Goal: Task Accomplishment & Management: Manage account settings

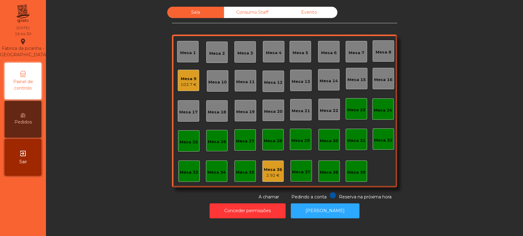
click at [451, 181] on div "Sala Consumo Staff Evento Mesa 1 [GEOGRAPHIC_DATA] 3 Mesa 4 Mesa 5 [GEOGRAPHIC_…" at bounding box center [284, 104] width 460 height 194
click at [127, 125] on div "Sala Consumo Staff Evento Mesa 1 [GEOGRAPHIC_DATA] 3 Mesa 4 Mesa 5 [GEOGRAPHIC_…" at bounding box center [284, 104] width 460 height 194
click at [265, 181] on div "Mesa 36 2.92 €" at bounding box center [272, 171] width 21 height 21
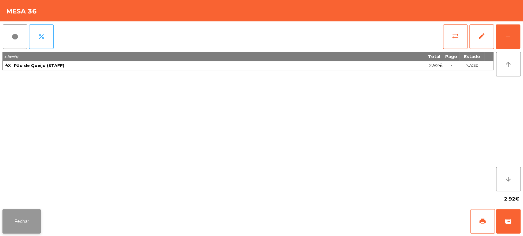
click at [18, 224] on button "Fechar" at bounding box center [21, 221] width 38 height 24
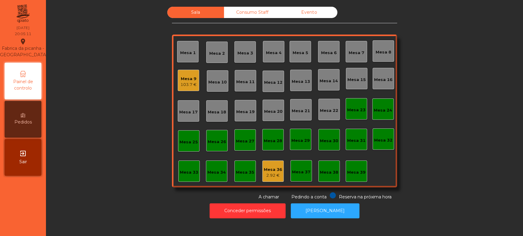
click at [253, 16] on div "Consumo Staff" at bounding box center [252, 12] width 57 height 11
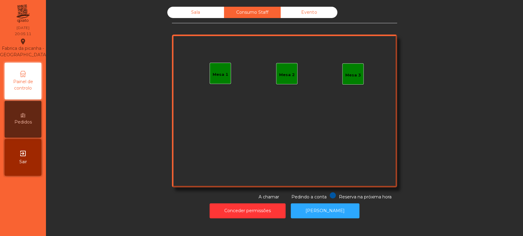
click at [220, 82] on div "Mesa 1" at bounding box center [219, 73] width 21 height 21
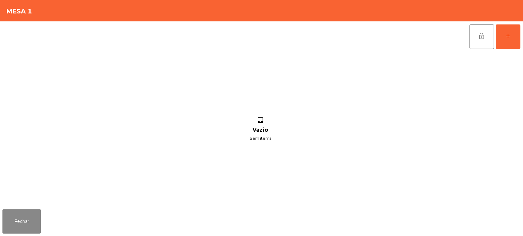
click at [520, 43] on div "lock_open add" at bounding box center [494, 36] width 51 height 31
click at [514, 42] on button "add" at bounding box center [507, 36] width 24 height 24
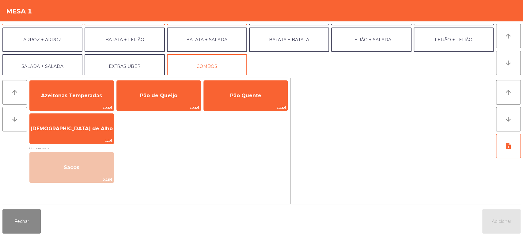
scroll to position [80, 0]
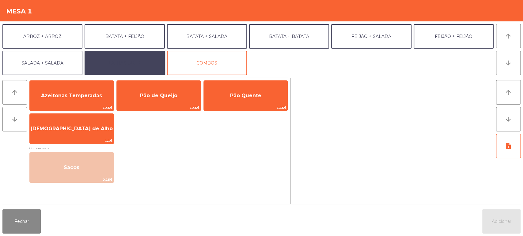
click at [143, 62] on button "EXTRAS UBER" at bounding box center [125, 63] width 80 height 24
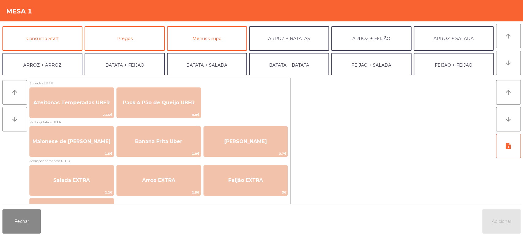
scroll to position [47, 0]
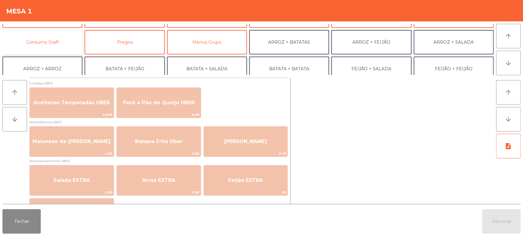
click at [65, 44] on button "Consumo Staff" at bounding box center [42, 42] width 80 height 24
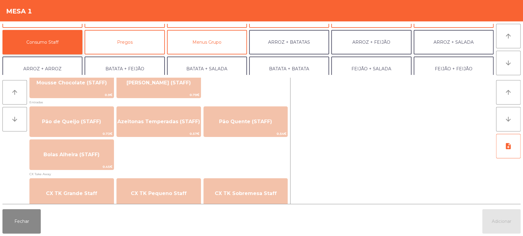
scroll to position [471, 0]
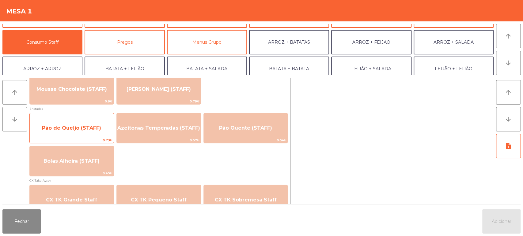
click at [105, 133] on span "Pão de Queijo (STAFF)" at bounding box center [72, 128] width 84 height 17
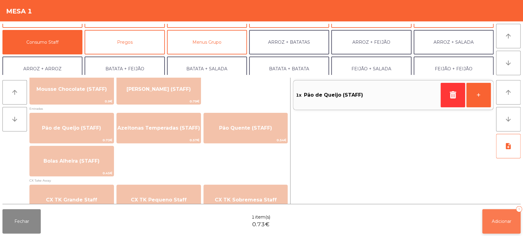
click at [508, 220] on span "Adicionar" at bounding box center [502, 222] width 20 height 6
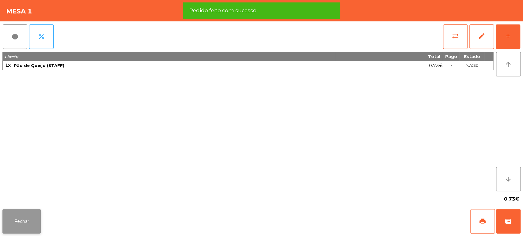
click at [34, 222] on button "Fechar" at bounding box center [21, 221] width 38 height 24
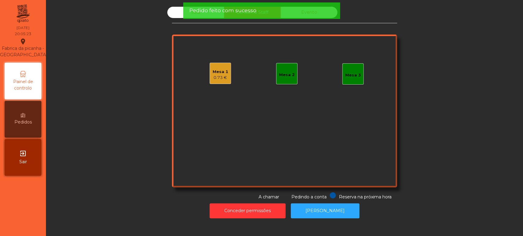
click at [175, 15] on div "Sala" at bounding box center [195, 12] width 57 height 11
click at [173, 15] on div "Sala" at bounding box center [195, 12] width 57 height 11
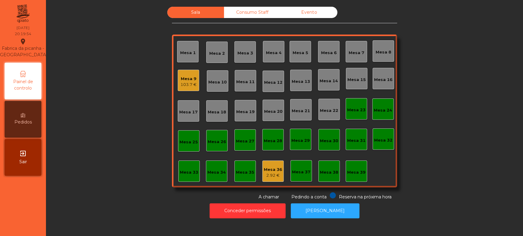
click at [273, 54] on div "Mesa 4" at bounding box center [274, 53] width 16 height 6
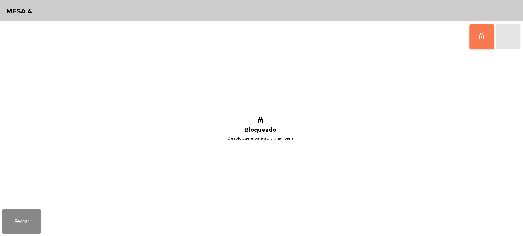
click at [488, 44] on button "lock_outline" at bounding box center [481, 36] width 24 height 24
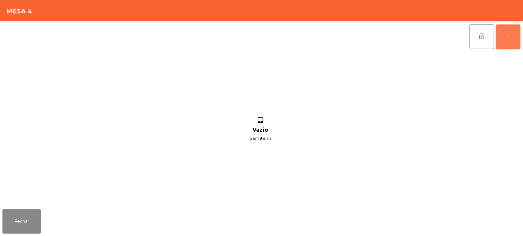
click at [510, 38] on div "add" at bounding box center [507, 35] width 7 height 7
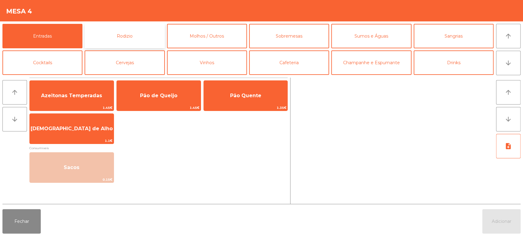
click at [120, 33] on button "Rodizio" at bounding box center [125, 36] width 80 height 24
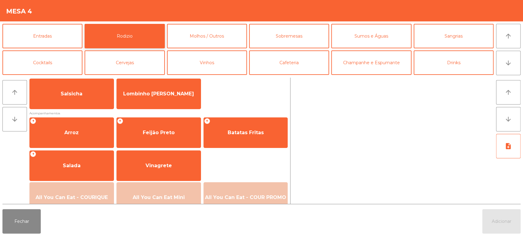
scroll to position [73, 0]
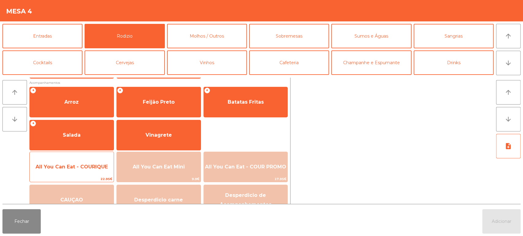
click at [91, 160] on span "All You Can Eat - COURIQUE" at bounding box center [72, 167] width 84 height 17
click at [88, 170] on span "All You Can Eat - COURIQUE" at bounding box center [72, 167] width 72 height 6
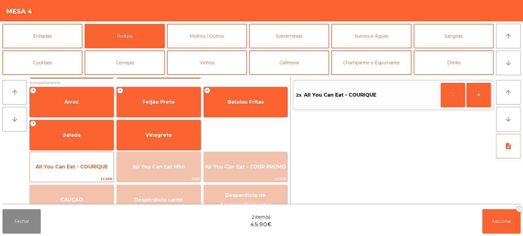
click at [92, 163] on span "All You Can Eat - COURIQUE" at bounding box center [72, 167] width 84 height 17
click at [101, 162] on span "All You Can Eat - COURIQUE" at bounding box center [72, 167] width 84 height 17
click at [101, 171] on span "All You Can Eat - COURIQUE" at bounding box center [72, 167] width 84 height 17
click at [96, 169] on span "All You Can Eat - COURIQUE" at bounding box center [72, 167] width 72 height 6
click at [88, 161] on span "All You Can Eat - COURIQUE" at bounding box center [72, 167] width 84 height 17
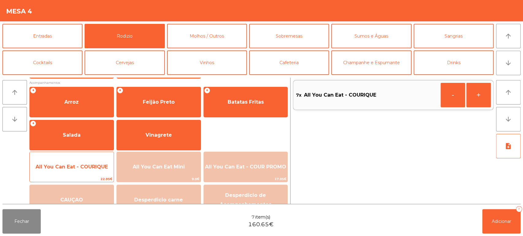
click at [91, 157] on div "All You Can Eat - COURIQUE 22.95€" at bounding box center [71, 167] width 85 height 31
click at [85, 162] on span "All You Can Eat - COURIQUE" at bounding box center [72, 167] width 84 height 17
click at [90, 158] on div "All You Can Eat - COURIQUE 22.95€" at bounding box center [71, 167] width 85 height 31
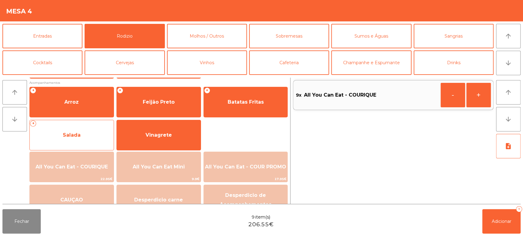
click at [96, 149] on div "+ Salada" at bounding box center [71, 135] width 85 height 31
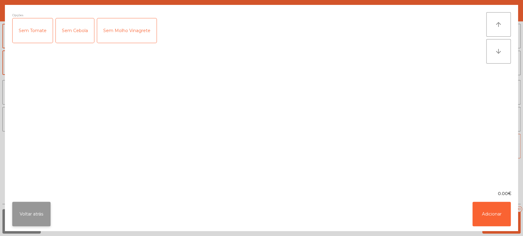
click at [47, 208] on button "Voltar atrás" at bounding box center [31, 214] width 38 height 24
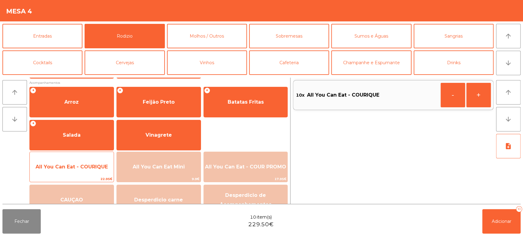
click at [85, 159] on span "All You Can Eat - COURIQUE" at bounding box center [72, 167] width 84 height 17
click at [84, 159] on span "All You Can Eat - COURIQUE" at bounding box center [72, 167] width 84 height 17
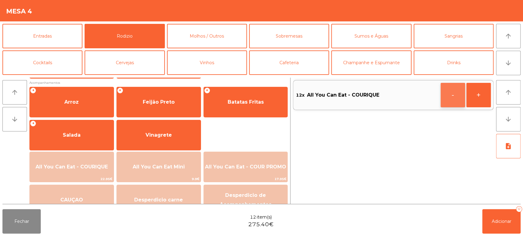
click at [444, 93] on button "-" at bounding box center [452, 95] width 24 height 24
click at [493, 224] on span "Adicionar" at bounding box center [502, 222] width 20 height 6
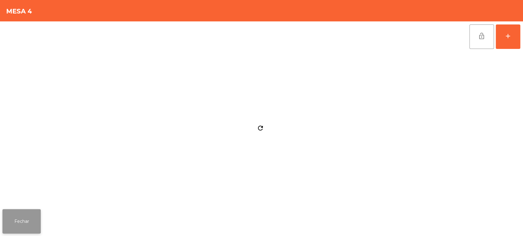
click at [30, 220] on button "Fechar" at bounding box center [21, 221] width 38 height 24
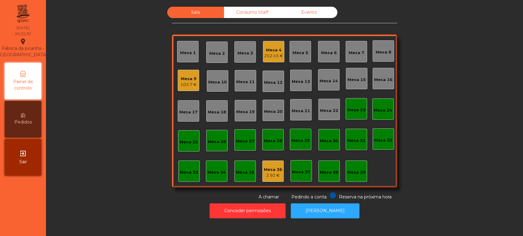
click at [123, 89] on div "Sala Consumo Staff Evento Mesa 1 Mesa 2 Mesa 3 Mesa 4 252.45 € Mesa 5 Mesa 6 Me…" at bounding box center [284, 104] width 460 height 194
click at [299, 45] on div "Mesa 5" at bounding box center [299, 51] width 21 height 21
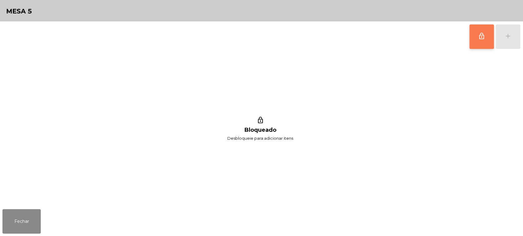
click at [478, 37] on span "lock_outline" at bounding box center [481, 35] width 7 height 7
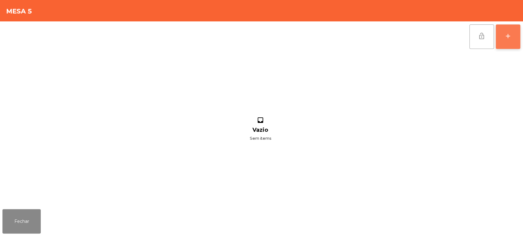
click at [504, 36] on div "add" at bounding box center [507, 35] width 7 height 7
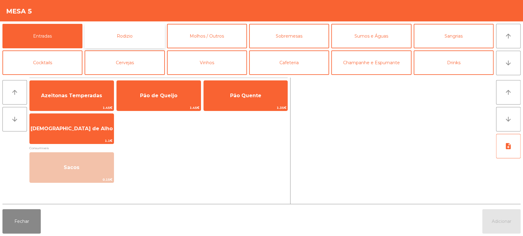
click at [111, 33] on button "Rodizio" at bounding box center [125, 36] width 80 height 24
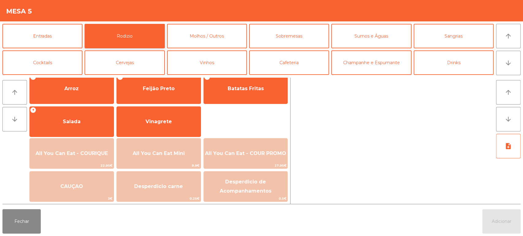
scroll to position [83, 0]
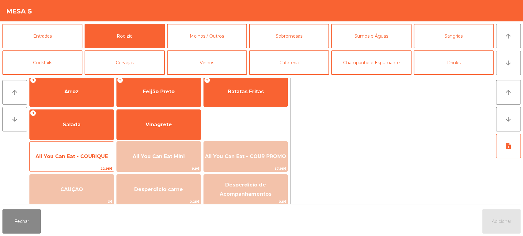
click at [86, 147] on div "All You Can Eat - COURIQUE 22.95€" at bounding box center [71, 156] width 85 height 31
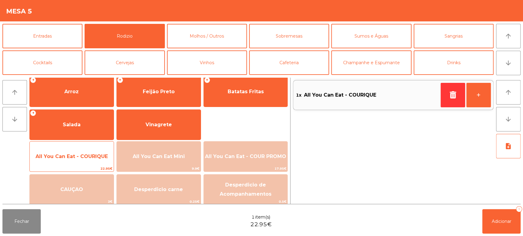
click at [91, 149] on span "All You Can Eat - COURIQUE" at bounding box center [72, 157] width 84 height 17
click at [90, 157] on span "All You Can Eat - COURIQUE" at bounding box center [72, 157] width 72 height 6
click at [96, 152] on span "All You Can Eat - COURIQUE" at bounding box center [72, 157] width 84 height 17
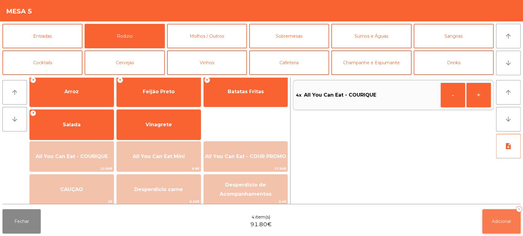
click at [492, 220] on span "Adicionar" at bounding box center [502, 222] width 20 height 6
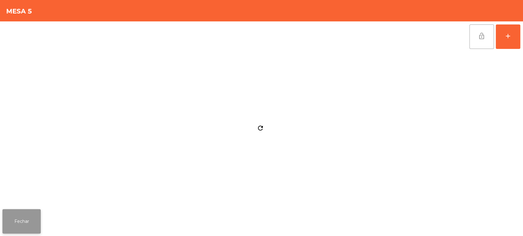
click at [13, 210] on button "Fechar" at bounding box center [21, 221] width 38 height 24
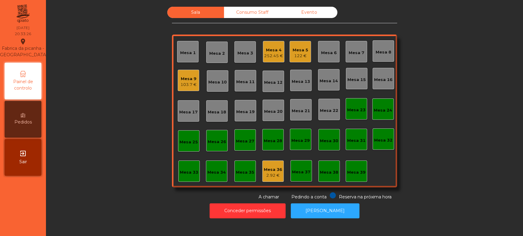
click at [268, 56] on div "252.45 €" at bounding box center [273, 56] width 19 height 6
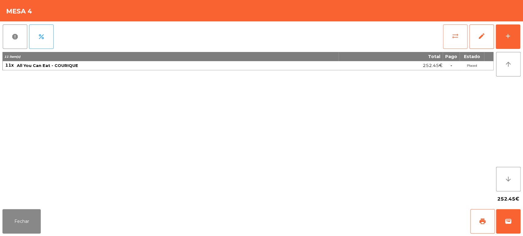
click at [454, 38] on span "sync_alt" at bounding box center [454, 35] width 7 height 7
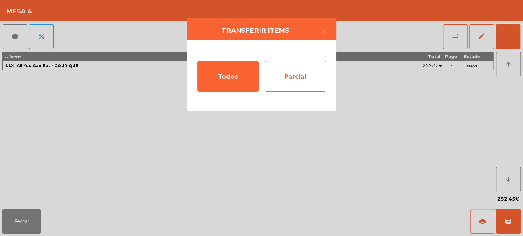
click at [288, 75] on div "Parcial" at bounding box center [295, 76] width 61 height 31
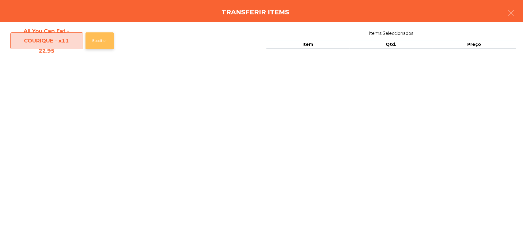
click at [103, 47] on button "Escolher" at bounding box center [99, 40] width 28 height 17
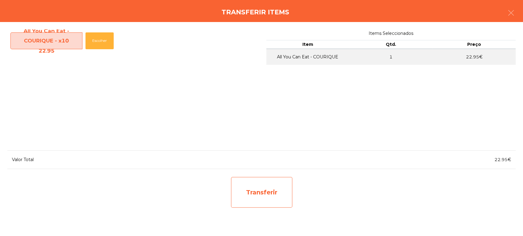
click at [264, 187] on div "Transferir" at bounding box center [261, 192] width 61 height 31
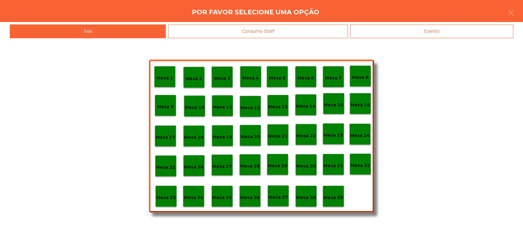
click at [279, 204] on div "Mesa 37" at bounding box center [277, 196] width 21 height 21
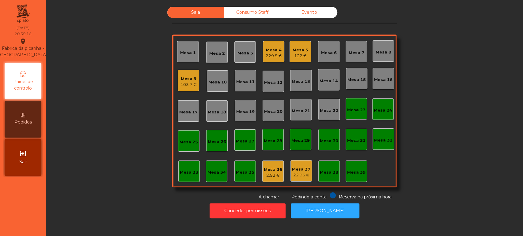
click at [478, 141] on div "Sala Consumo Staff Evento Mesa 1 Mesa 2 Mesa 3 Mesa 4 229.5 € Mesa 5 122 € Mesa…" at bounding box center [284, 104] width 460 height 194
click at [192, 61] on div "Mesa 1" at bounding box center [187, 51] width 21 height 21
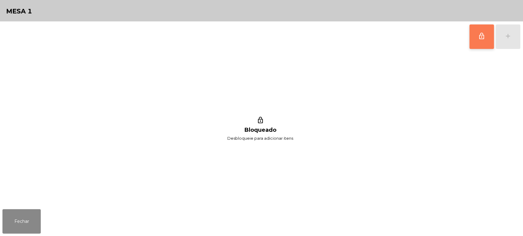
click at [486, 42] on button "lock_outline" at bounding box center [481, 36] width 24 height 24
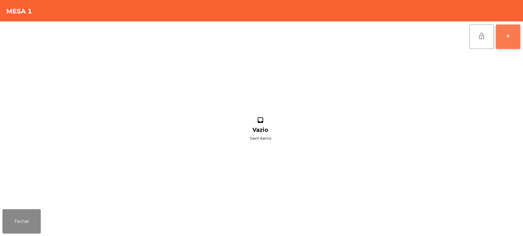
click at [512, 38] on button "add" at bounding box center [507, 36] width 24 height 24
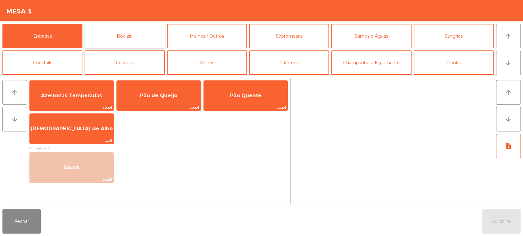
click at [122, 34] on button "Rodizio" at bounding box center [125, 36] width 80 height 24
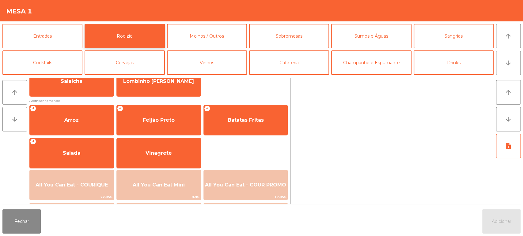
scroll to position [58, 0]
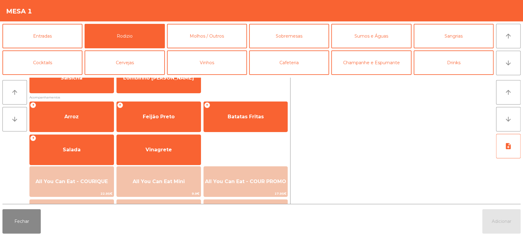
click at [302, 122] on div at bounding box center [393, 141] width 201 height 126
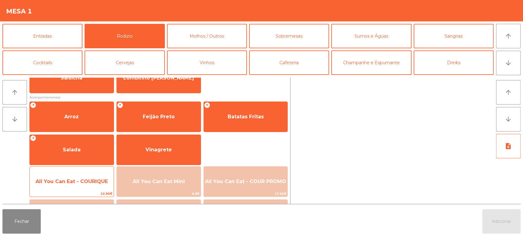
click at [81, 186] on span "All You Can Eat - COURIQUE" at bounding box center [72, 182] width 84 height 17
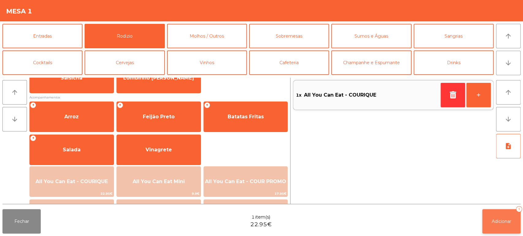
click at [495, 224] on span "Adicionar" at bounding box center [502, 222] width 20 height 6
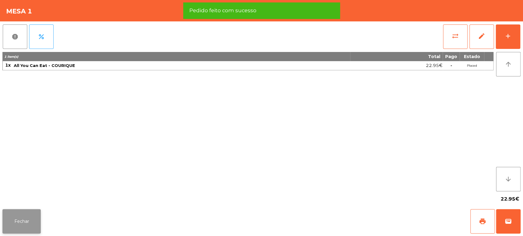
click at [19, 211] on button "Fechar" at bounding box center [21, 221] width 38 height 24
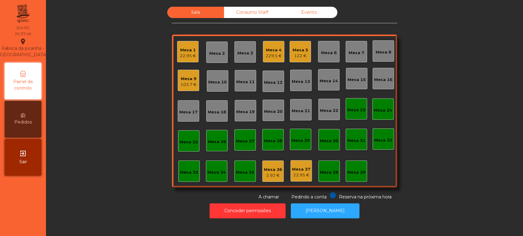
click at [178, 107] on div "Mesa 17" at bounding box center [188, 110] width 21 height 21
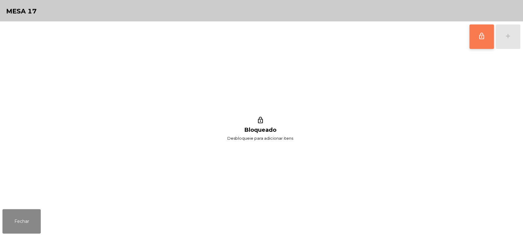
click at [480, 41] on button "lock_outline" at bounding box center [481, 36] width 24 height 24
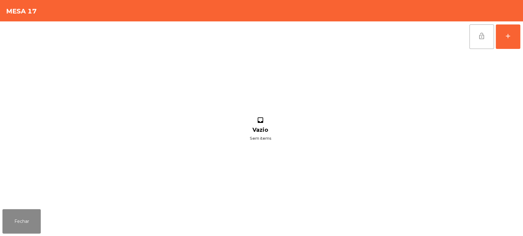
click at [476, 44] on button "lock_open" at bounding box center [481, 36] width 24 height 24
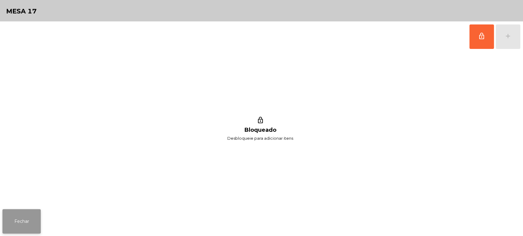
click at [27, 213] on button "Fechar" at bounding box center [21, 221] width 38 height 24
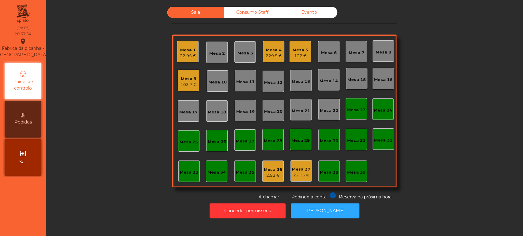
click at [390, 69] on div "Mesa 16" at bounding box center [382, 78] width 21 height 21
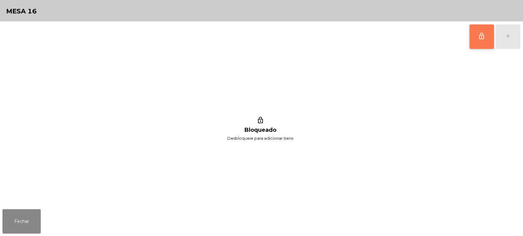
click at [469, 42] on button "lock_outline" at bounding box center [481, 36] width 24 height 24
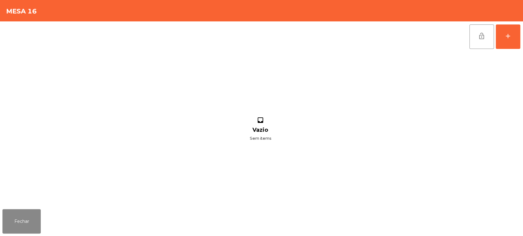
click at [521, 42] on div "lock_open add inbox Vazio Sem items" at bounding box center [261, 114] width 523 height 186
click at [134, 30] on div "lock_open add" at bounding box center [261, 36] width 518 height 31
click at [514, 26] on button "add" at bounding box center [507, 36] width 24 height 24
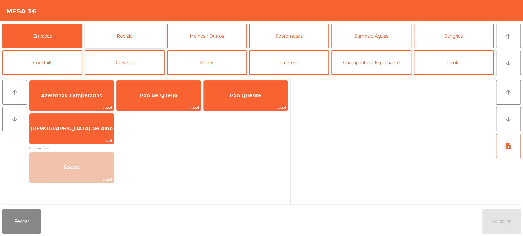
click at [136, 33] on button "Rodizio" at bounding box center [125, 36] width 80 height 24
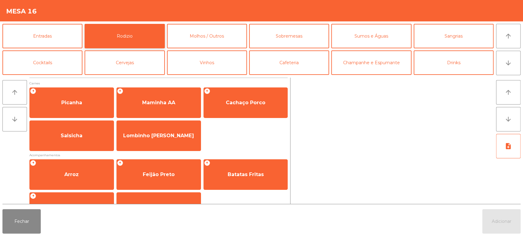
scroll to position [86, 0]
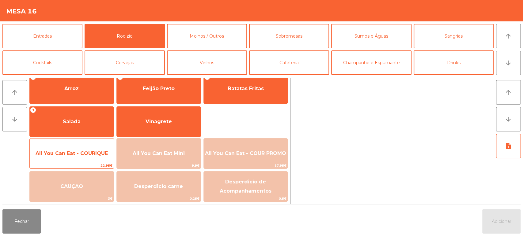
click at [96, 143] on div "All You Can Eat - COURIQUE 22.95€" at bounding box center [71, 153] width 85 height 31
click at [92, 141] on div "All You Can Eat - COURIQUE 22.95€" at bounding box center [71, 153] width 85 height 31
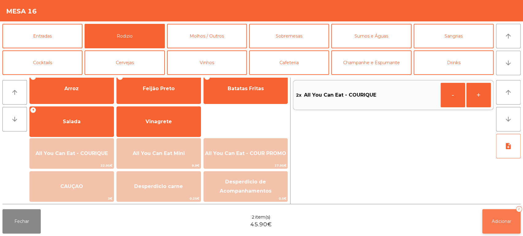
click at [484, 224] on button "Adicionar 2" at bounding box center [501, 221] width 38 height 24
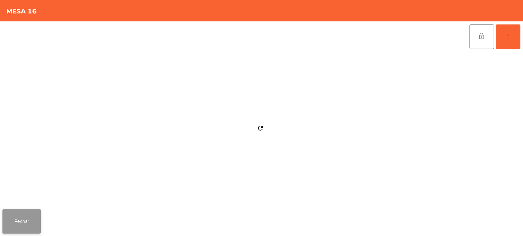
click at [8, 225] on button "Fechar" at bounding box center [21, 221] width 38 height 24
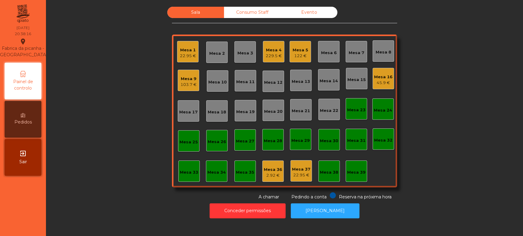
click at [387, 88] on div "Mesa 16 45.9 €" at bounding box center [382, 78] width 21 height 21
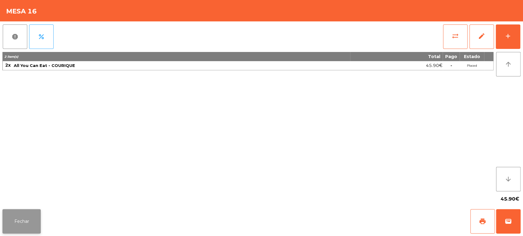
click at [31, 231] on button "Fechar" at bounding box center [21, 221] width 38 height 24
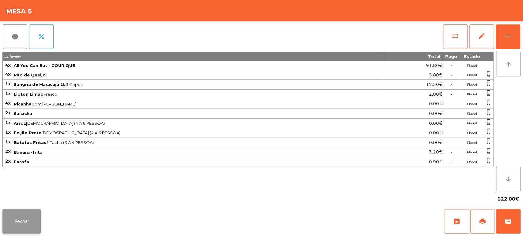
click at [22, 226] on button "Fechar" at bounding box center [21, 221] width 38 height 24
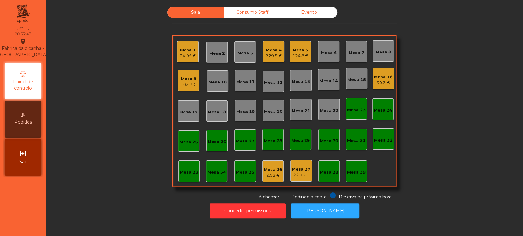
click at [191, 51] on div "Mesa 1" at bounding box center [188, 50] width 16 height 6
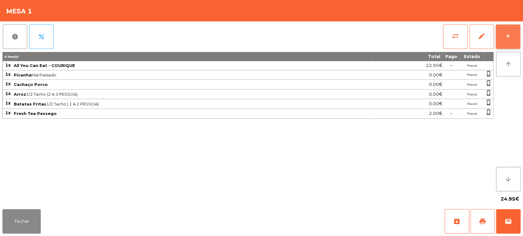
click at [496, 33] on button "add" at bounding box center [507, 36] width 24 height 24
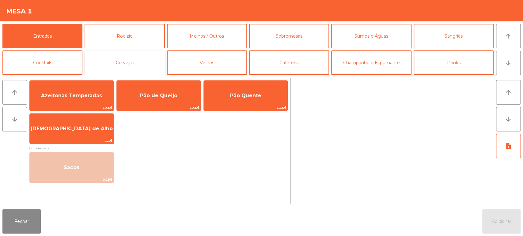
click at [130, 59] on button "Cervejas" at bounding box center [125, 63] width 80 height 24
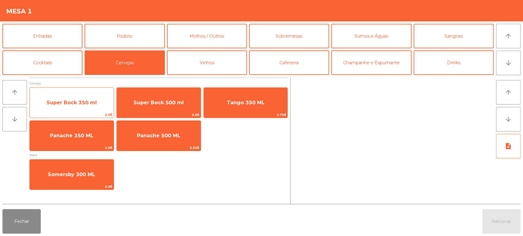
click at [82, 96] on span "Super Bock 350 ml" at bounding box center [72, 103] width 84 height 17
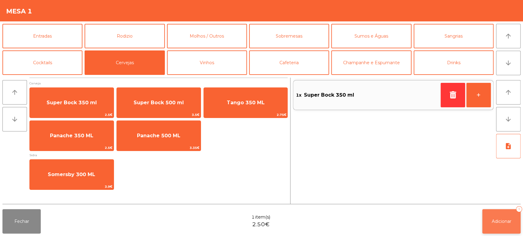
click at [495, 223] on span "Adicionar" at bounding box center [502, 222] width 20 height 6
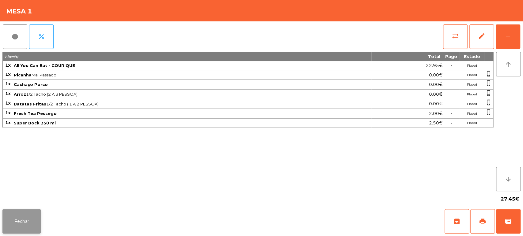
click at [30, 224] on button "Fechar" at bounding box center [21, 221] width 38 height 24
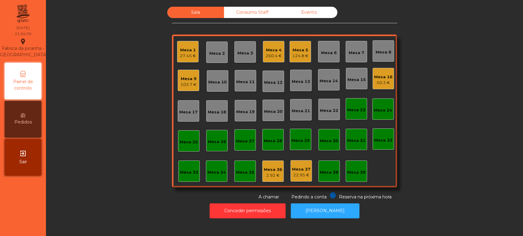
click at [269, 54] on div "260.4 €" at bounding box center [274, 56] width 16 height 6
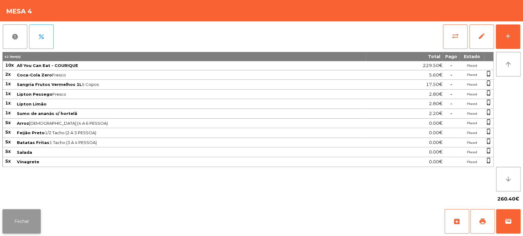
click at [29, 212] on button "Fechar" at bounding box center [21, 221] width 38 height 24
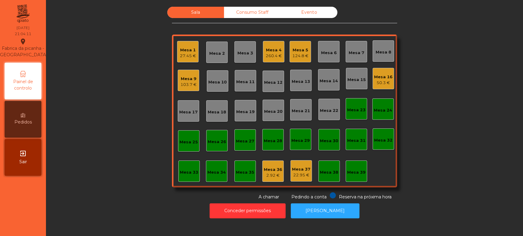
click at [193, 49] on div "Mesa 1" at bounding box center [188, 50] width 16 height 6
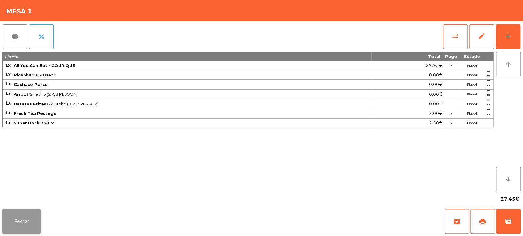
click at [32, 216] on button "Fechar" at bounding box center [21, 221] width 38 height 24
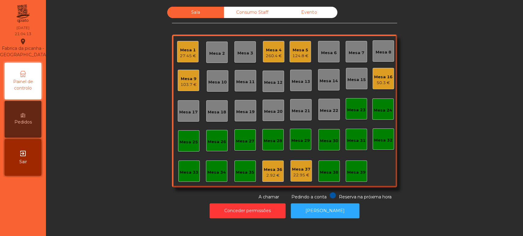
click at [301, 49] on div "Mesa 5" at bounding box center [300, 50] width 16 height 6
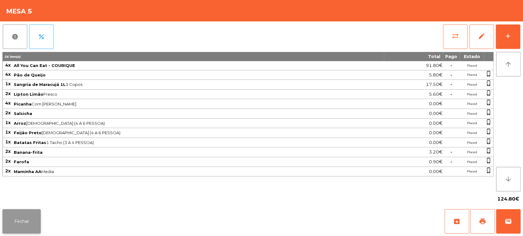
click at [32, 216] on button "Fechar" at bounding box center [21, 221] width 38 height 24
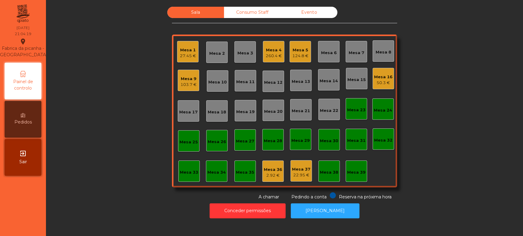
click at [275, 50] on div "Mesa 4" at bounding box center [274, 50] width 16 height 6
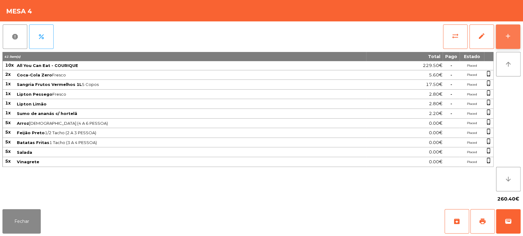
click at [495, 39] on button "add" at bounding box center [507, 36] width 24 height 24
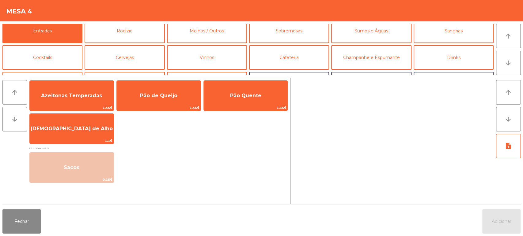
scroll to position [0, 0]
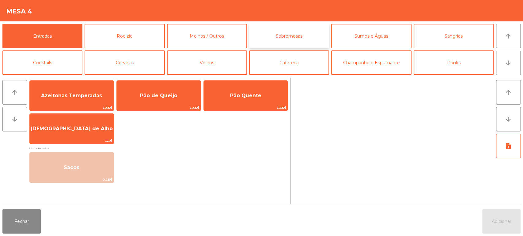
click at [299, 37] on button "Sobremesas" at bounding box center [289, 36] width 80 height 24
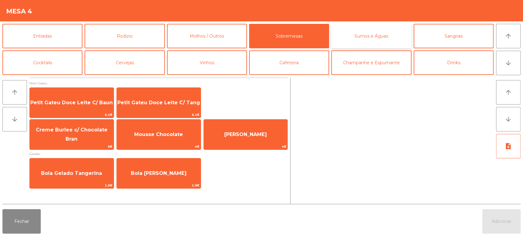
click at [361, 33] on button "Sumos e Águas" at bounding box center [371, 36] width 80 height 24
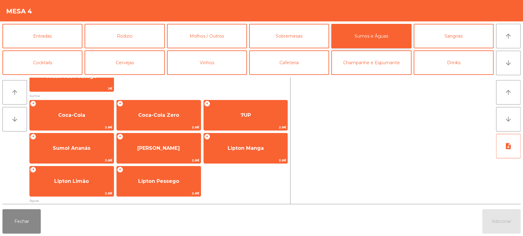
scroll to position [115, 0]
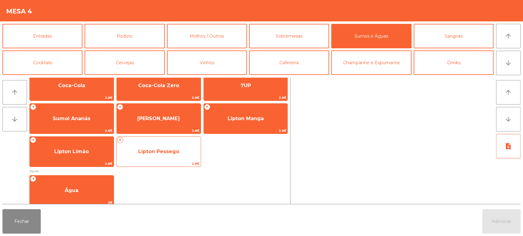
click at [167, 161] on span "2.8€" at bounding box center [159, 164] width 84 height 6
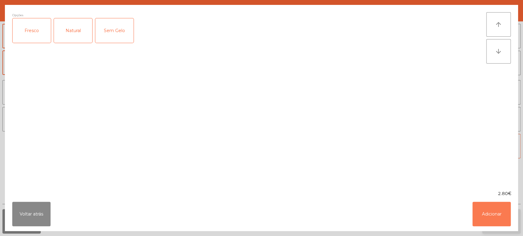
click at [497, 215] on button "Adicionar" at bounding box center [491, 214] width 38 height 24
click at [504, 218] on button "Adicionar" at bounding box center [501, 221] width 38 height 24
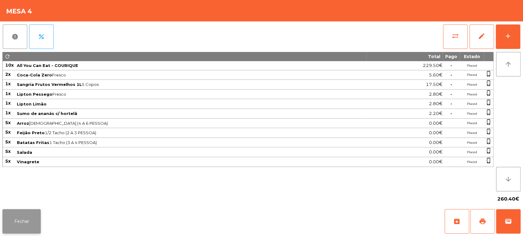
click at [34, 215] on button "Fechar" at bounding box center [21, 221] width 38 height 24
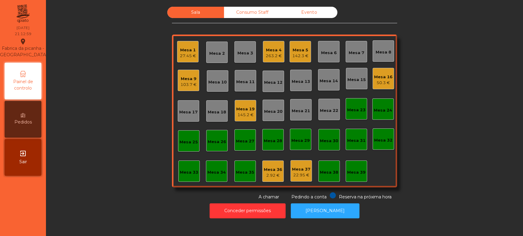
click at [247, 104] on div "Mesa 19 145.2 €" at bounding box center [245, 111] width 18 height 14
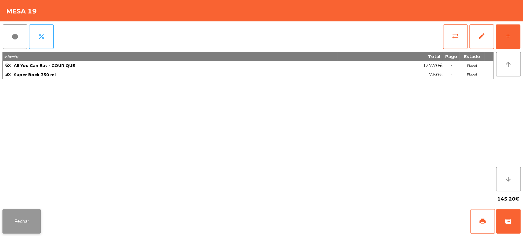
click at [38, 228] on button "Fechar" at bounding box center [21, 221] width 38 height 24
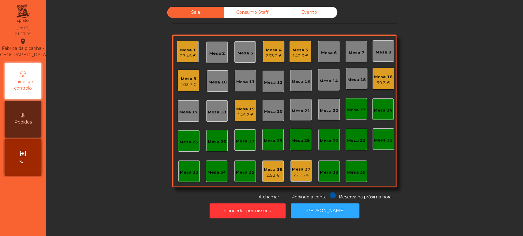
click at [213, 119] on div "Mesa 18" at bounding box center [216, 110] width 21 height 21
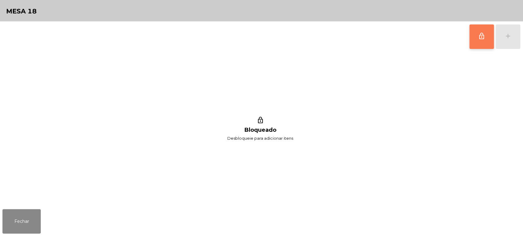
click at [475, 40] on button "lock_outline" at bounding box center [481, 36] width 24 height 24
click at [503, 36] on button "add" at bounding box center [507, 36] width 24 height 24
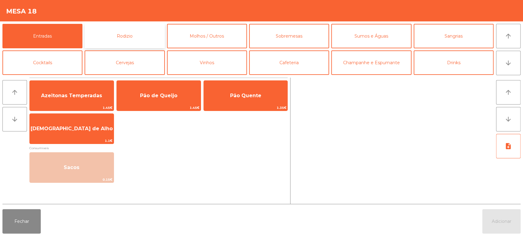
click at [133, 31] on button "Rodizio" at bounding box center [125, 36] width 80 height 24
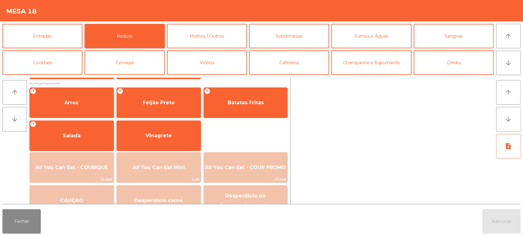
scroll to position [79, 0]
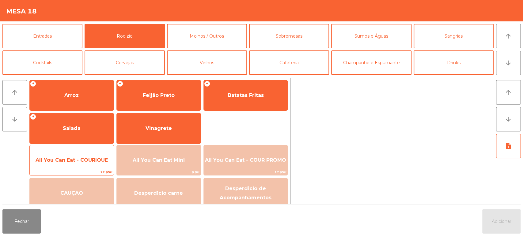
click at [82, 156] on span "All You Can Eat - COURIQUE" at bounding box center [72, 160] width 84 height 17
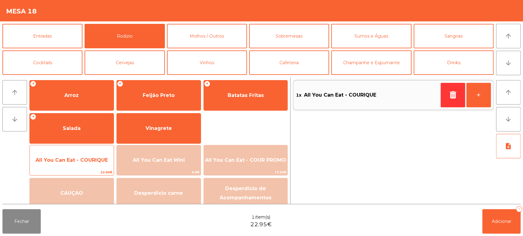
click at [81, 160] on span "All You Can Eat - COURIQUE" at bounding box center [72, 160] width 72 height 6
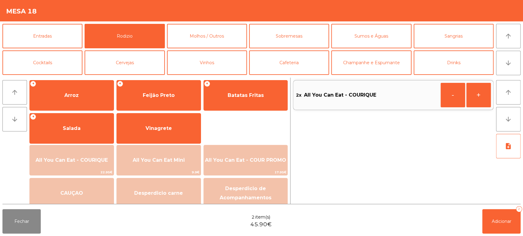
click at [520, 218] on div "Fechar 2 item(s) 45.90€ Adicionar 2" at bounding box center [261, 221] width 523 height 29
click at [489, 219] on button "Adicionar 2" at bounding box center [501, 221] width 38 height 24
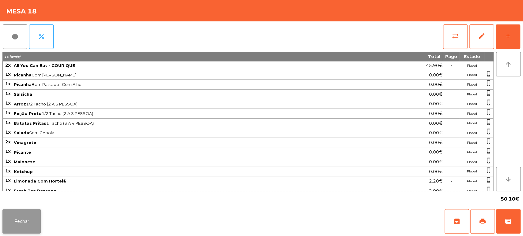
click at [28, 225] on button "Fechar" at bounding box center [21, 221] width 38 height 24
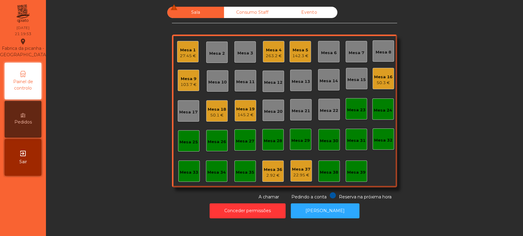
click at [32, 218] on nav "Fabrica da picanha - Lisboa location_on 10/10/2025 21:19:53 Painel de controlo …" at bounding box center [23, 118] width 46 height 236
click at [189, 86] on div "103.7 €" at bounding box center [188, 85] width 16 height 6
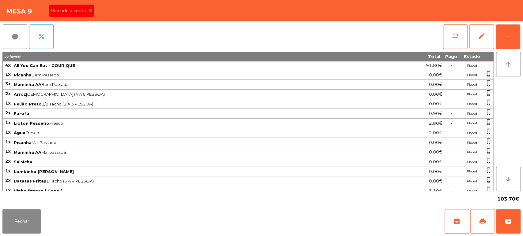
click at [88, 15] on div "Pedindo a conta" at bounding box center [71, 11] width 44 height 12
click at [484, 228] on button "print" at bounding box center [482, 221] width 24 height 24
click at [21, 224] on button "Fechar" at bounding box center [21, 221] width 38 height 24
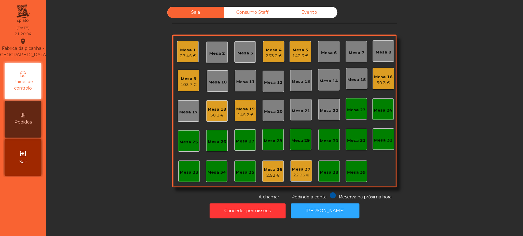
click at [44, 227] on nav "Fabrica da picanha - Lisboa location_on 10/10/2025 21:20:04 Painel de controlo …" at bounding box center [23, 118] width 46 height 236
click at [463, 91] on div "Sala Consumo Staff Evento Mesa 1 27.45 € Mesa 2 Mesa 3 Mesa 4 263.2 € Mesa 5 14…" at bounding box center [284, 104] width 460 height 194
click at [447, 86] on div "Sala Consumo Staff Evento Mesa 1 27.45 € Mesa 2 Mesa 3 Mesa 4 263.2 € Mesa 5 14…" at bounding box center [284, 104] width 460 height 194
click at [236, 109] on div "Mesa 19" at bounding box center [245, 109] width 18 height 6
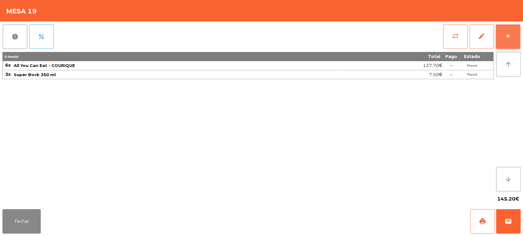
click at [501, 37] on button "add" at bounding box center [507, 36] width 24 height 24
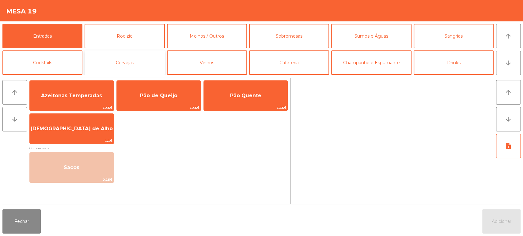
click at [148, 62] on button "Cervejas" at bounding box center [125, 63] width 80 height 24
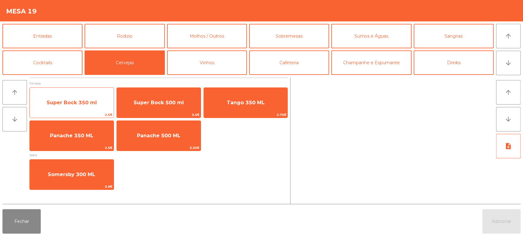
click at [86, 105] on span "Super Bock 350 ml" at bounding box center [72, 103] width 50 height 6
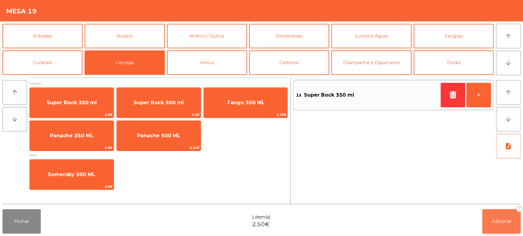
click at [503, 222] on span "Adicionar" at bounding box center [502, 222] width 20 height 6
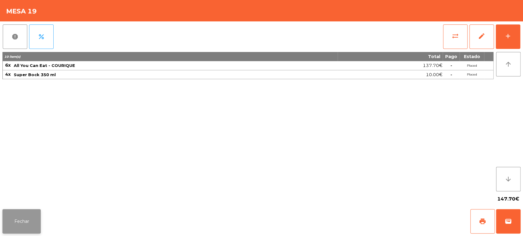
click at [31, 211] on button "Fechar" at bounding box center [21, 221] width 38 height 24
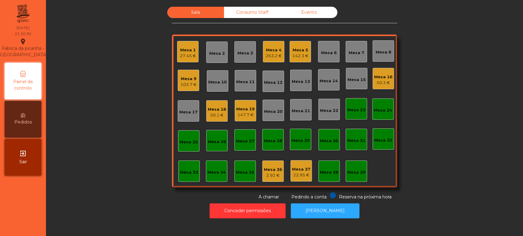
click at [353, 54] on div "Mesa 7" at bounding box center [356, 53] width 16 height 6
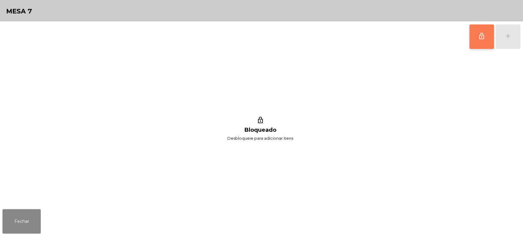
click at [475, 41] on button "lock_outline" at bounding box center [481, 36] width 24 height 24
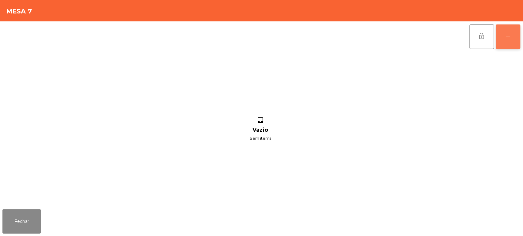
click at [505, 36] on div "add" at bounding box center [507, 35] width 7 height 7
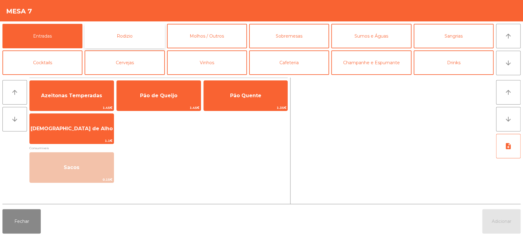
click at [129, 31] on button "Rodizio" at bounding box center [125, 36] width 80 height 24
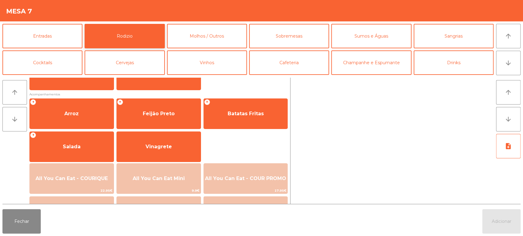
scroll to position [86, 0]
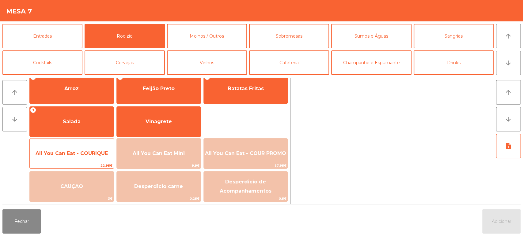
click at [86, 152] on span "All You Can Eat - COURIQUE" at bounding box center [72, 154] width 72 height 6
click at [83, 156] on span "All You Can Eat - COURIQUE" at bounding box center [72, 154] width 72 height 6
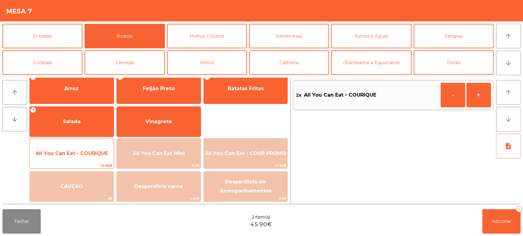
click at [83, 148] on span "All You Can Eat - COURIQUE" at bounding box center [72, 153] width 84 height 17
click at [85, 148] on span "All You Can Eat - COURIQUE" at bounding box center [72, 153] width 84 height 17
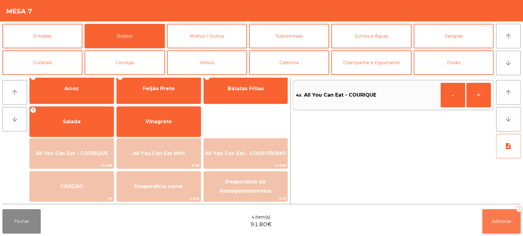
click at [495, 224] on span "Adicionar" at bounding box center [502, 222] width 20 height 6
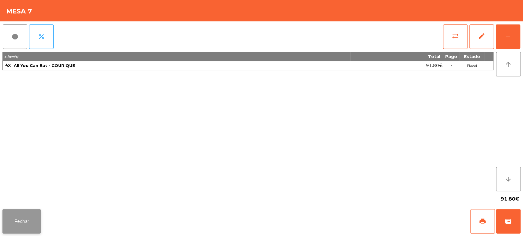
click at [28, 222] on button "Fechar" at bounding box center [21, 221] width 38 height 24
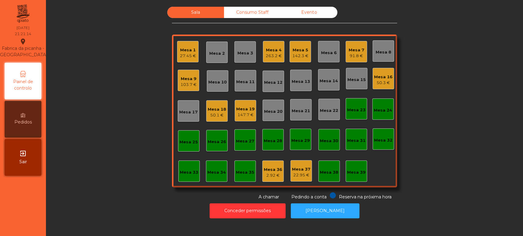
click at [327, 52] on div "Mesa 6" at bounding box center [329, 53] width 16 height 6
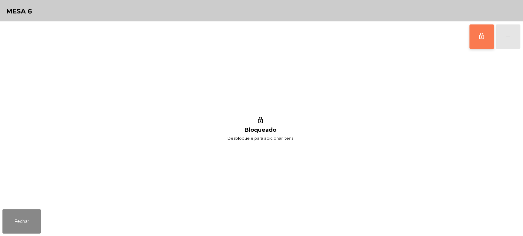
click at [489, 39] on button "lock_outline" at bounding box center [481, 36] width 24 height 24
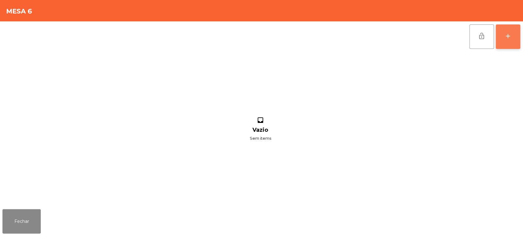
click at [507, 30] on button "add" at bounding box center [507, 36] width 24 height 24
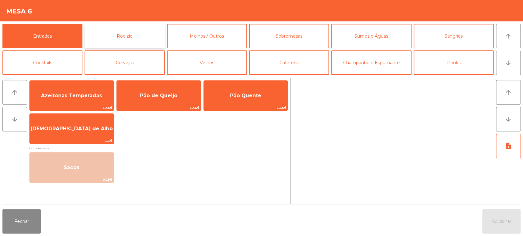
click at [109, 33] on button "Rodizio" at bounding box center [125, 36] width 80 height 24
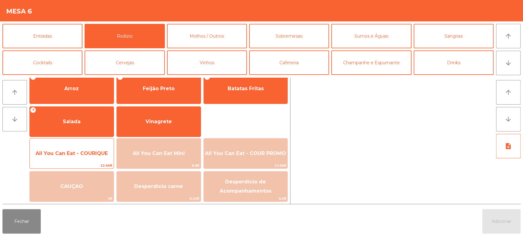
click at [83, 160] on span "All You Can Eat - COURIQUE" at bounding box center [72, 153] width 84 height 17
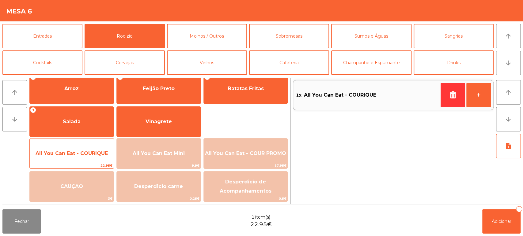
click at [87, 152] on span "All You Can Eat - COURIQUE" at bounding box center [72, 154] width 72 height 6
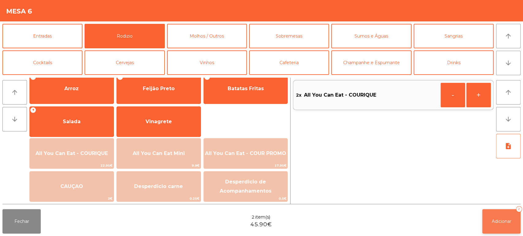
click at [496, 214] on button "Adicionar 2" at bounding box center [501, 221] width 38 height 24
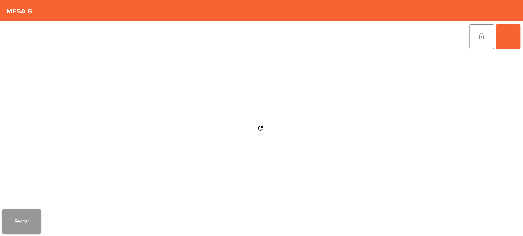
click at [37, 221] on button "Fechar" at bounding box center [21, 221] width 38 height 24
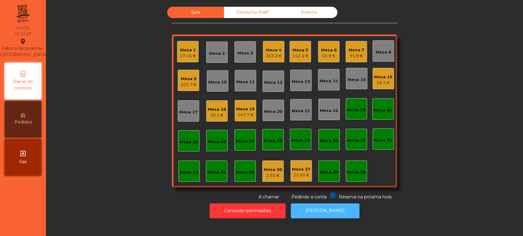
click at [326, 215] on button "[PERSON_NAME]" at bounding box center [325, 211] width 69 height 15
click at [317, 207] on button "[PERSON_NAME]" at bounding box center [325, 211] width 69 height 15
click at [185, 80] on div "Mesa 9" at bounding box center [188, 79] width 16 height 6
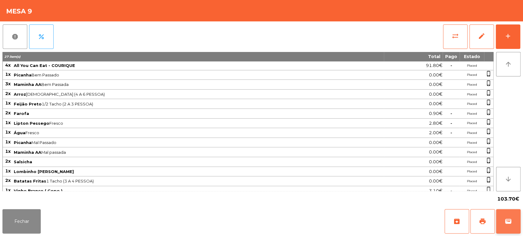
click at [507, 216] on button "wallet" at bounding box center [508, 221] width 24 height 24
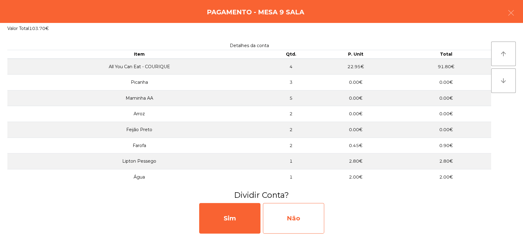
click at [309, 204] on div "Não" at bounding box center [293, 218] width 61 height 31
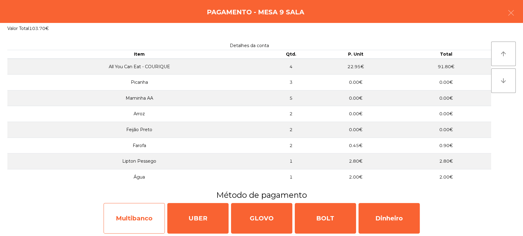
click at [144, 212] on div "Multibanco" at bounding box center [134, 218] width 61 height 31
select select "**"
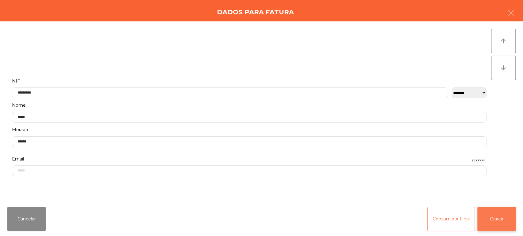
click at [495, 225] on button "Gravar" at bounding box center [496, 219] width 38 height 24
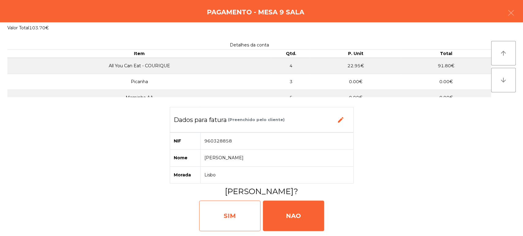
click at [209, 211] on div "SIM" at bounding box center [229, 216] width 61 height 31
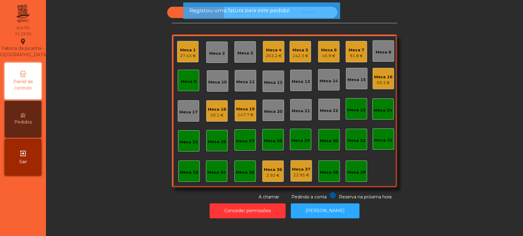
click at [186, 74] on div "Mesa 9" at bounding box center [188, 80] width 21 height 21
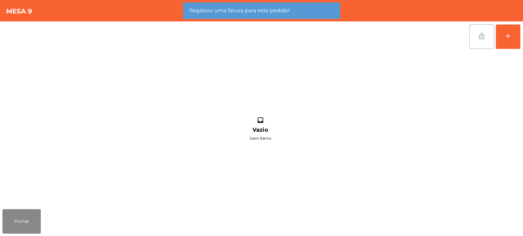
click at [477, 38] on button "lock_open" at bounding box center [481, 36] width 24 height 24
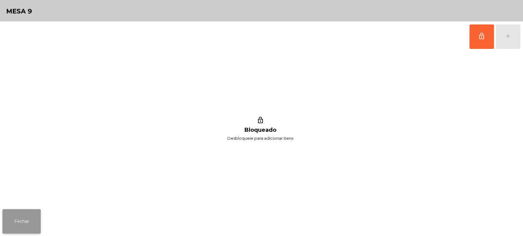
click at [28, 213] on button "Fechar" at bounding box center [21, 221] width 38 height 24
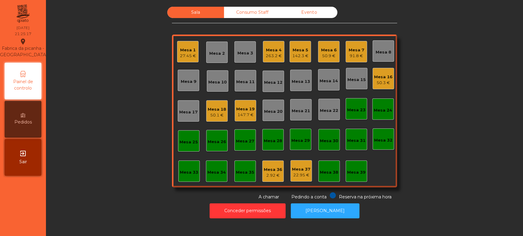
click at [274, 56] on div "263.2 €" at bounding box center [274, 56] width 16 height 6
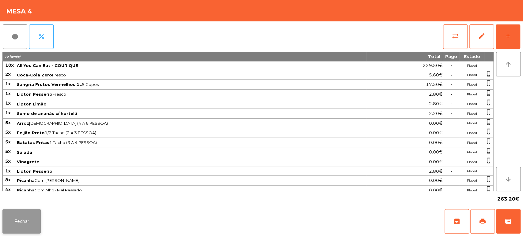
click at [17, 234] on button "Fechar" at bounding box center [21, 221] width 38 height 24
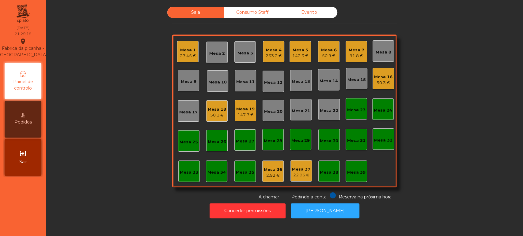
click at [321, 51] on div "Mesa 6" at bounding box center [329, 50] width 16 height 6
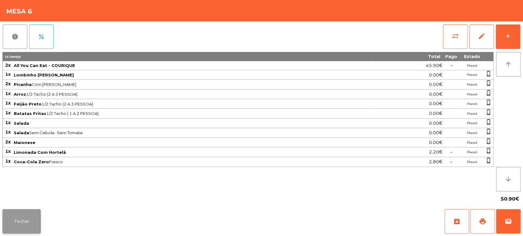
click at [21, 225] on button "Fechar" at bounding box center [21, 221] width 38 height 24
click at [19, 228] on button "Fechar" at bounding box center [21, 221] width 38 height 24
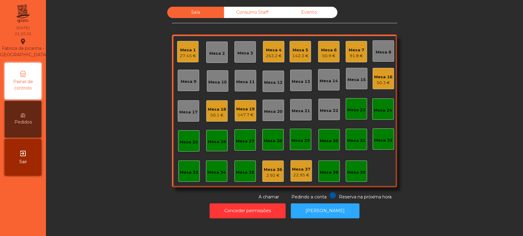
click at [345, 54] on div "Mesa 7 91.8 €" at bounding box center [355, 51] width 21 height 21
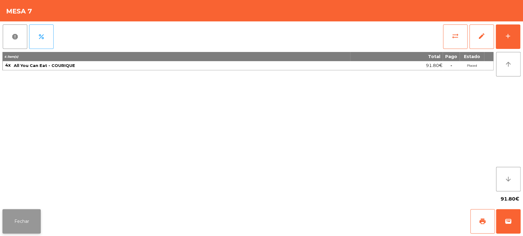
click at [19, 215] on button "Fechar" at bounding box center [21, 221] width 38 height 24
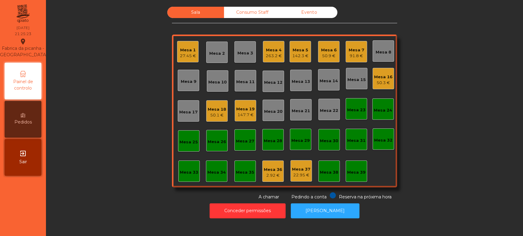
click at [299, 53] on div "142.3 €" at bounding box center [300, 56] width 16 height 6
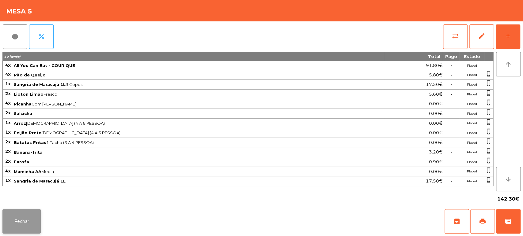
click at [24, 232] on button "Fechar" at bounding box center [21, 221] width 38 height 24
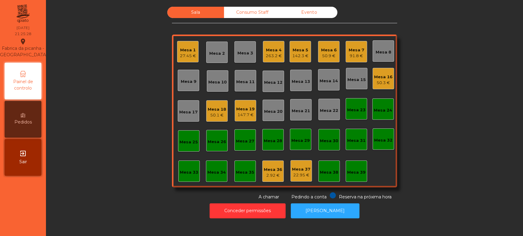
click at [353, 50] on div "Mesa 7" at bounding box center [356, 50] width 16 height 6
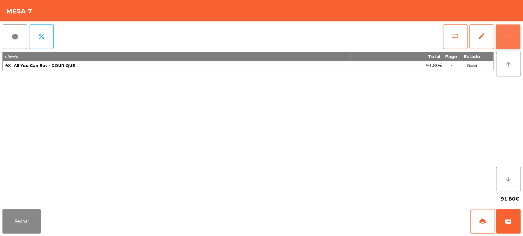
click at [505, 45] on button "add" at bounding box center [507, 36] width 24 height 24
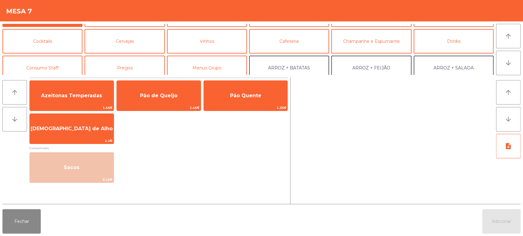
scroll to position [0, 0]
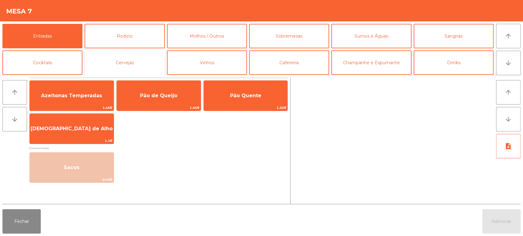
click at [129, 65] on button "Cervejas" at bounding box center [125, 63] width 80 height 24
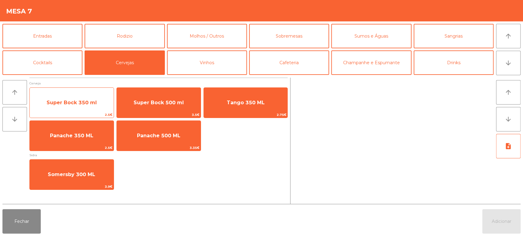
click at [98, 104] on span "Super Bock 350 ml" at bounding box center [72, 103] width 84 height 17
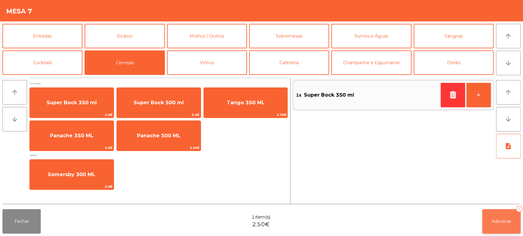
click at [493, 224] on span "Adicionar" at bounding box center [502, 222] width 20 height 6
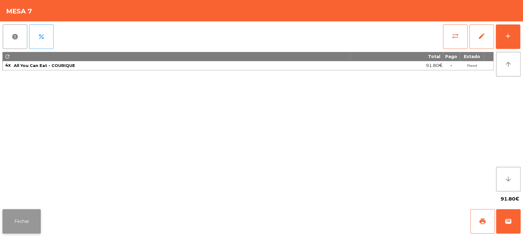
click at [39, 221] on button "Fechar" at bounding box center [21, 221] width 38 height 24
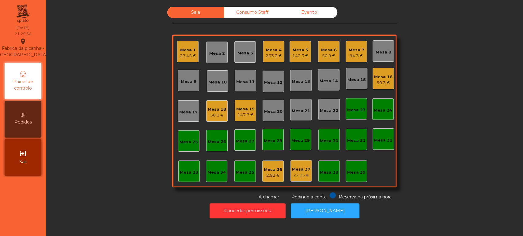
click at [240, 113] on div "147.7 €" at bounding box center [245, 115] width 18 height 6
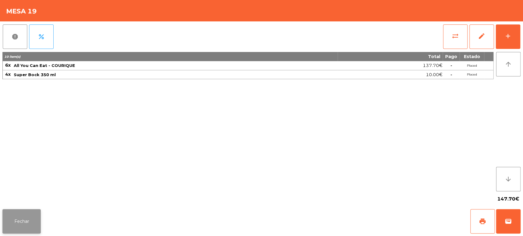
click at [27, 220] on button "Fechar" at bounding box center [21, 221] width 38 height 24
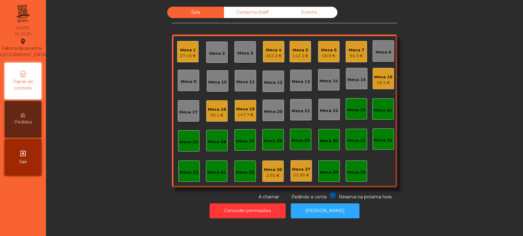
click at [250, 112] on div "147.7 €" at bounding box center [245, 115] width 18 height 6
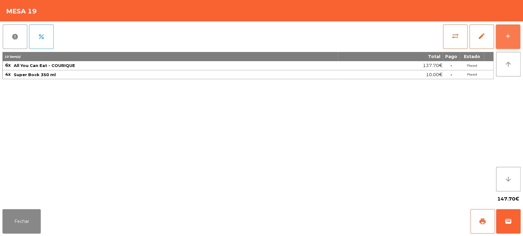
click at [507, 34] on div "add" at bounding box center [507, 35] width 7 height 7
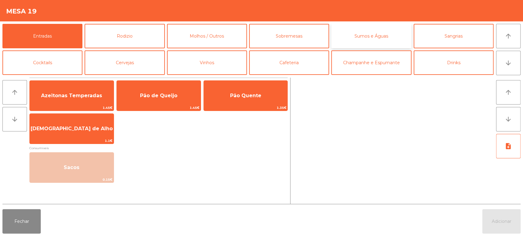
click at [392, 36] on button "Sumos e Águas" at bounding box center [371, 36] width 80 height 24
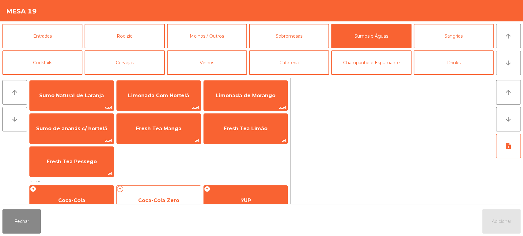
click at [161, 194] on span "Coca-Cola Zero" at bounding box center [159, 201] width 84 height 17
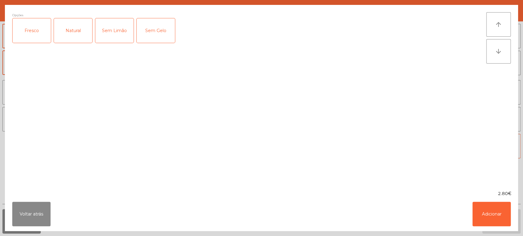
click at [496, 233] on ngb-modal-window "Opções Fresco Natural Sem Limão Sem Gelo arrow_upward arrow_downward 2.80€ Volt…" at bounding box center [261, 118] width 523 height 236
click at [517, 229] on div "Voltar atrás Adicionar" at bounding box center [261, 214] width 513 height 34
click at [507, 224] on button "Adicionar" at bounding box center [491, 214] width 38 height 24
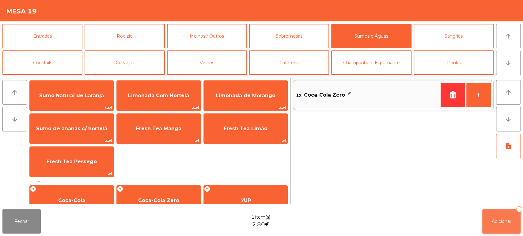
click at [502, 217] on button "Adicionar 1" at bounding box center [501, 221] width 38 height 24
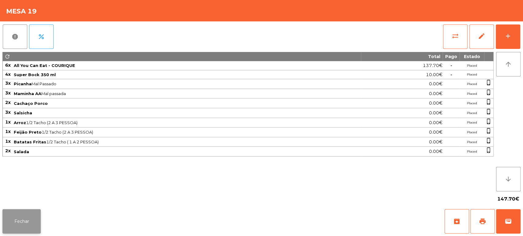
click at [18, 231] on button "Fechar" at bounding box center [21, 221] width 38 height 24
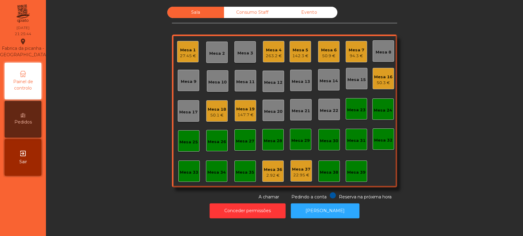
click at [144, 194] on div "Sala Consumo Staff Evento Mesa 1 27.45 € Mesa 2 Mesa 3 Mesa 4 263.2 € Mesa 5 14…" at bounding box center [284, 104] width 460 height 194
click at [244, 112] on div "150.5 €" at bounding box center [245, 115] width 18 height 6
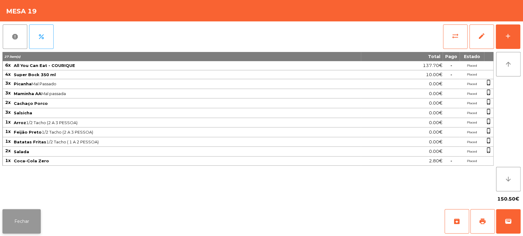
click at [20, 227] on button "Fechar" at bounding box center [21, 221] width 38 height 24
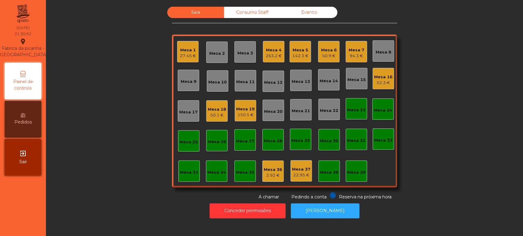
click at [272, 61] on div "Mesa 4 263.2 €" at bounding box center [273, 51] width 21 height 21
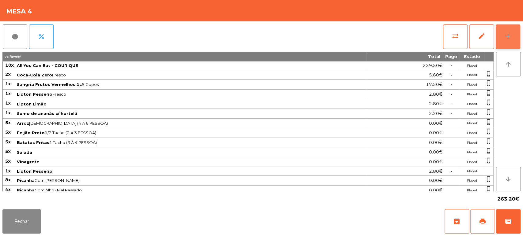
click at [505, 43] on button "add" at bounding box center [507, 36] width 24 height 24
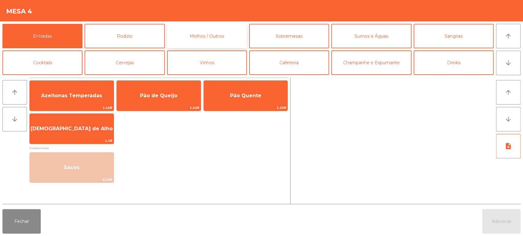
click at [210, 29] on button "Molhos / Outros" at bounding box center [207, 36] width 80 height 24
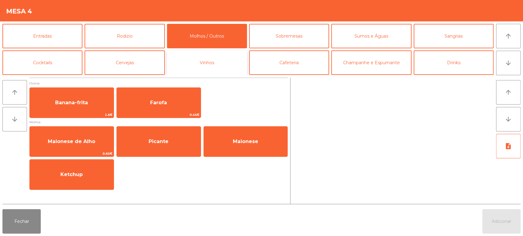
click at [200, 71] on button "Vinhos" at bounding box center [207, 63] width 80 height 24
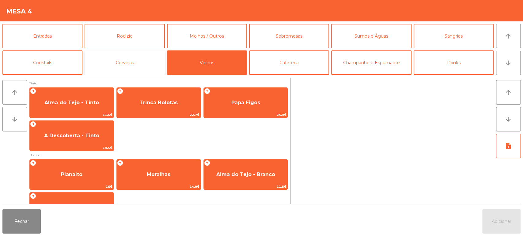
click at [119, 71] on button "Cervejas" at bounding box center [125, 63] width 80 height 24
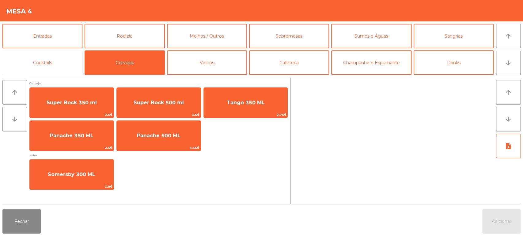
click at [52, 64] on button "Cocktails" at bounding box center [42, 63] width 80 height 24
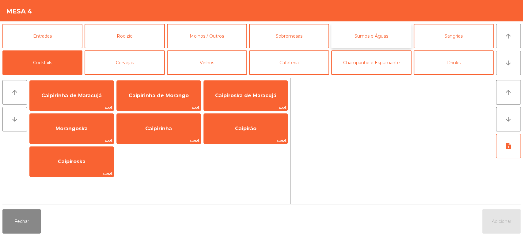
click at [386, 40] on button "Sumos e Águas" at bounding box center [371, 36] width 80 height 24
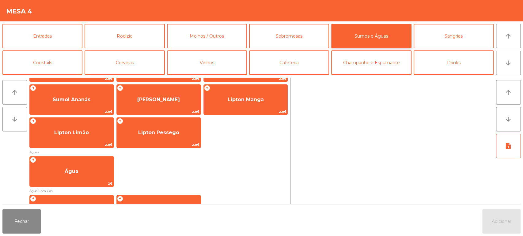
scroll to position [147, 0]
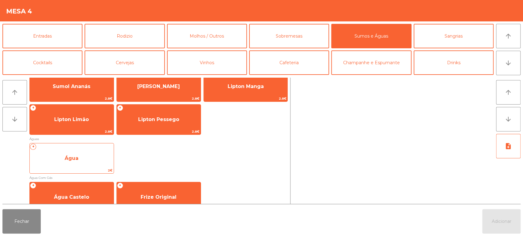
click at [98, 158] on span "Água" at bounding box center [72, 158] width 84 height 17
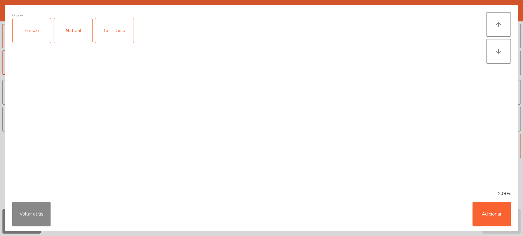
click at [73, 28] on div "Natural" at bounding box center [73, 30] width 38 height 24
click at [508, 215] on button "Adicionar" at bounding box center [491, 214] width 38 height 24
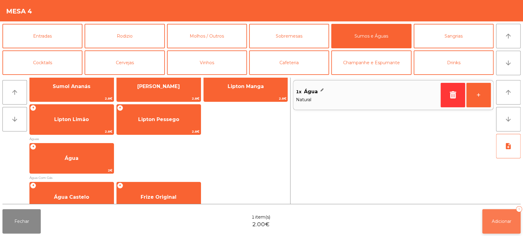
click at [504, 223] on span "Adicionar" at bounding box center [502, 222] width 20 height 6
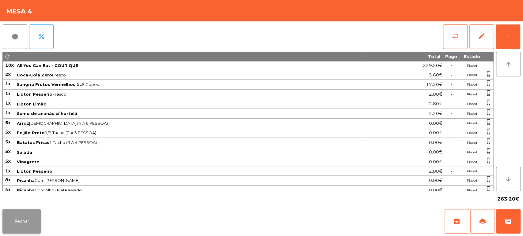
click at [29, 217] on button "Fechar" at bounding box center [21, 221] width 38 height 24
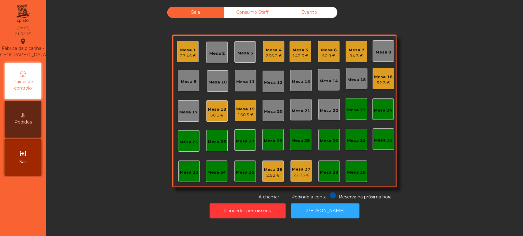
click at [272, 61] on div "Mesa 4 265.2 €" at bounding box center [273, 51] width 21 height 21
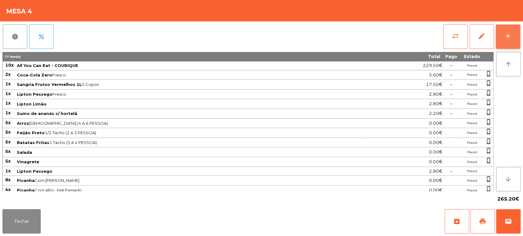
click at [505, 32] on button "add" at bounding box center [507, 36] width 24 height 24
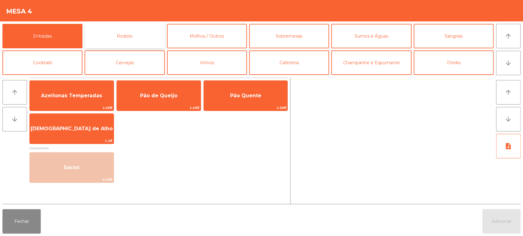
click at [156, 41] on button "Rodizio" at bounding box center [125, 36] width 80 height 24
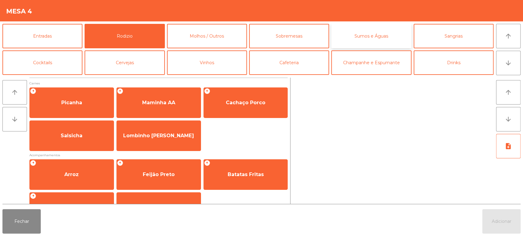
click at [363, 37] on button "Sumos e Águas" at bounding box center [371, 36] width 80 height 24
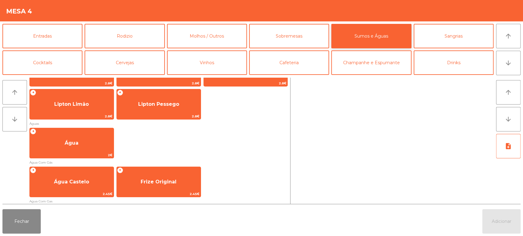
scroll to position [176, 0]
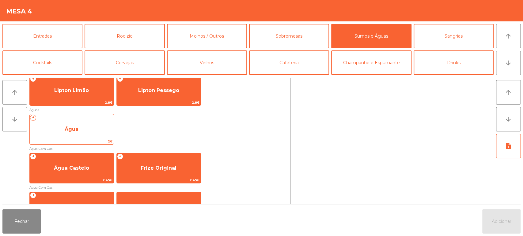
click at [96, 142] on span "2€" at bounding box center [72, 142] width 84 height 6
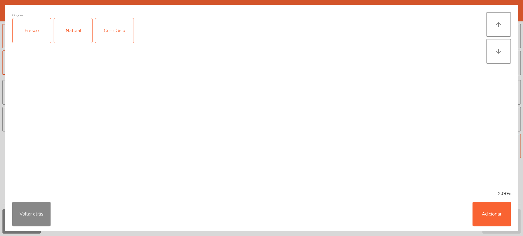
click at [83, 34] on div "Natural" at bounding box center [73, 30] width 38 height 24
click at [496, 212] on button "Adicionar" at bounding box center [491, 214] width 38 height 24
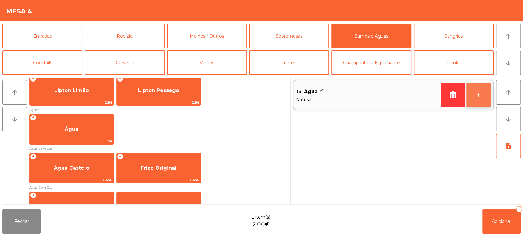
click at [483, 96] on button "+" at bounding box center [478, 95] width 24 height 24
click at [479, 88] on button "+" at bounding box center [478, 95] width 24 height 24
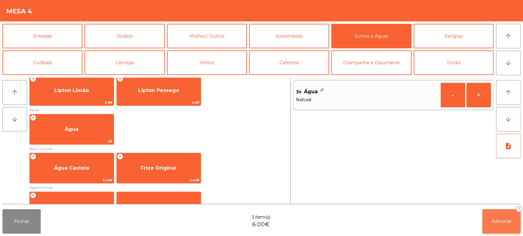
click at [496, 227] on button "Adicionar 3" at bounding box center [501, 221] width 38 height 24
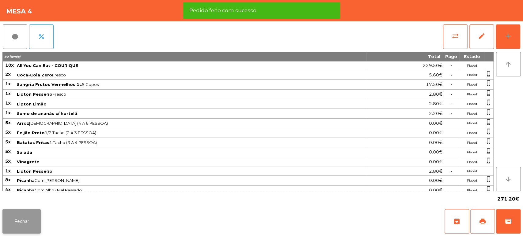
click at [24, 219] on button "Fechar" at bounding box center [21, 221] width 38 height 24
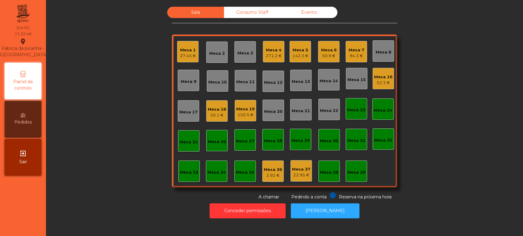
click at [458, 159] on div "Sala Consumo Staff Evento Mesa 1 27.45 € Mesa 2 Mesa 3 Mesa 4 271.2 € Mesa 5 14…" at bounding box center [284, 104] width 460 height 194
click at [465, 142] on div "Sala Consumo Staff Evento Mesa 1 27.45 € Mesa 2 Mesa 3 Mesa 4 271.2 € Mesa 5 14…" at bounding box center [284, 104] width 460 height 194
click at [447, 128] on div "Sala Consumo Staff Evento Mesa 1 27.45 € Mesa 2 Mesa 3 Mesa 4 271.2 € Mesa 5 14…" at bounding box center [284, 104] width 460 height 194
click at [307, 56] on div "Mesa 5 142.3 €" at bounding box center [299, 51] width 21 height 21
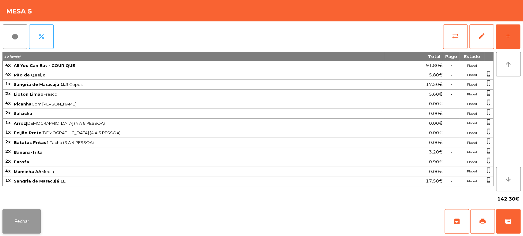
click at [29, 221] on button "Fechar" at bounding box center [21, 221] width 38 height 24
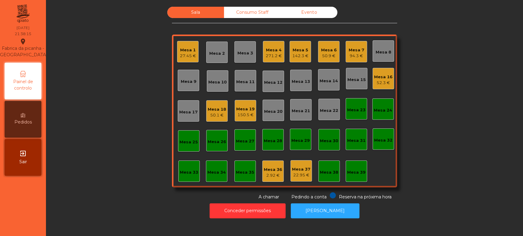
click at [443, 156] on div "Sala Consumo Staff Evento Mesa 1 27.45 € Mesa 2 Mesa 3 Mesa 4 271.2 € Mesa 5 14…" at bounding box center [284, 104] width 460 height 194
click at [345, 52] on div "Mesa 7 94.3 €" at bounding box center [355, 51] width 21 height 21
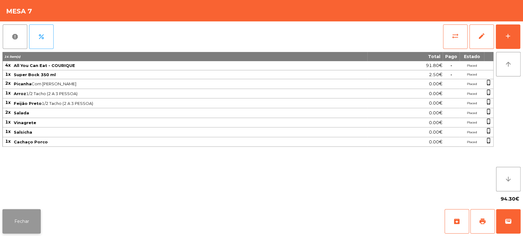
click at [28, 219] on button "Fechar" at bounding box center [21, 221] width 38 height 24
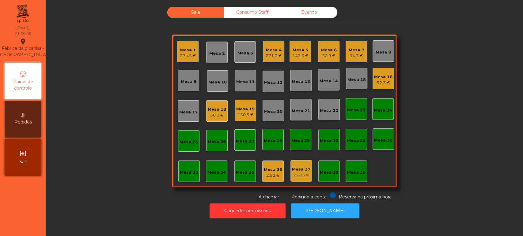
click at [451, 191] on div "Sala Consumo Staff Evento Mesa 1 27.45 € Mesa 2 Mesa 3 Mesa 4 271.2 € Mesa 5 14…" at bounding box center [284, 104] width 460 height 194
click at [247, 112] on div "150.5 €" at bounding box center [245, 115] width 18 height 6
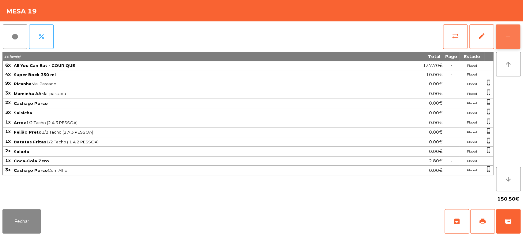
click at [507, 27] on button "add" at bounding box center [507, 36] width 24 height 24
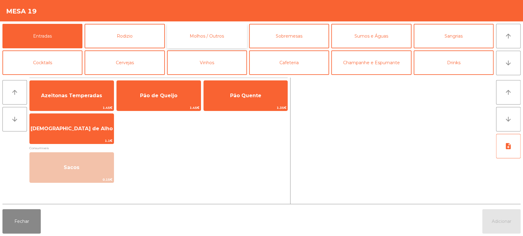
click at [224, 33] on button "Molhos / Outros" at bounding box center [207, 36] width 80 height 24
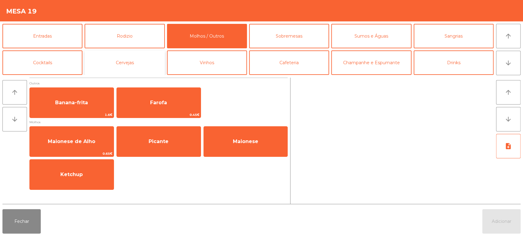
click at [122, 55] on button "Cervejas" at bounding box center [125, 63] width 80 height 24
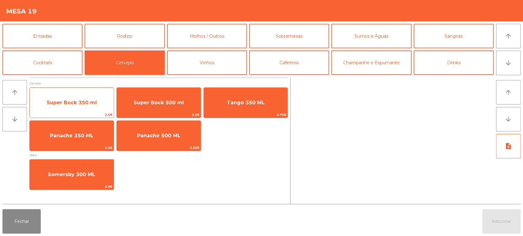
click at [95, 107] on span "Super Bock 350 ml" at bounding box center [72, 103] width 84 height 17
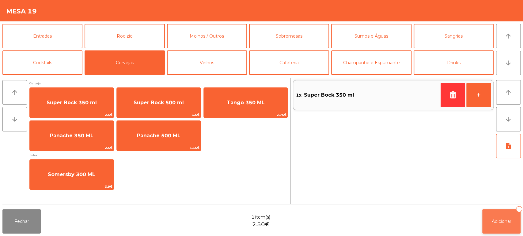
click at [504, 214] on button "Adicionar 1" at bounding box center [501, 221] width 38 height 24
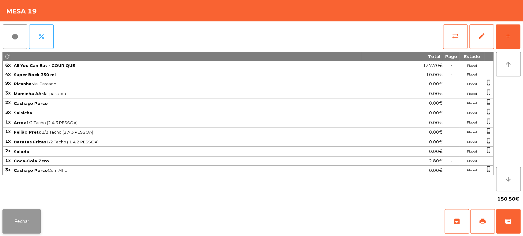
click at [29, 211] on button "Fechar" at bounding box center [21, 221] width 38 height 24
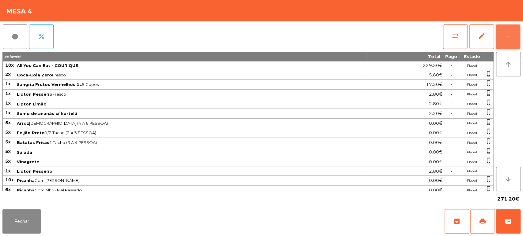
click at [503, 39] on button "add" at bounding box center [507, 36] width 24 height 24
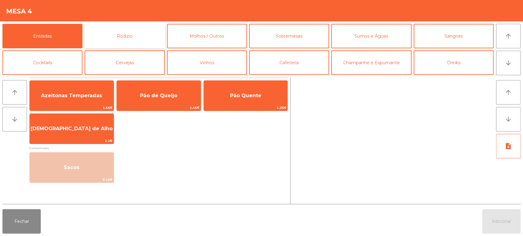
click at [136, 39] on button "Rodizio" at bounding box center [125, 36] width 80 height 24
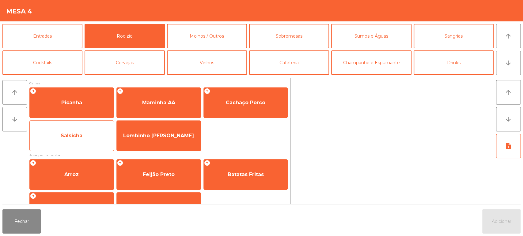
click at [87, 136] on span "Salsicha" at bounding box center [72, 136] width 84 height 17
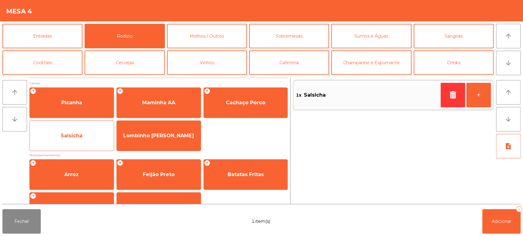
click at [84, 136] on span "Salsicha" at bounding box center [72, 136] width 84 height 17
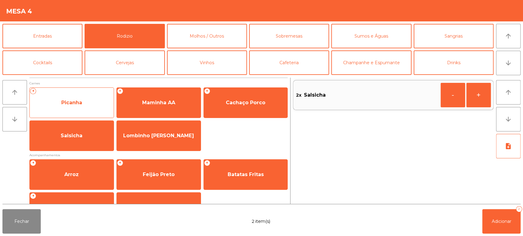
click at [87, 102] on span "Picanha" at bounding box center [72, 103] width 84 height 17
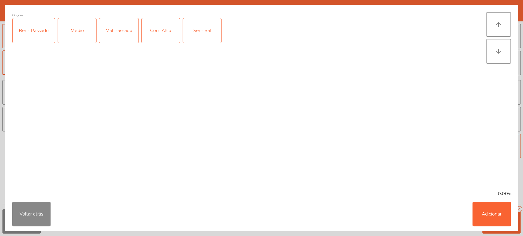
click at [81, 25] on div "Médio" at bounding box center [77, 30] width 38 height 24
click at [156, 34] on div "Com Alho" at bounding box center [160, 30] width 38 height 24
click at [506, 224] on button "Adicionar" at bounding box center [491, 214] width 38 height 24
click at [507, 219] on span "Adicionar" at bounding box center [502, 222] width 20 height 6
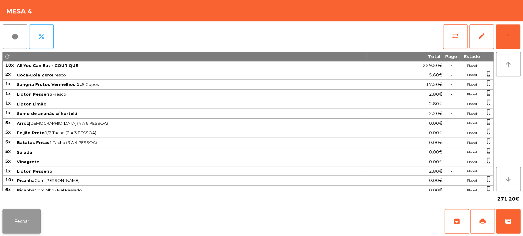
click at [15, 214] on button "Fechar" at bounding box center [21, 221] width 38 height 24
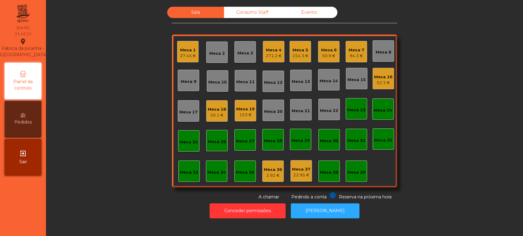
click at [251, 108] on div "Mesa 19" at bounding box center [245, 109] width 18 height 6
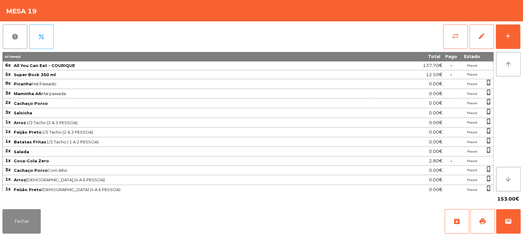
click at [522, 30] on div "report percent sync_alt edit add 40 item(s) Total Pago Estado 6x All You Can Ea…" at bounding box center [261, 114] width 523 height 186
click at [507, 37] on div "add" at bounding box center [507, 35] width 7 height 7
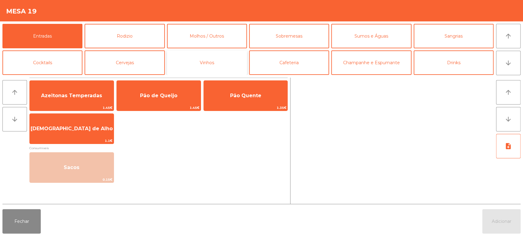
click at [171, 56] on button "Vinhos" at bounding box center [207, 63] width 80 height 24
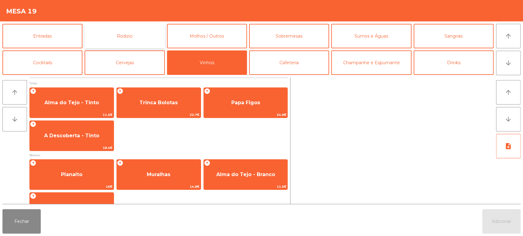
click at [140, 42] on button "Rodizio" at bounding box center [125, 36] width 80 height 24
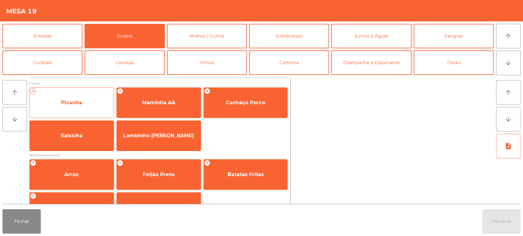
click at [90, 103] on span "Picanha" at bounding box center [72, 103] width 84 height 17
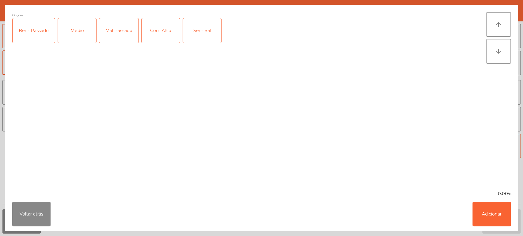
click at [93, 27] on div "Médio" at bounding box center [77, 30] width 38 height 24
click at [171, 24] on div "Com Alho" at bounding box center [160, 30] width 38 height 24
click at [169, 32] on div "Com Alho" at bounding box center [160, 30] width 38 height 24
click at [477, 214] on button "Adicionar" at bounding box center [491, 214] width 38 height 24
click at [496, 212] on button "Adicionar" at bounding box center [501, 221] width 38 height 24
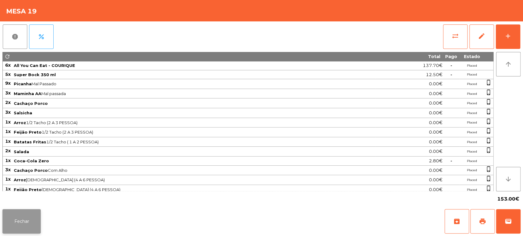
click at [36, 233] on button "Fechar" at bounding box center [21, 221] width 38 height 24
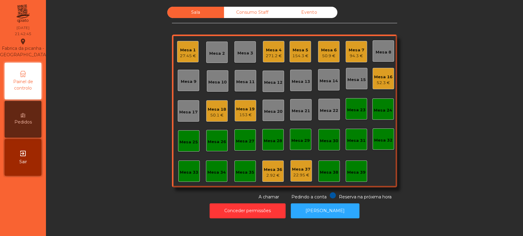
click at [250, 118] on div "Mesa 19 153 €" at bounding box center [245, 110] width 21 height 21
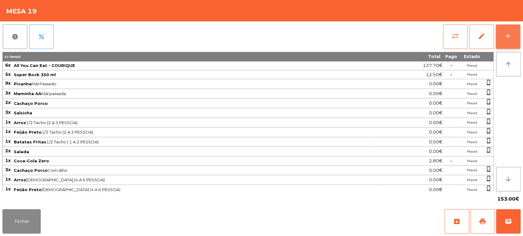
click at [512, 44] on button "add" at bounding box center [507, 36] width 24 height 24
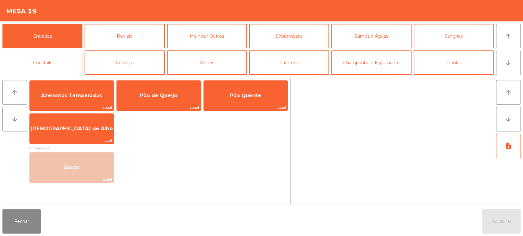
click at [64, 58] on button "Cocktails" at bounding box center [42, 63] width 80 height 24
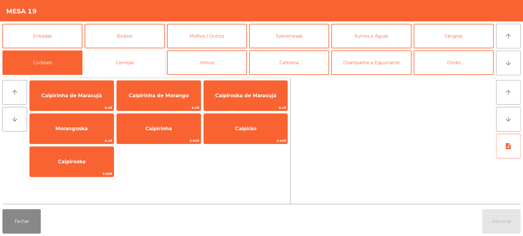
click at [125, 57] on button "Cervejas" at bounding box center [125, 63] width 80 height 24
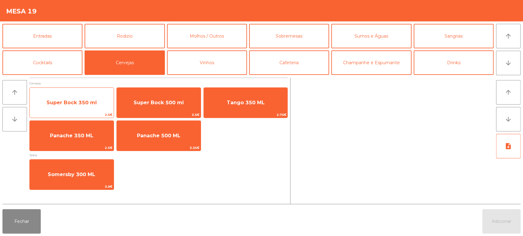
click at [94, 100] on span "Super Bock 350 ml" at bounding box center [72, 103] width 50 height 6
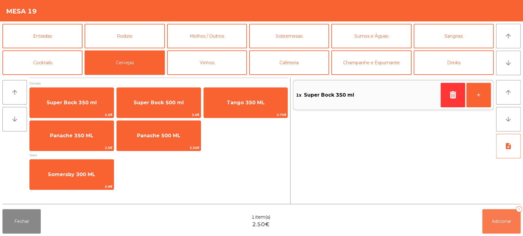
click at [505, 218] on button "Adicionar 1" at bounding box center [501, 221] width 38 height 24
click at [503, 216] on button "wallet" at bounding box center [508, 221] width 24 height 24
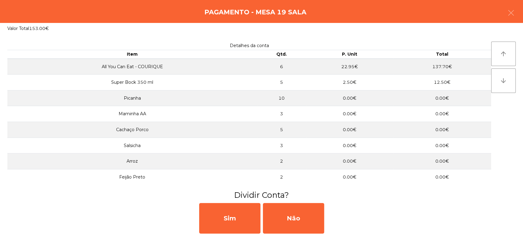
click at [36, 195] on h3 "Dividir Conta?" at bounding box center [262, 195] width 514 height 11
click at [39, 216] on div "Sim Não" at bounding box center [261, 219] width 523 height 36
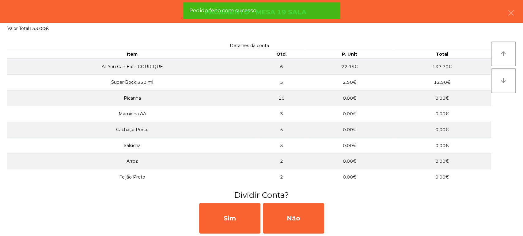
click at [55, 205] on div "Sim Não" at bounding box center [261, 219] width 523 height 36
click at [506, 17] on button "button" at bounding box center [510, 13] width 17 height 18
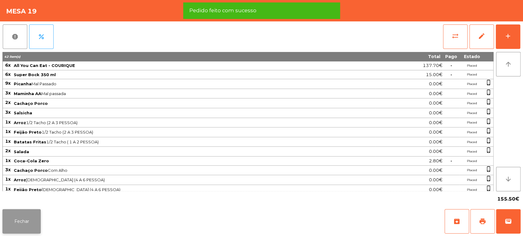
click at [8, 223] on button "Fechar" at bounding box center [21, 221] width 38 height 24
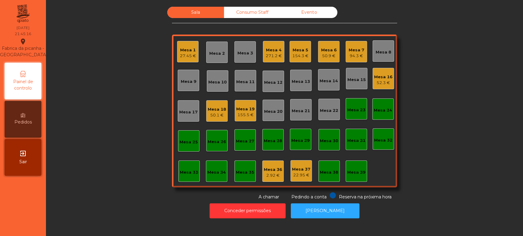
click at [184, 112] on div "Mesa 17" at bounding box center [188, 112] width 18 height 6
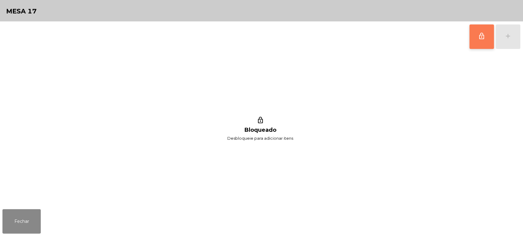
click at [481, 29] on button "lock_outline" at bounding box center [481, 36] width 24 height 24
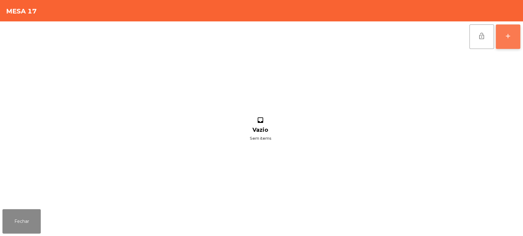
click at [516, 31] on button "add" at bounding box center [507, 36] width 24 height 24
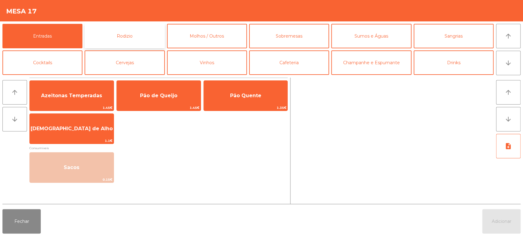
click at [119, 39] on button "Rodizio" at bounding box center [125, 36] width 80 height 24
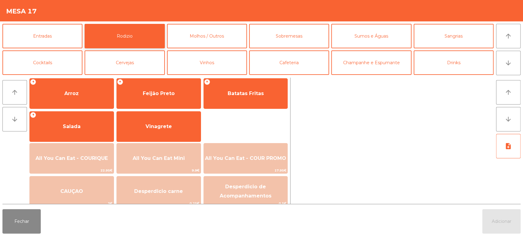
scroll to position [85, 0]
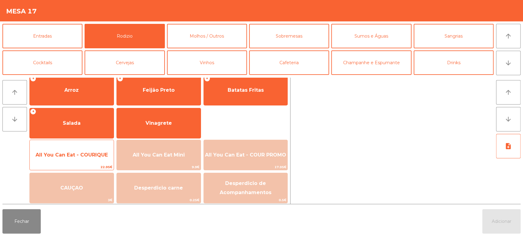
click at [92, 159] on span "All You Can Eat - COURIQUE" at bounding box center [72, 155] width 84 height 17
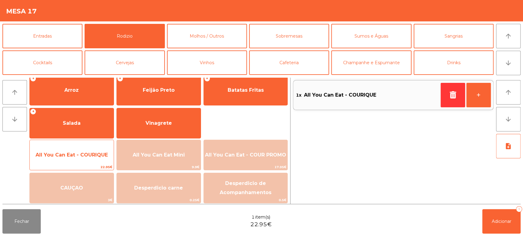
click at [94, 153] on span "All You Can Eat - COURIQUE" at bounding box center [72, 155] width 72 height 6
click at [97, 145] on div "All You Can Eat - COURIQUE 22.95€" at bounding box center [71, 155] width 85 height 31
click at [96, 147] on span "All You Can Eat - COURIQUE" at bounding box center [72, 155] width 84 height 17
click at [93, 154] on span "All You Can Eat - COURIQUE" at bounding box center [72, 155] width 72 height 6
click at [94, 154] on span "All You Can Eat - COURIQUE" at bounding box center [72, 155] width 72 height 6
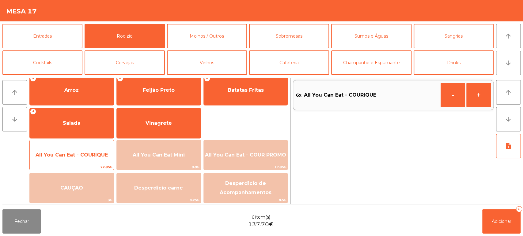
click at [94, 155] on span "All You Can Eat - COURIQUE" at bounding box center [72, 155] width 72 height 6
click at [96, 147] on span "All You Can Eat - COURIQUE" at bounding box center [72, 155] width 84 height 17
click at [92, 155] on span "All You Can Eat - COURIQUE" at bounding box center [72, 155] width 72 height 6
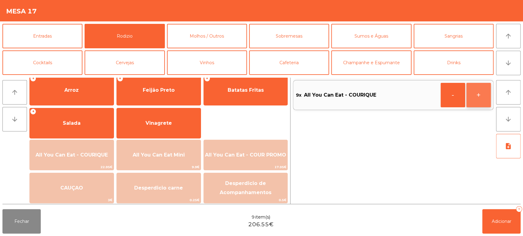
click at [476, 102] on button "+" at bounding box center [478, 95] width 24 height 24
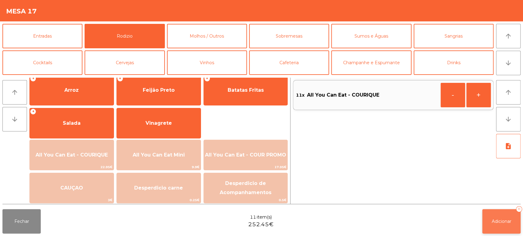
click at [488, 215] on button "Adicionar 11" at bounding box center [501, 221] width 38 height 24
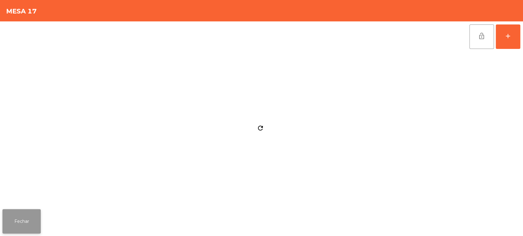
click at [29, 224] on button "Fechar" at bounding box center [21, 221] width 38 height 24
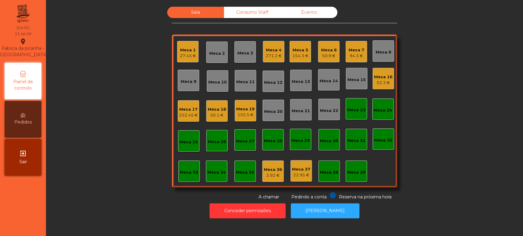
click at [271, 48] on div "Mesa 4" at bounding box center [274, 50] width 16 height 6
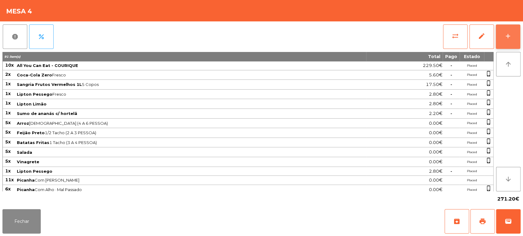
click at [507, 37] on div "add" at bounding box center [507, 35] width 7 height 7
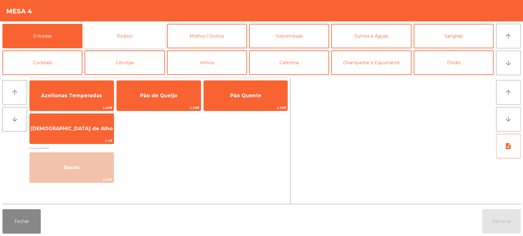
click at [127, 32] on button "Rodizio" at bounding box center [125, 36] width 80 height 24
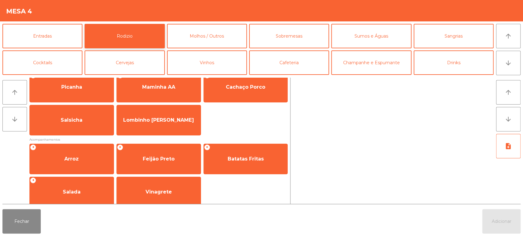
scroll to position [0, 0]
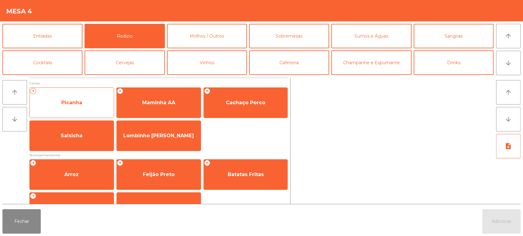
click at [81, 113] on div "+ Picanha" at bounding box center [71, 103] width 85 height 31
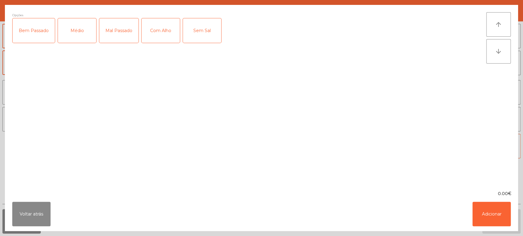
click at [81, 34] on div "Médio" at bounding box center [77, 30] width 38 height 24
click at [79, 31] on div "Médio" at bounding box center [77, 30] width 38 height 24
click at [125, 22] on div "Mal Passado" at bounding box center [118, 30] width 39 height 24
click at [172, 33] on div "Com Alho" at bounding box center [160, 30] width 38 height 24
click at [486, 213] on button "Adicionar" at bounding box center [491, 214] width 38 height 24
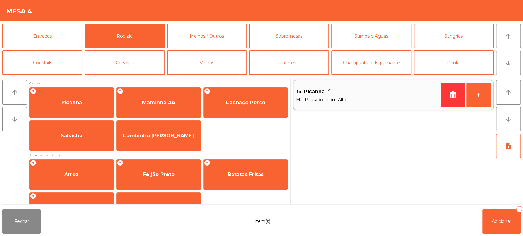
click at [35, 208] on div "Fechar 1 item(s) Adicionar 1" at bounding box center [261, 221] width 523 height 29
click at [482, 218] on button "Adicionar 1" at bounding box center [501, 221] width 38 height 24
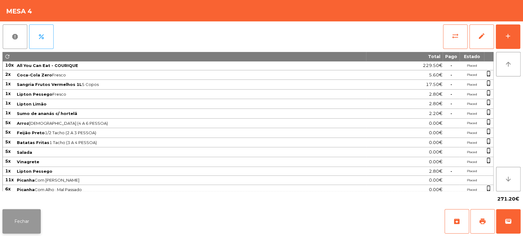
click at [21, 216] on button "Fechar" at bounding box center [21, 221] width 38 height 24
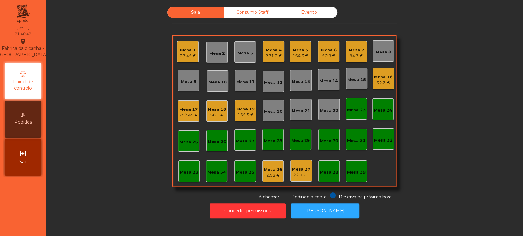
click at [127, 78] on div "Sala Consumo Staff Evento Mesa 1 27.45 € Mesa 2 Mesa 3 Mesa 4 271.2 € Mesa 5 15…" at bounding box center [284, 104] width 460 height 194
click at [186, 106] on div "Mesa 17 252.45 €" at bounding box center [188, 111] width 19 height 14
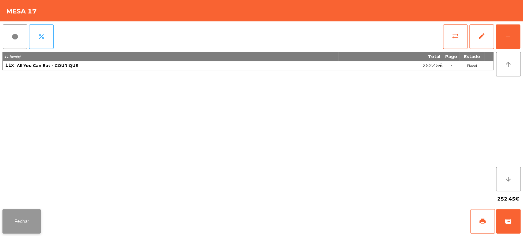
click at [25, 224] on button "Fechar" at bounding box center [21, 221] width 38 height 24
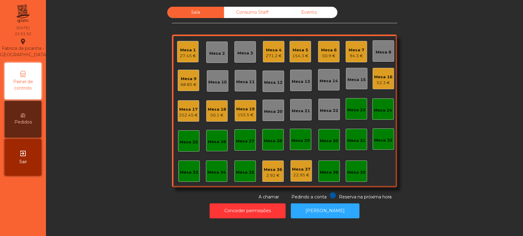
click at [182, 109] on div "Mesa 17" at bounding box center [188, 110] width 19 height 6
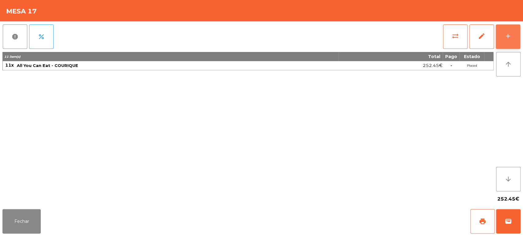
click at [501, 40] on button "add" at bounding box center [507, 36] width 24 height 24
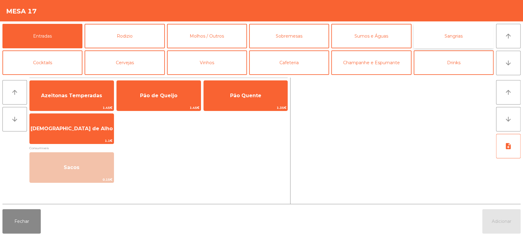
click at [457, 39] on button "Sangrias" at bounding box center [453, 36] width 80 height 24
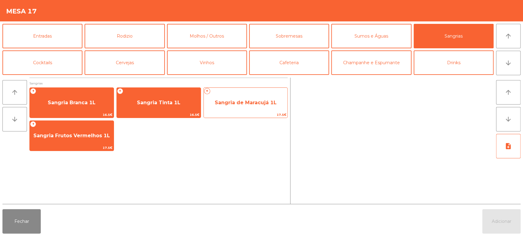
click at [258, 103] on span "Sangria de Maracujá 1L" at bounding box center [246, 103] width 62 height 6
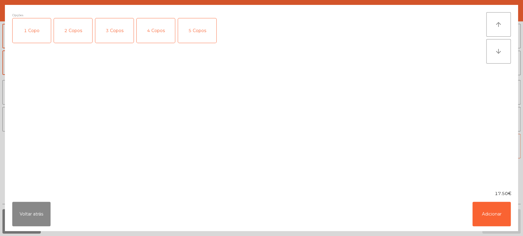
click at [108, 32] on div "3 Copos" at bounding box center [114, 30] width 38 height 24
click at [500, 208] on button "Adicionar" at bounding box center [491, 214] width 38 height 24
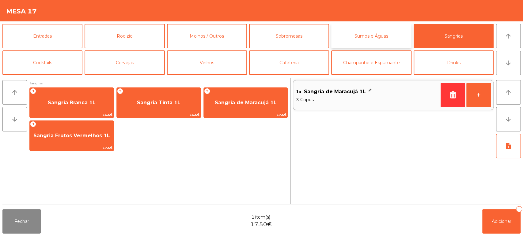
click at [376, 38] on button "Sumos e Águas" at bounding box center [371, 36] width 80 height 24
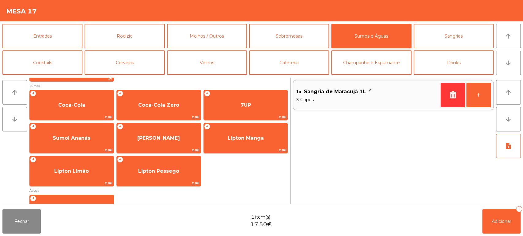
scroll to position [197, 0]
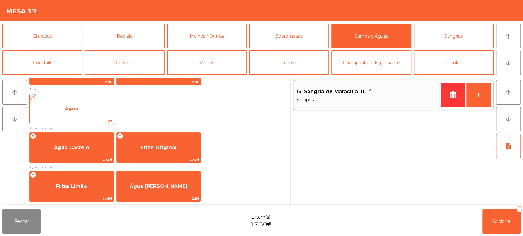
click at [83, 108] on span "Água" at bounding box center [72, 109] width 84 height 17
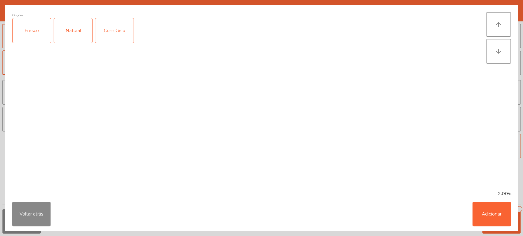
click at [73, 33] on div "Natural" at bounding box center [73, 30] width 38 height 24
click at [483, 216] on button "Adicionar" at bounding box center [491, 214] width 38 height 24
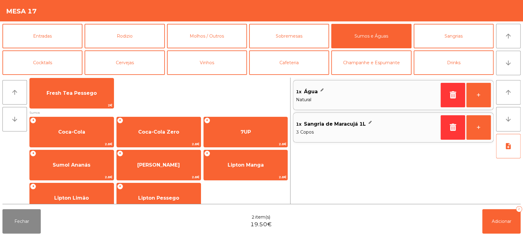
scroll to position [0, 0]
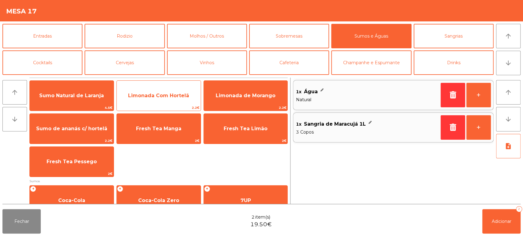
click at [157, 91] on span "Limonada Com Hortelã" at bounding box center [159, 96] width 84 height 17
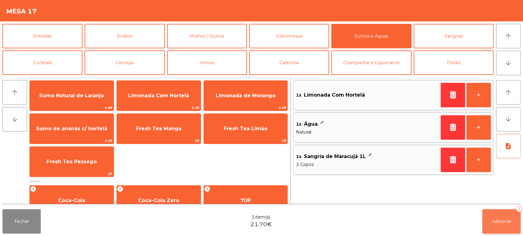
click at [507, 220] on span "Adicionar" at bounding box center [502, 222] width 20 height 6
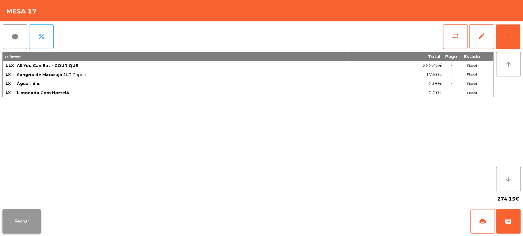
click at [35, 218] on button "Fechar" at bounding box center [21, 221] width 38 height 24
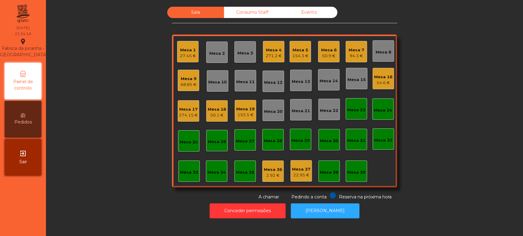
click at [182, 53] on div "27.45 €" at bounding box center [188, 56] width 16 height 6
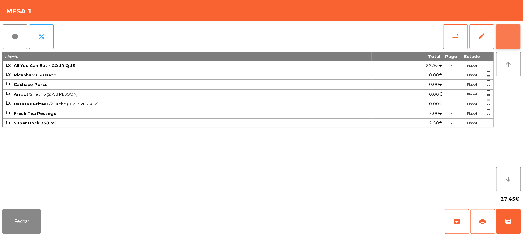
click at [514, 34] on button "add" at bounding box center [507, 36] width 24 height 24
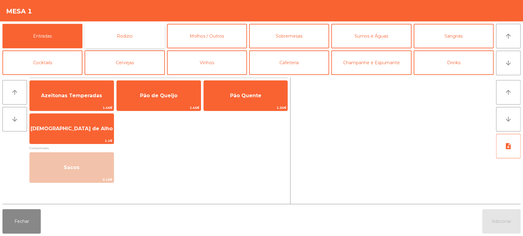
click at [107, 39] on button "Rodizio" at bounding box center [125, 36] width 80 height 24
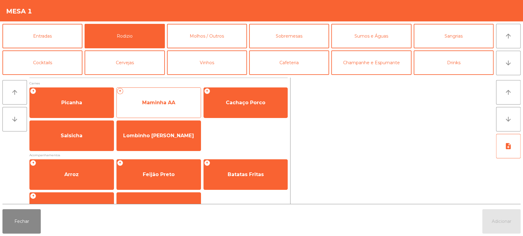
click at [139, 104] on span "Maminha AA" at bounding box center [159, 103] width 84 height 17
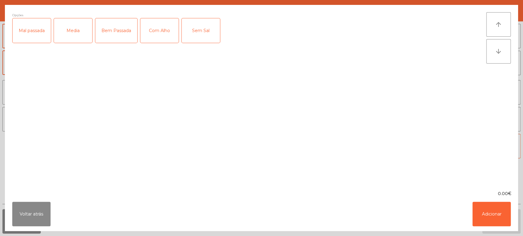
click at [81, 35] on div "Media" at bounding box center [73, 30] width 38 height 24
click at [156, 41] on div "Com Alho" at bounding box center [159, 30] width 38 height 24
click at [505, 214] on button "Adicionar" at bounding box center [491, 214] width 38 height 24
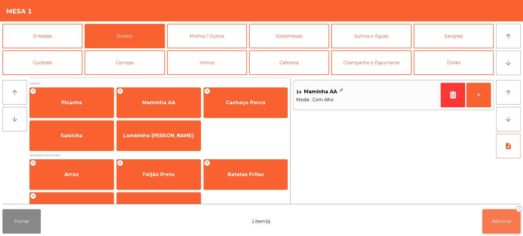
click at [497, 213] on button "Adicionar 1" at bounding box center [501, 221] width 38 height 24
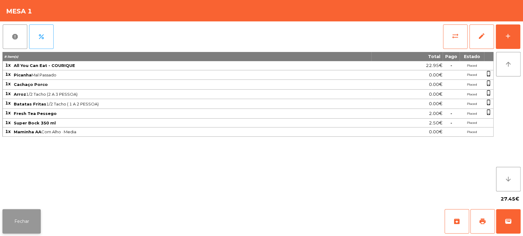
click at [27, 220] on button "Fechar" at bounding box center [21, 221] width 38 height 24
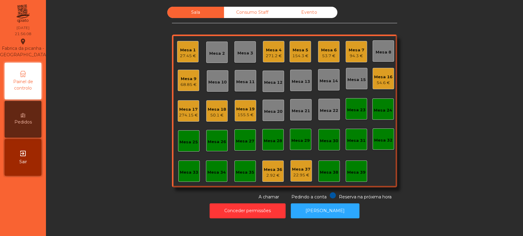
click at [108, 156] on div "Sala Consumo Staff Evento Mesa 1 27.45 € Mesa 2 Mesa 3 Mesa 4 271.2 € Mesa 5 15…" at bounding box center [284, 104] width 460 height 194
click at [326, 170] on div "Mesa 38" at bounding box center [329, 173] width 18 height 6
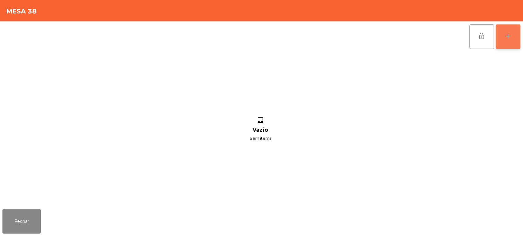
click at [510, 38] on div "add" at bounding box center [507, 35] width 7 height 7
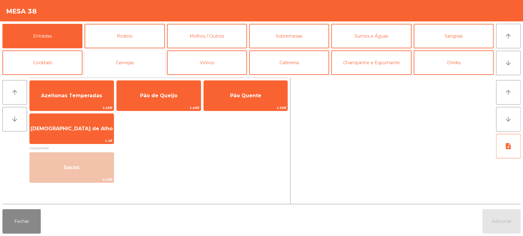
click at [135, 59] on button "Cervejas" at bounding box center [125, 63] width 80 height 24
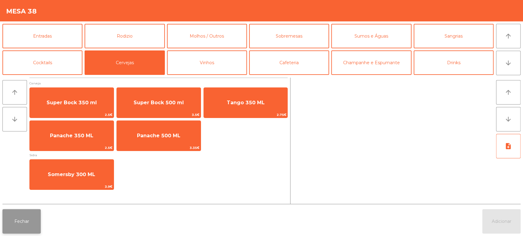
click at [17, 224] on button "Fechar" at bounding box center [21, 221] width 38 height 24
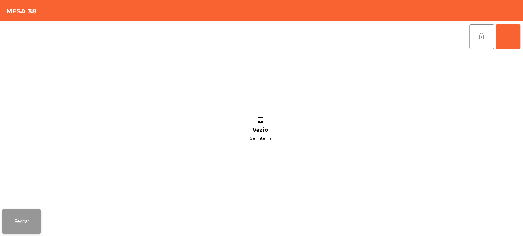
click at [27, 213] on button "Fechar" at bounding box center [21, 221] width 38 height 24
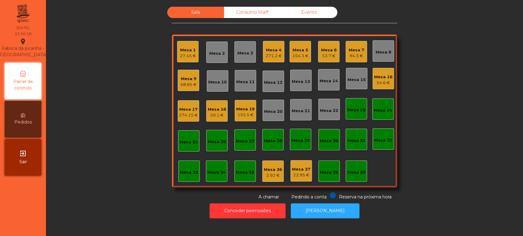
click at [326, 171] on div "Mesa 38" at bounding box center [329, 173] width 18 height 6
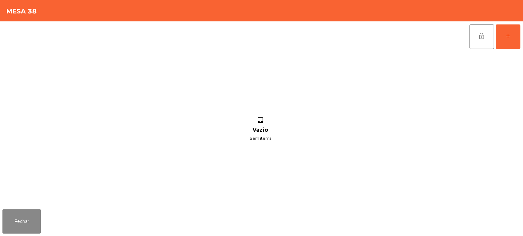
click at [522, 34] on div "lock_open add inbox Vazio Sem items" at bounding box center [261, 114] width 523 height 186
click at [511, 30] on button "add" at bounding box center [507, 36] width 24 height 24
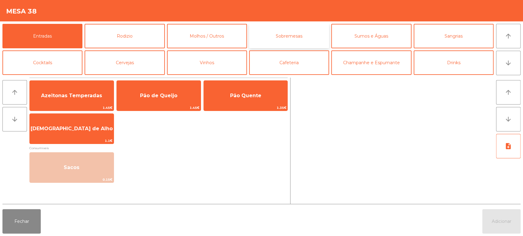
click at [297, 37] on button "Sobremesas" at bounding box center [289, 36] width 80 height 24
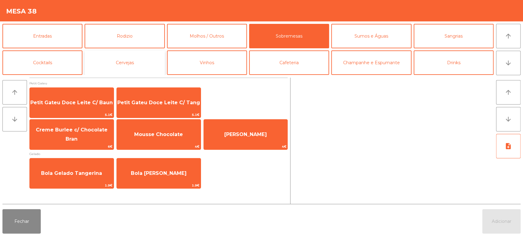
click at [135, 55] on button "Cervejas" at bounding box center [125, 63] width 80 height 24
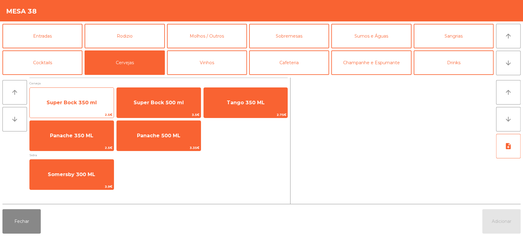
click at [82, 102] on span "Super Bock 350 ml" at bounding box center [72, 103] width 50 height 6
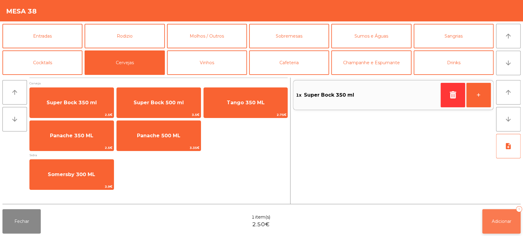
click at [508, 221] on span "Adicionar" at bounding box center [502, 222] width 20 height 6
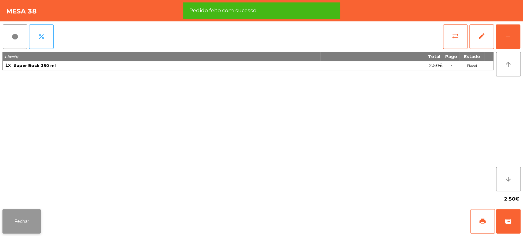
click at [30, 222] on button "Fechar" at bounding box center [21, 221] width 38 height 24
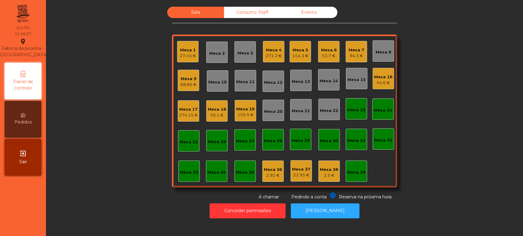
click at [244, 108] on div "Mesa 19" at bounding box center [245, 109] width 18 height 6
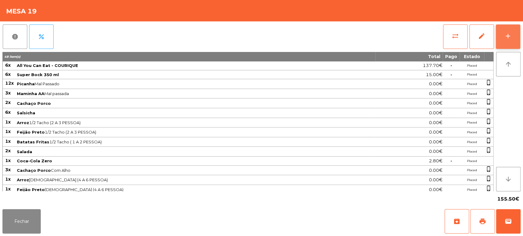
click at [512, 39] on button "add" at bounding box center [507, 36] width 24 height 24
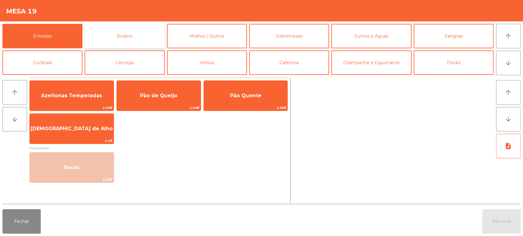
click at [142, 24] on button "Rodizio" at bounding box center [125, 36] width 80 height 24
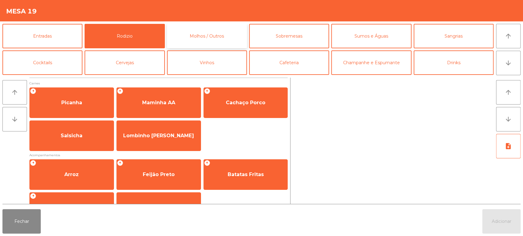
click at [224, 37] on button "Molhos / Outros" at bounding box center [207, 36] width 80 height 24
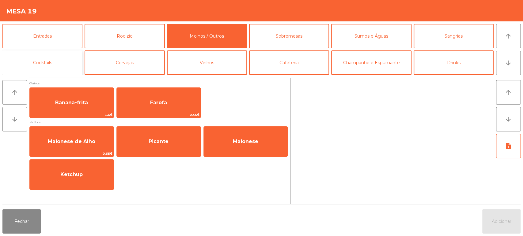
click at [56, 67] on button "Cocktails" at bounding box center [42, 63] width 80 height 24
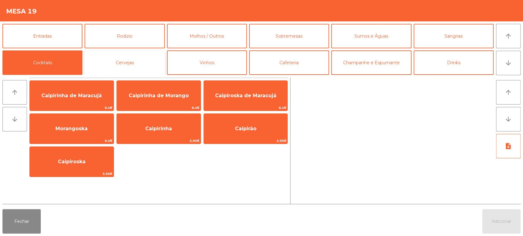
click at [129, 60] on button "Cervejas" at bounding box center [125, 63] width 80 height 24
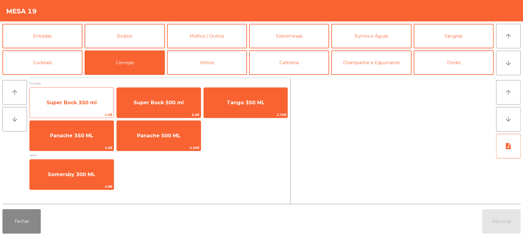
click at [92, 107] on span "Super Bock 350 ml" at bounding box center [72, 103] width 84 height 17
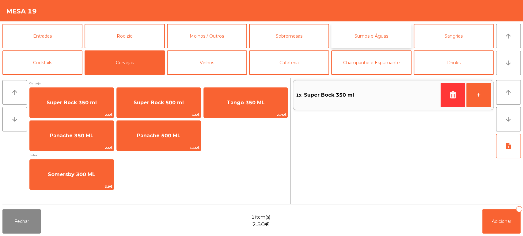
click at [380, 38] on button "Sumos e Águas" at bounding box center [371, 36] width 80 height 24
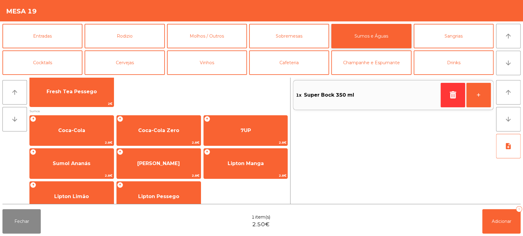
scroll to position [71, 0]
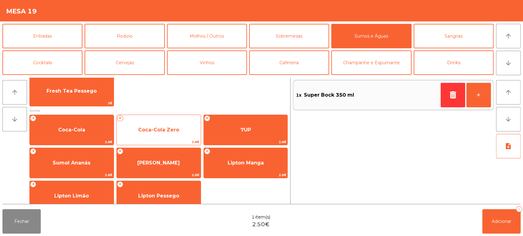
click at [169, 130] on span "Coca-Cola Zero" at bounding box center [158, 130] width 41 height 6
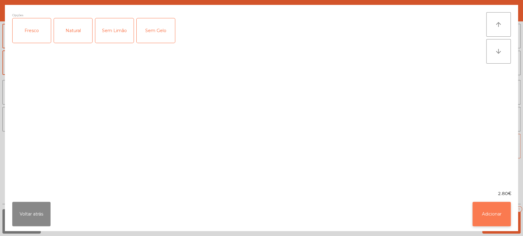
click at [493, 203] on button "Adicionar" at bounding box center [491, 214] width 38 height 24
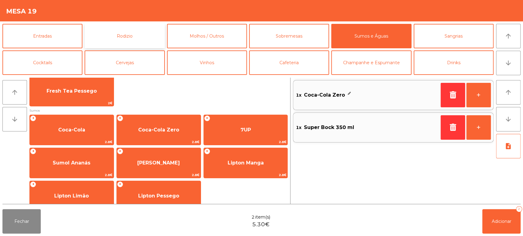
click at [137, 34] on button "Rodizio" at bounding box center [125, 36] width 80 height 24
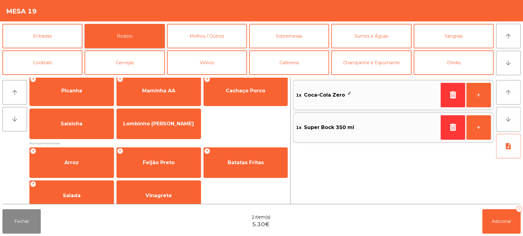
scroll to position [27, 0]
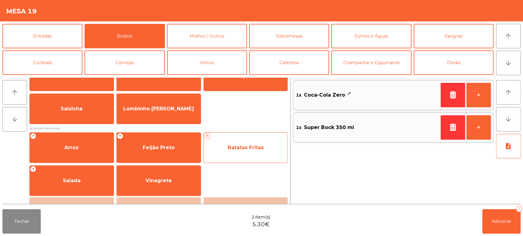
click at [254, 150] on span "Batatas Fritas" at bounding box center [246, 148] width 36 height 6
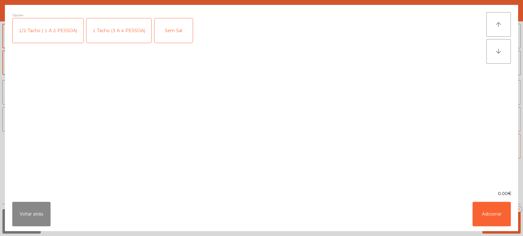
click at [108, 34] on div "1 Tacho (3 A 4 PESSOA)" at bounding box center [118, 30] width 65 height 24
click at [495, 223] on button "Adicionar" at bounding box center [491, 214] width 38 height 24
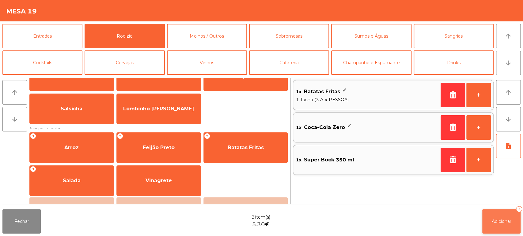
click at [490, 218] on button "Adicionar 3" at bounding box center [501, 221] width 38 height 24
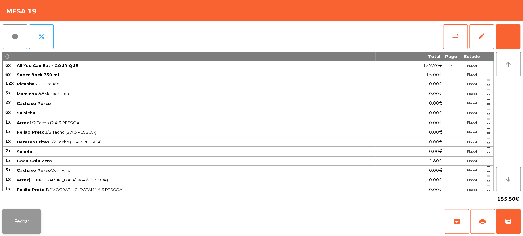
click at [25, 221] on button "Fechar" at bounding box center [21, 221] width 38 height 24
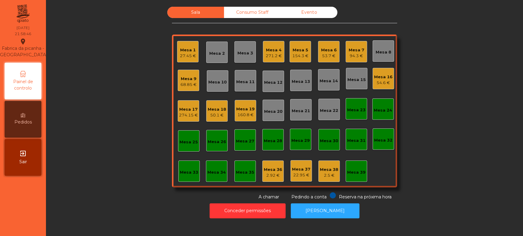
click at [273, 61] on div "Mesa 4 271.2 €" at bounding box center [273, 51] width 21 height 21
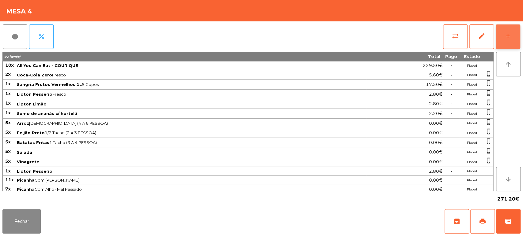
click at [506, 40] on button "add" at bounding box center [507, 36] width 24 height 24
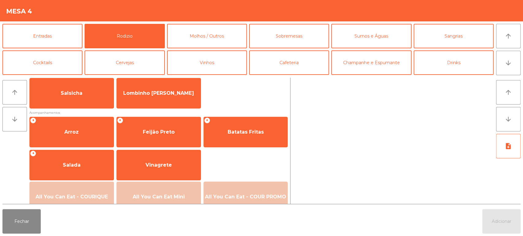
scroll to position [50, 0]
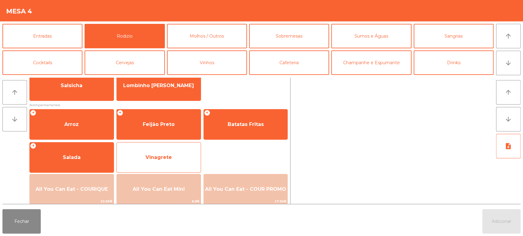
click at [177, 147] on div "Vinagrete" at bounding box center [158, 157] width 85 height 31
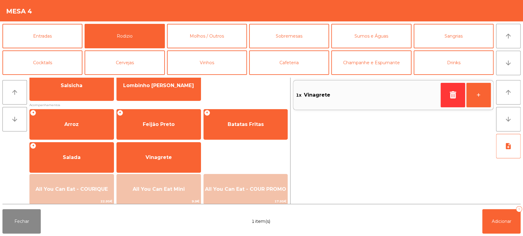
click at [522, 225] on div "Fechar 1 item(s) Adicionar 1" at bounding box center [261, 221] width 523 height 29
click at [509, 220] on span "Adicionar" at bounding box center [502, 222] width 20 height 6
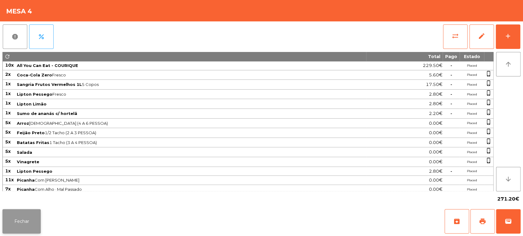
click at [32, 220] on button "Fechar" at bounding box center [21, 221] width 38 height 24
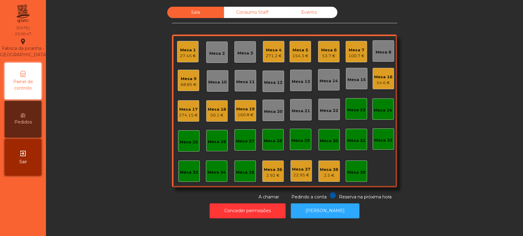
click at [181, 115] on div "274.15 €" at bounding box center [188, 115] width 19 height 6
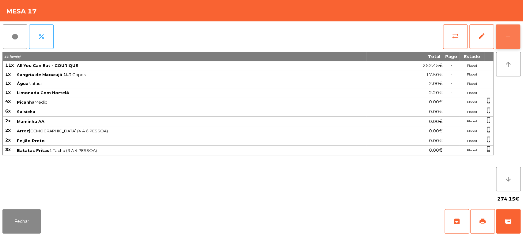
click at [507, 45] on button "add" at bounding box center [507, 36] width 24 height 24
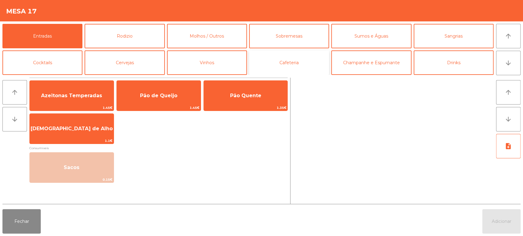
click at [287, 51] on button "Cafeteria" at bounding box center [289, 63] width 80 height 24
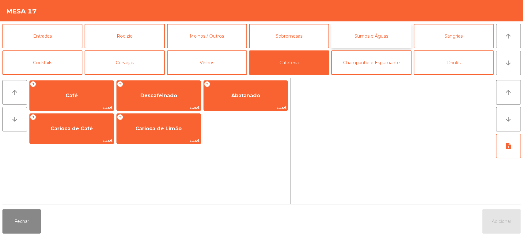
click at [371, 44] on button "Sumos e Águas" at bounding box center [371, 36] width 80 height 24
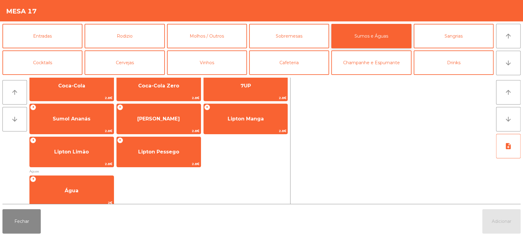
scroll to position [117, 0]
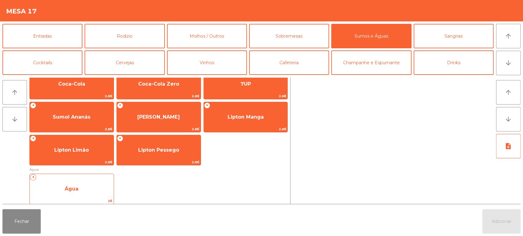
click at [85, 186] on span "Água" at bounding box center [72, 189] width 84 height 17
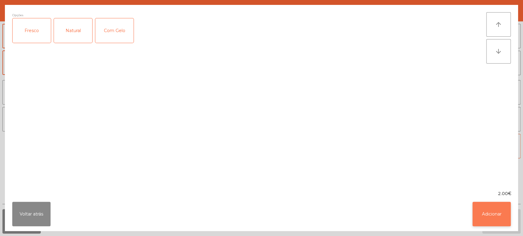
click at [492, 217] on button "Adicionar" at bounding box center [491, 214] width 38 height 24
click at [499, 213] on button "Adicionar" at bounding box center [501, 221] width 38 height 24
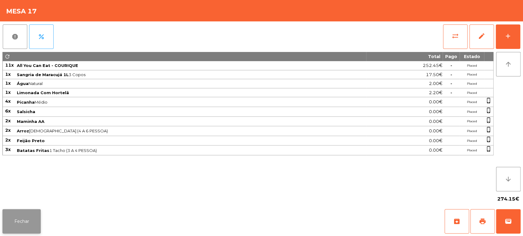
click at [20, 216] on button "Fechar" at bounding box center [21, 221] width 38 height 24
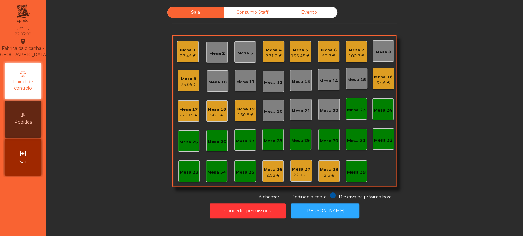
click at [266, 45] on div "Mesa 4 271.2 €" at bounding box center [274, 52] width 16 height 14
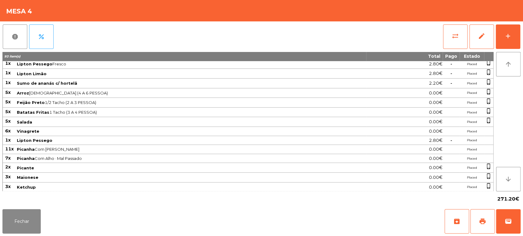
scroll to position [0, 0]
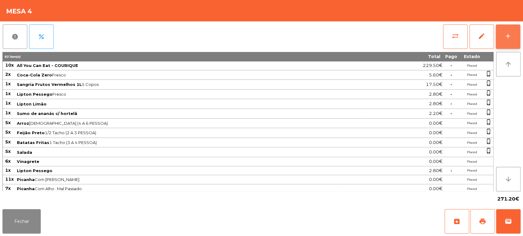
click at [498, 45] on button "add" at bounding box center [507, 36] width 24 height 24
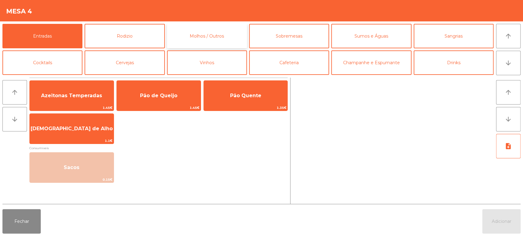
click at [211, 44] on button "Molhos / Outros" at bounding box center [207, 36] width 80 height 24
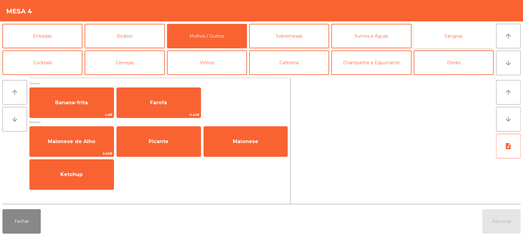
click at [443, 38] on button "Sangrias" at bounding box center [453, 36] width 80 height 24
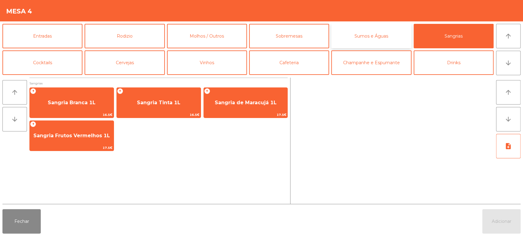
click at [371, 38] on button "Sumos e Águas" at bounding box center [371, 36] width 80 height 24
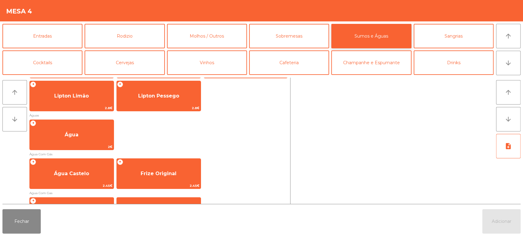
scroll to position [184, 0]
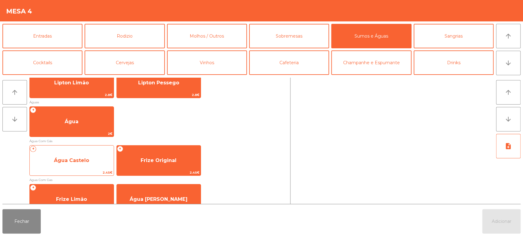
click at [96, 156] on span "Água Castelo" at bounding box center [72, 161] width 84 height 17
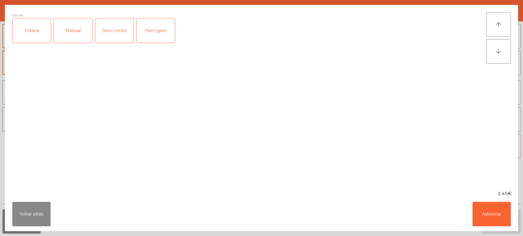
click at [505, 232] on ngb-modal-window "Opções Fresca Natural Sem Limão Sem gelo arrow_upward arrow_downward 2.45€ Volt…" at bounding box center [261, 118] width 523 height 236
click at [481, 225] on button "Adicionar" at bounding box center [491, 214] width 38 height 24
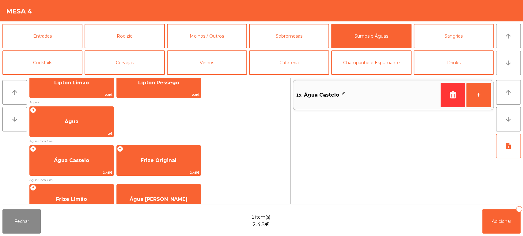
click at [505, 235] on div "Fechar 1 item(s) 2.45€ Adicionar 1" at bounding box center [261, 221] width 523 height 29
click at [500, 225] on button "Adicionar 1" at bounding box center [501, 221] width 38 height 24
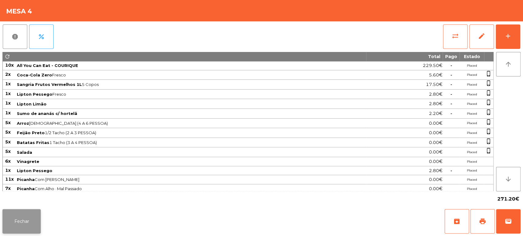
click at [13, 218] on button "Fechar" at bounding box center [21, 221] width 38 height 24
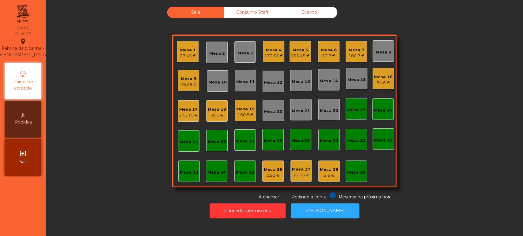
click at [269, 51] on div "Mesa 4" at bounding box center [273, 50] width 19 height 6
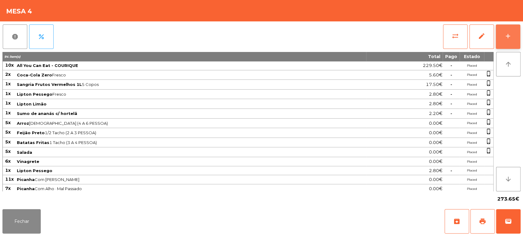
click at [504, 45] on button "add" at bounding box center [507, 36] width 24 height 24
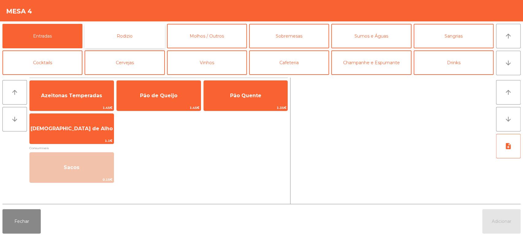
click at [141, 47] on button "Rodizio" at bounding box center [125, 36] width 80 height 24
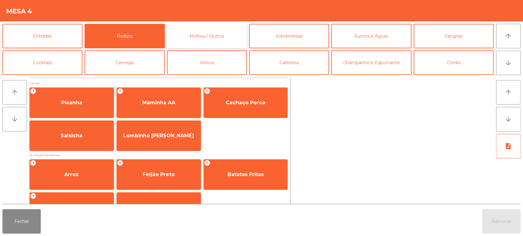
click at [210, 37] on button "Molhos / Outros" at bounding box center [207, 36] width 80 height 24
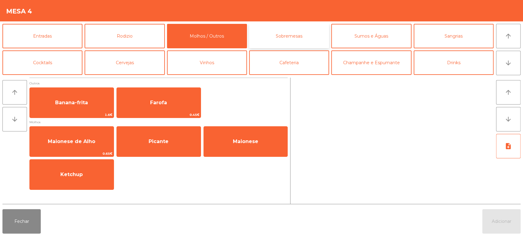
click at [299, 42] on button "Sobremesas" at bounding box center [289, 36] width 80 height 24
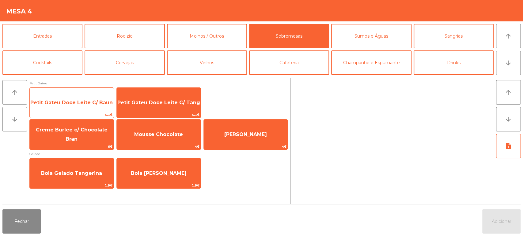
click at [104, 100] on span "Petit Gateu Doce Leite C/ Baun" at bounding box center [71, 103] width 82 height 6
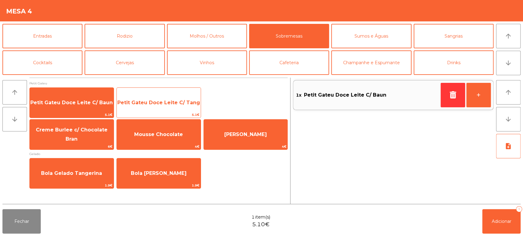
click at [169, 95] on span "Petit Gateu Doce Leite C/ Tang" at bounding box center [159, 103] width 84 height 17
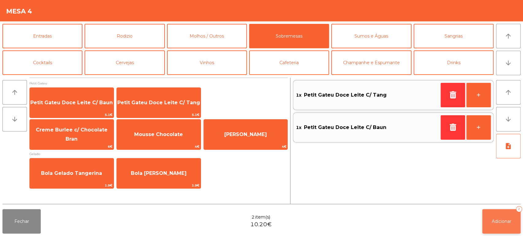
click at [505, 220] on span "Adicionar" at bounding box center [502, 222] width 20 height 6
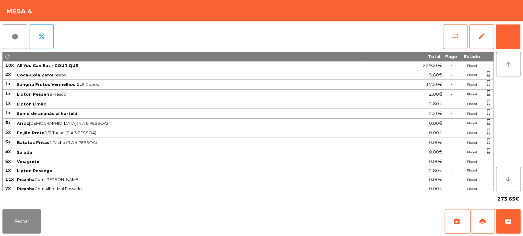
click at [447, 37] on button "sync_alt" at bounding box center [455, 36] width 24 height 24
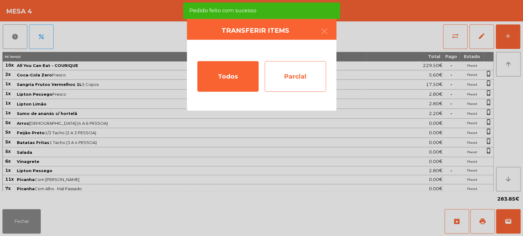
click at [288, 78] on div "Parcial" at bounding box center [295, 76] width 61 height 31
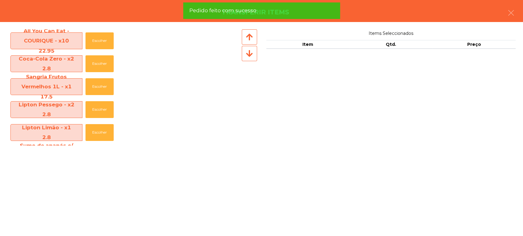
click at [522, 15] on div "Transferir items" at bounding box center [261, 11] width 523 height 22
click at [504, 6] on button "button" at bounding box center [510, 13] width 17 height 18
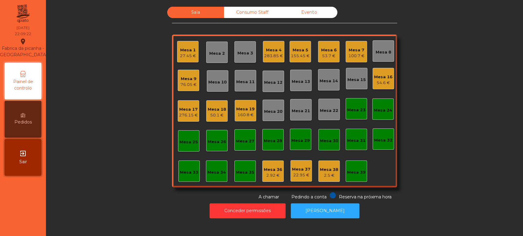
click at [266, 56] on div "283.85 €" at bounding box center [273, 56] width 19 height 6
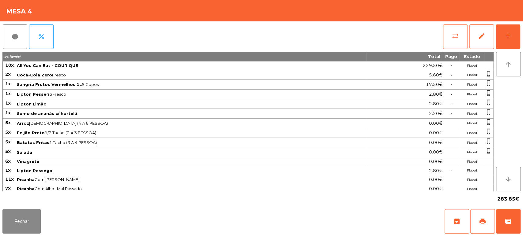
click at [443, 39] on button "sync_alt" at bounding box center [455, 36] width 24 height 24
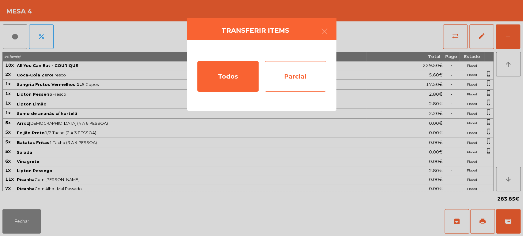
click at [284, 79] on div "Parcial" at bounding box center [295, 76] width 61 height 31
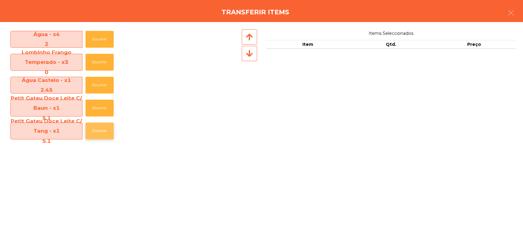
click at [93, 130] on button "Escolher" at bounding box center [99, 131] width 28 height 17
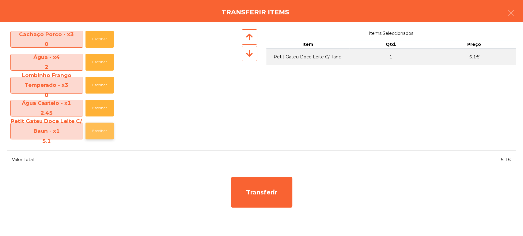
click at [98, 123] on button "Escolher" at bounding box center [99, 131] width 28 height 17
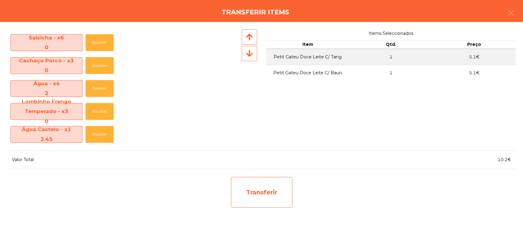
click at [263, 179] on div "Transferir" at bounding box center [261, 192] width 61 height 31
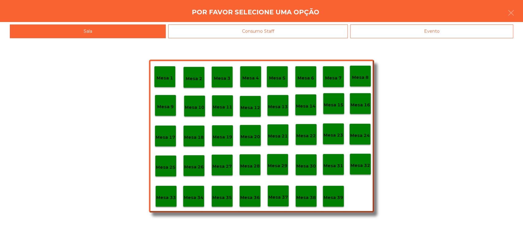
click at [331, 193] on div "Mesa 39" at bounding box center [333, 196] width 20 height 9
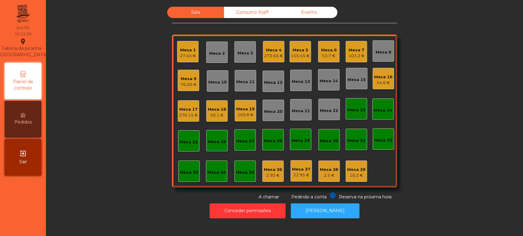
click at [276, 44] on div "Mesa 4 273.65 €" at bounding box center [273, 51] width 21 height 21
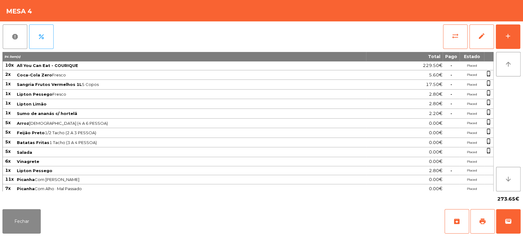
click at [522, 26] on div "report percent sync_alt edit add 94 item(s) Total Pago Estado 10x All You Can E…" at bounding box center [261, 114] width 523 height 186
click at [506, 35] on div "add" at bounding box center [507, 35] width 7 height 7
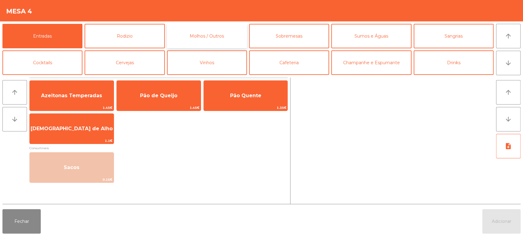
click at [173, 34] on button "Molhos / Outros" at bounding box center [207, 36] width 80 height 24
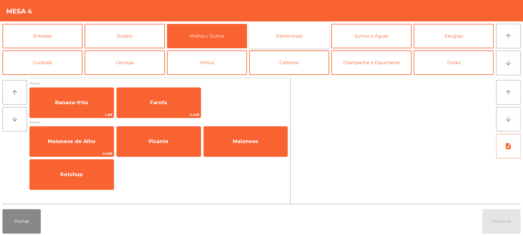
click at [297, 30] on button "Sobremesas" at bounding box center [289, 36] width 80 height 24
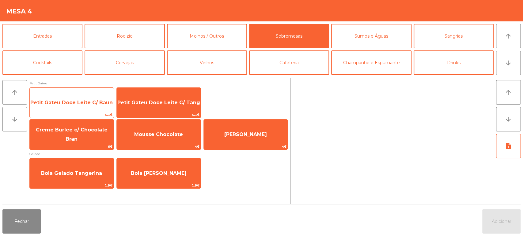
click at [95, 104] on span "Petit Gateu Doce Leite C/ Baun" at bounding box center [71, 103] width 82 height 6
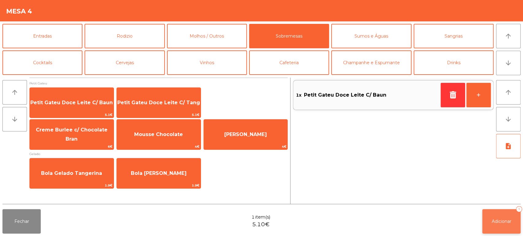
click at [520, 209] on div "1" at bounding box center [519, 209] width 6 height 6
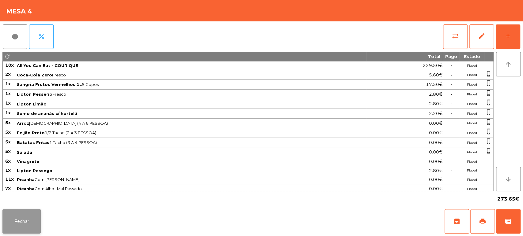
click at [28, 224] on button "Fechar" at bounding box center [21, 221] width 38 height 24
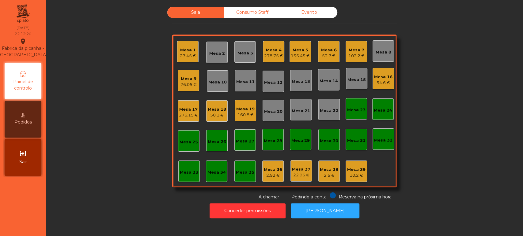
click at [273, 164] on div "Mesa 36 2.92 €" at bounding box center [272, 171] width 21 height 21
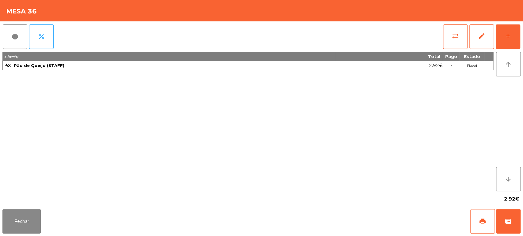
click at [522, 29] on div "report percent sync_alt edit add 4 item(s) Total Pago Estado 4x Pão de Queijo (…" at bounding box center [261, 114] width 523 height 186
click at [491, 39] on button "edit" at bounding box center [481, 36] width 24 height 24
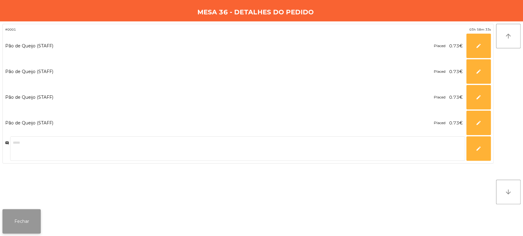
click at [32, 230] on button "Fechar" at bounding box center [21, 221] width 38 height 24
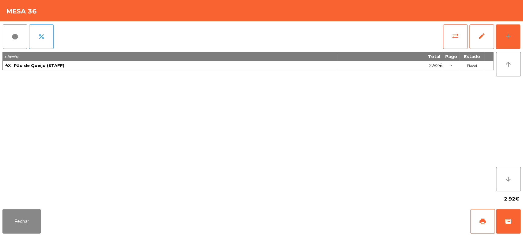
click at [522, 33] on div "report percent sync_alt edit add 4 item(s) Total Pago Estado 4x Pão de Queijo (…" at bounding box center [261, 114] width 523 height 186
click at [506, 27] on button "add" at bounding box center [507, 36] width 24 height 24
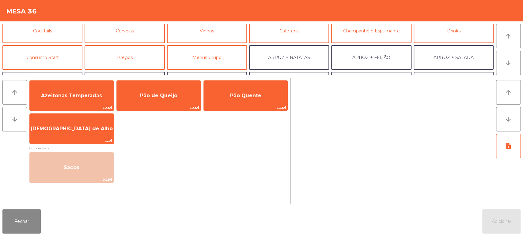
scroll to position [36, 0]
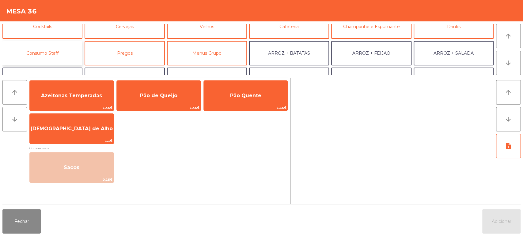
click at [69, 54] on button "Consumo Staff" at bounding box center [42, 53] width 80 height 24
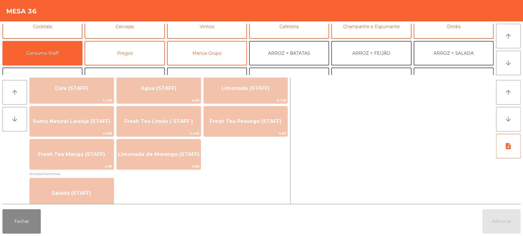
scroll to position [142, 0]
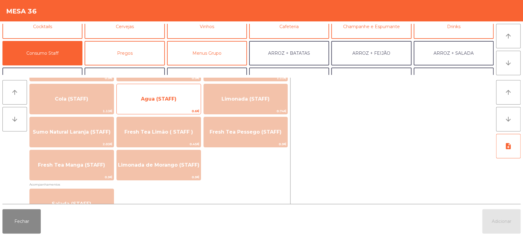
click at [169, 109] on span "0.6€" at bounding box center [159, 111] width 84 height 6
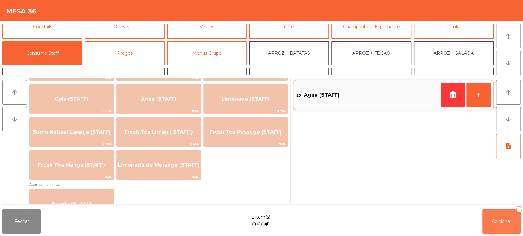
click at [501, 224] on span "Adicionar" at bounding box center [502, 222] width 20 height 6
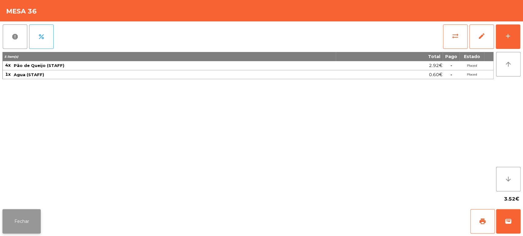
click at [38, 210] on button "Fechar" at bounding box center [21, 221] width 38 height 24
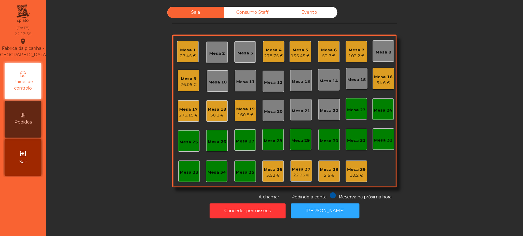
click at [354, 169] on div "Mesa 39" at bounding box center [356, 170] width 18 height 6
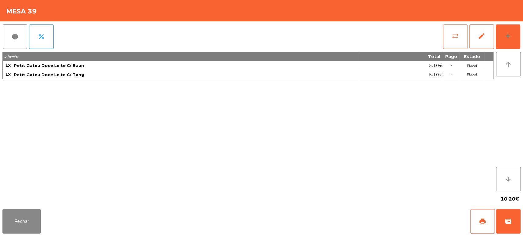
click at [443, 42] on button "sync_alt" at bounding box center [455, 36] width 24 height 24
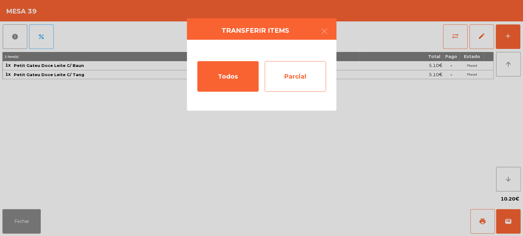
click at [273, 81] on div "Parcial" at bounding box center [295, 76] width 61 height 31
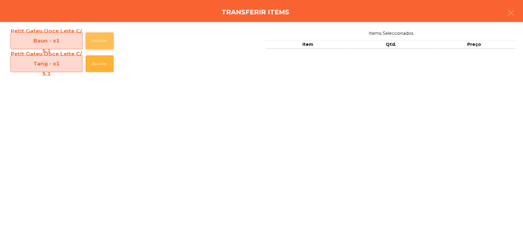
click at [109, 43] on button "Escolher" at bounding box center [99, 40] width 28 height 17
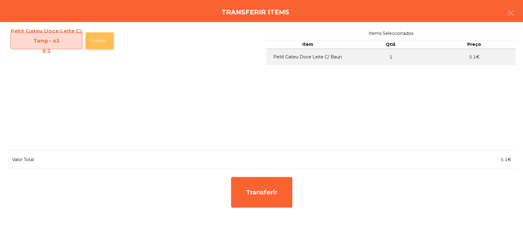
click at [114, 37] on button "Escolher" at bounding box center [99, 40] width 28 height 17
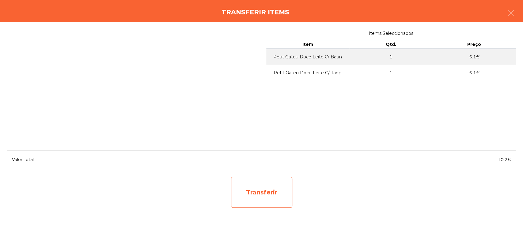
click at [265, 201] on div "Transferir" at bounding box center [261, 192] width 61 height 31
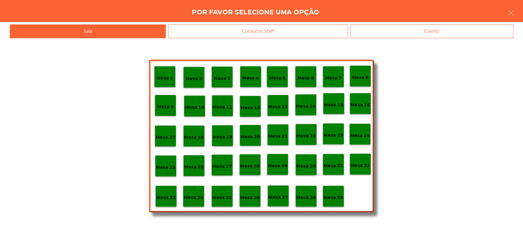
click at [259, 71] on div "Mesa 4" at bounding box center [250, 76] width 21 height 21
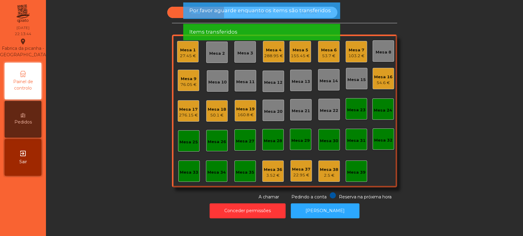
click at [298, 14] on span "Por favor aguarde enquanto os items são transferidos" at bounding box center [259, 11] width 141 height 8
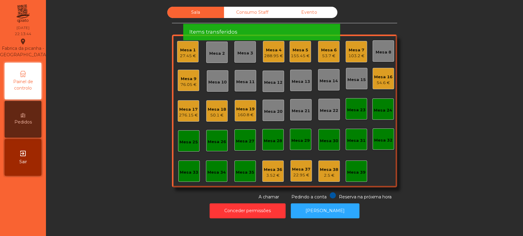
click at [301, 14] on span "Por favor aguarde enquanto os items são transferidos" at bounding box center [259, 11] width 141 height 8
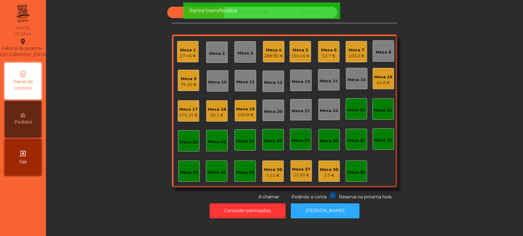
click at [306, 14] on div "Items transferidos" at bounding box center [261, 11] width 145 height 8
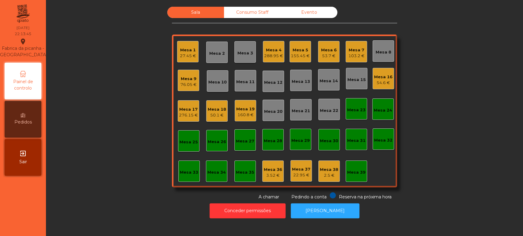
click at [263, 57] on div "Mesa 4 288.95 €" at bounding box center [273, 51] width 21 height 21
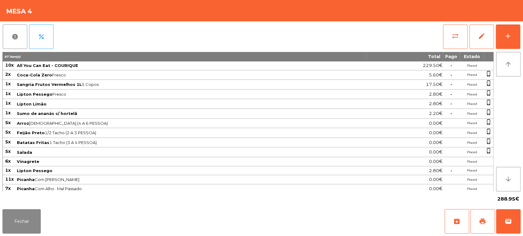
scroll to position [103, 0]
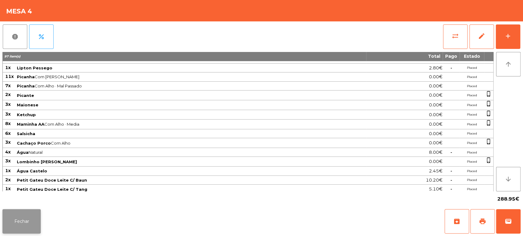
click at [35, 223] on button "Fechar" at bounding box center [21, 221] width 38 height 24
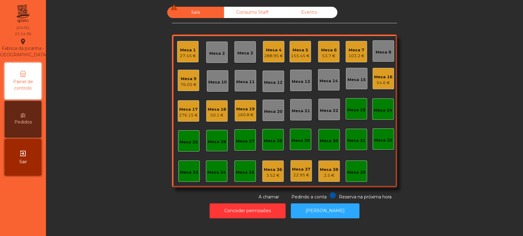
click at [332, 59] on div "Mesa 6 53.7 €" at bounding box center [328, 51] width 21 height 21
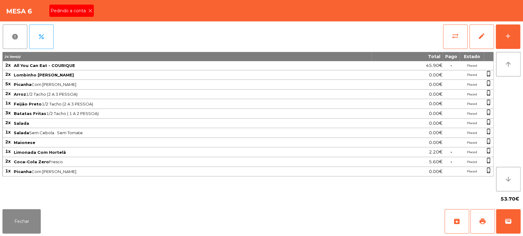
click at [78, 10] on span "Pedindo a conta" at bounding box center [70, 11] width 38 height 6
click at [480, 233] on button "print" at bounding box center [482, 221] width 24 height 24
click at [26, 225] on button "Fechar" at bounding box center [21, 221] width 38 height 24
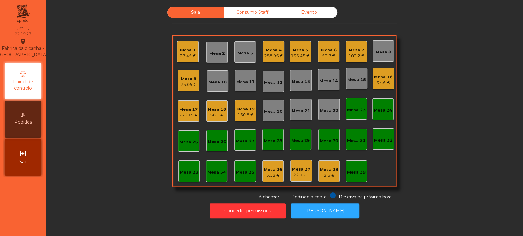
click at [217, 105] on div "Mesa 18 50.1 €" at bounding box center [217, 111] width 18 height 14
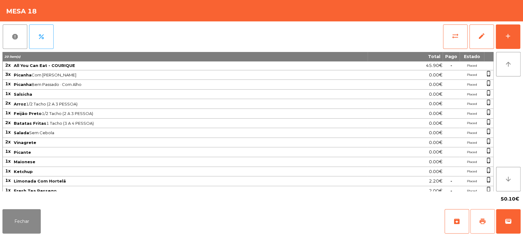
click at [484, 226] on button "print" at bounding box center [482, 221] width 24 height 24
click at [31, 220] on button "Fechar" at bounding box center [21, 221] width 38 height 24
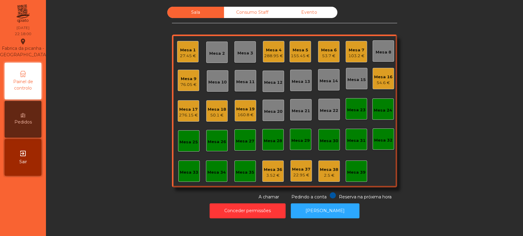
click at [211, 111] on div "Mesa 18" at bounding box center [217, 110] width 18 height 6
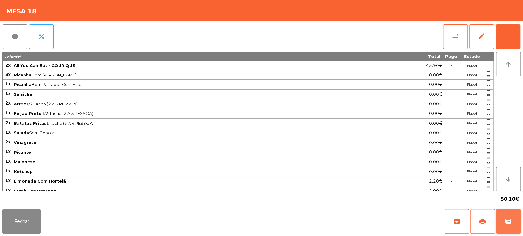
click at [509, 228] on button "wallet" at bounding box center [508, 221] width 24 height 24
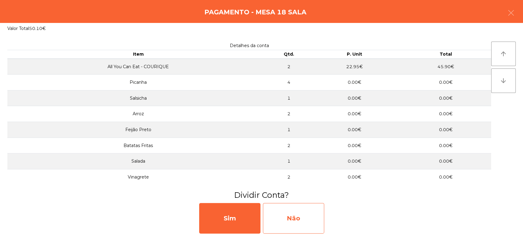
click at [301, 207] on div "Não" at bounding box center [293, 218] width 61 height 31
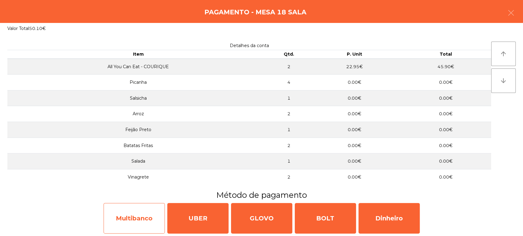
click at [146, 226] on div "Multibanco" at bounding box center [134, 218] width 61 height 31
select select "**"
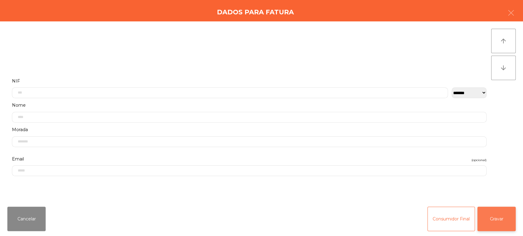
click at [492, 220] on button "Gravar" at bounding box center [496, 219] width 38 height 24
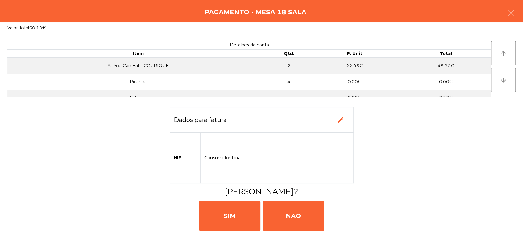
click at [184, 211] on div "[PERSON_NAME]" at bounding box center [261, 215] width 518 height 37
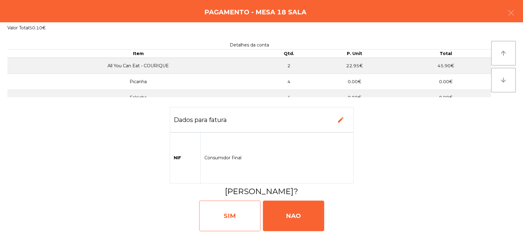
click at [252, 207] on div "SIM" at bounding box center [229, 216] width 61 height 31
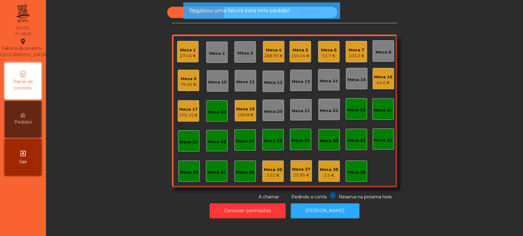
click at [216, 115] on div "Mesa 18" at bounding box center [216, 110] width 21 height 21
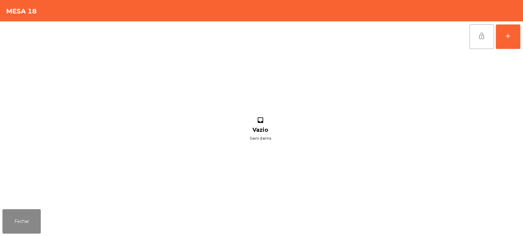
click at [480, 32] on span "lock_open" at bounding box center [481, 35] width 7 height 7
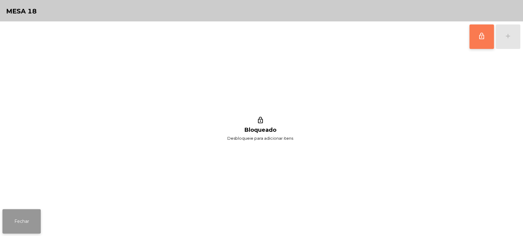
click at [32, 212] on button "Fechar" at bounding box center [21, 221] width 38 height 24
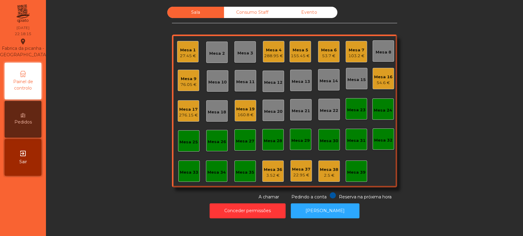
click at [326, 48] on div "Mesa 6" at bounding box center [329, 50] width 16 height 6
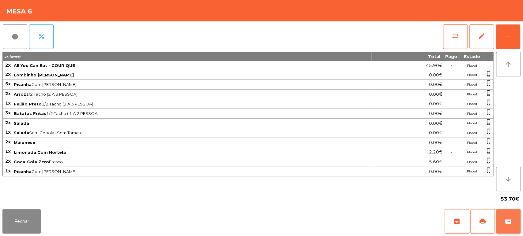
click at [519, 222] on button "wallet" at bounding box center [508, 221] width 24 height 24
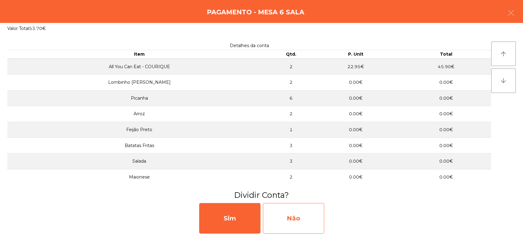
click at [306, 220] on div "Não" at bounding box center [293, 218] width 61 height 31
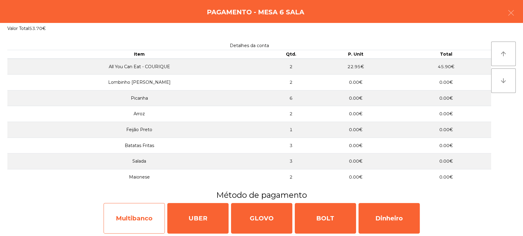
click at [146, 216] on div "Multibanco" at bounding box center [134, 218] width 61 height 31
select select "**"
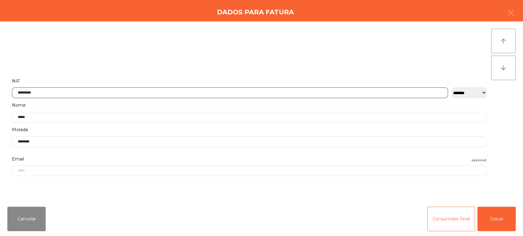
click at [220, 90] on input "*********" at bounding box center [230, 93] width 436 height 11
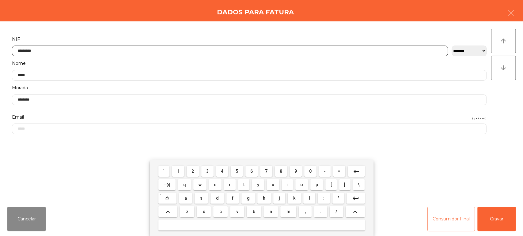
scroll to position [48, 0]
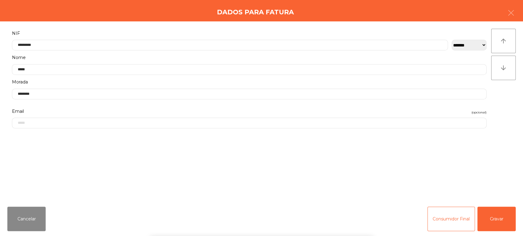
click at [498, 213] on div "` 1 2 3 4 5 6 7 8 9 0 - = keyboard_backspace keyboard_tab q w e r t y u i o p […" at bounding box center [261, 198] width 523 height 76
click at [494, 217] on button "Gravar" at bounding box center [496, 219] width 38 height 24
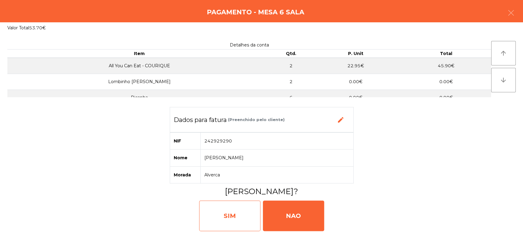
click at [233, 205] on div "SIM" at bounding box center [229, 216] width 61 height 31
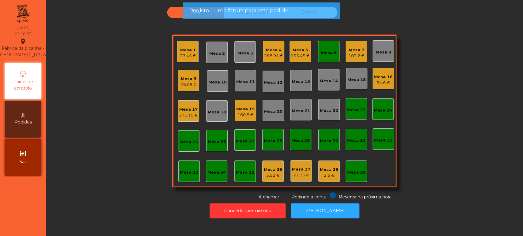
click at [330, 45] on div "Mesa 6" at bounding box center [328, 51] width 21 height 21
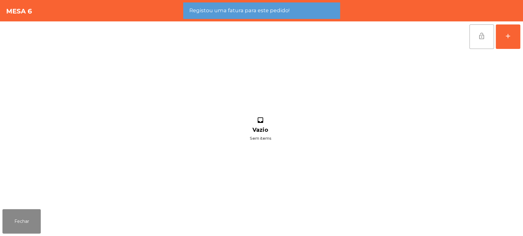
click at [479, 40] on button "lock_open" at bounding box center [481, 36] width 24 height 24
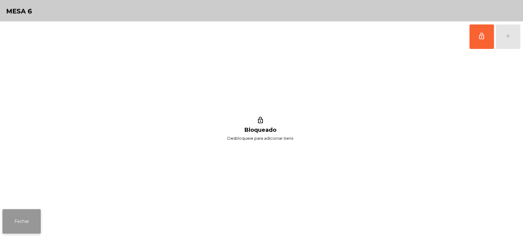
click at [11, 209] on button "Fechar" at bounding box center [21, 221] width 38 height 24
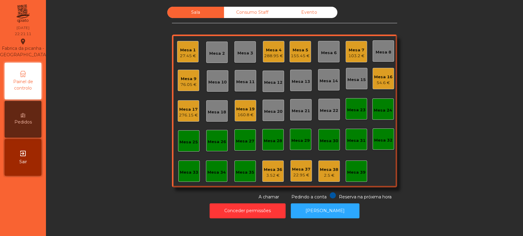
click at [238, 111] on div "Mesa 19" at bounding box center [245, 109] width 18 height 6
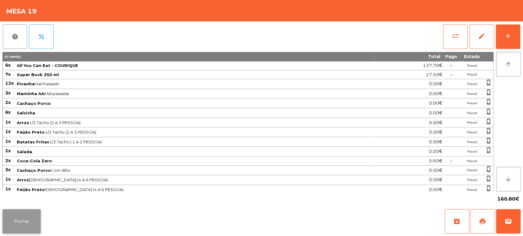
click at [33, 218] on button "Fechar" at bounding box center [21, 221] width 38 height 24
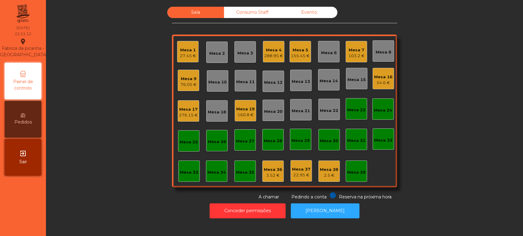
click at [389, 81] on div "Mesa 16 54.6 €" at bounding box center [382, 78] width 21 height 21
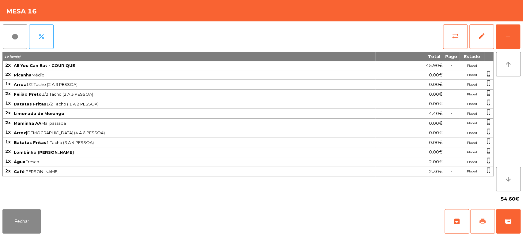
click at [478, 217] on button "print" at bounding box center [482, 221] width 24 height 24
click at [39, 222] on button "Fechar" at bounding box center [21, 221] width 38 height 24
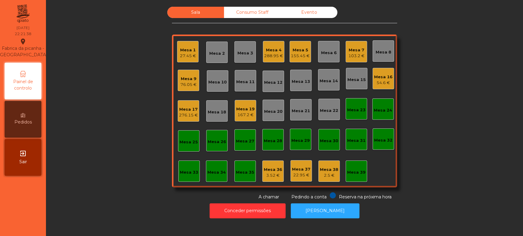
click at [246, 111] on div "Mesa 19" at bounding box center [245, 109] width 18 height 6
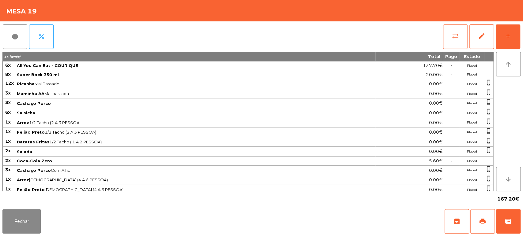
click at [458, 31] on button "sync_alt" at bounding box center [455, 36] width 24 height 24
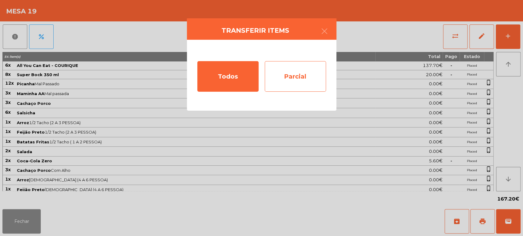
click at [312, 81] on div "Parcial" at bounding box center [295, 76] width 61 height 31
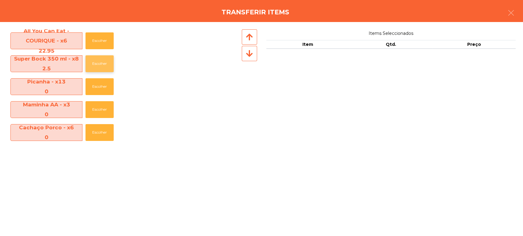
click at [96, 67] on button "Escolher" at bounding box center [99, 63] width 28 height 17
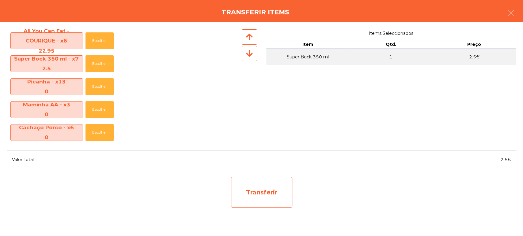
click at [247, 179] on div "Transferir" at bounding box center [261, 192] width 61 height 31
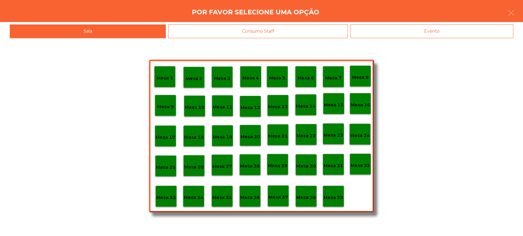
click at [286, 198] on p "Mesa 37" at bounding box center [278, 197] width 20 height 7
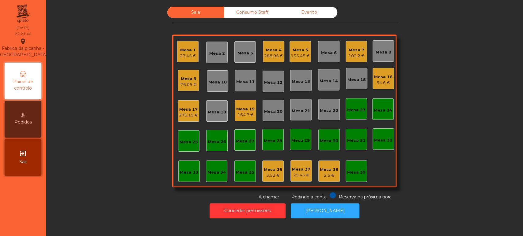
click at [251, 102] on div "Mesa 19 164.7 €" at bounding box center [245, 110] width 21 height 21
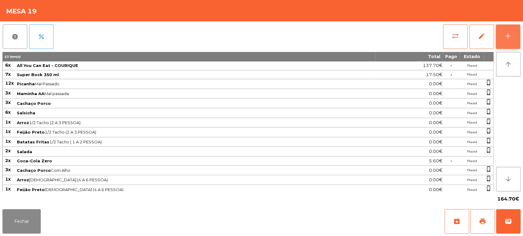
click at [505, 44] on button "add" at bounding box center [507, 36] width 24 height 24
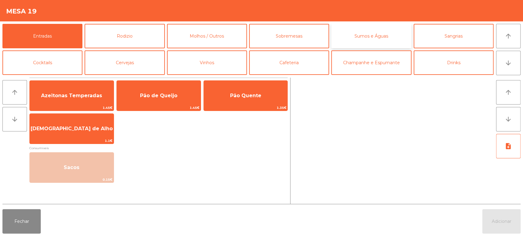
click at [370, 41] on button "Sumos e Águas" at bounding box center [371, 36] width 80 height 24
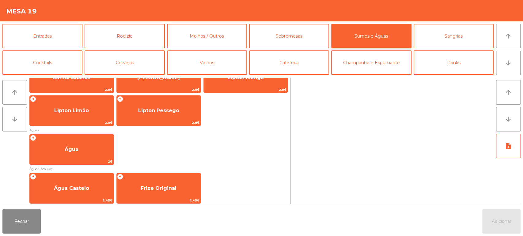
scroll to position [197, 0]
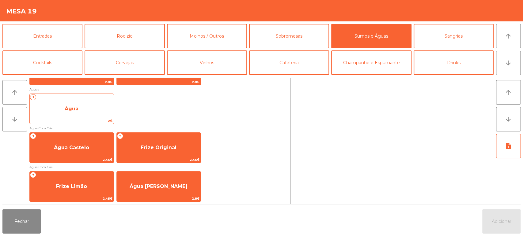
click at [86, 117] on span "Água" at bounding box center [72, 109] width 84 height 17
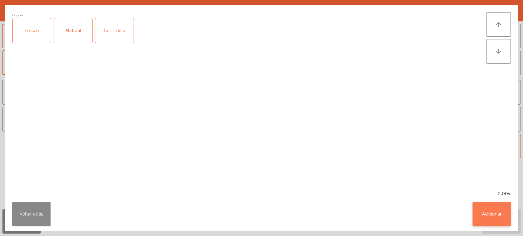
click at [481, 225] on button "Adicionar" at bounding box center [491, 214] width 38 height 24
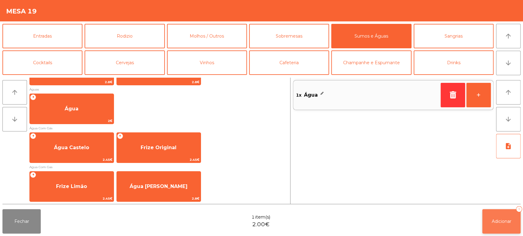
click at [494, 233] on button "Adicionar 1" at bounding box center [501, 221] width 38 height 24
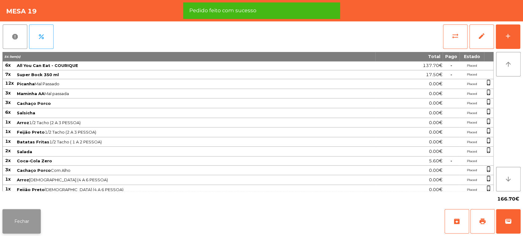
click at [8, 225] on button "Fechar" at bounding box center [21, 221] width 38 height 24
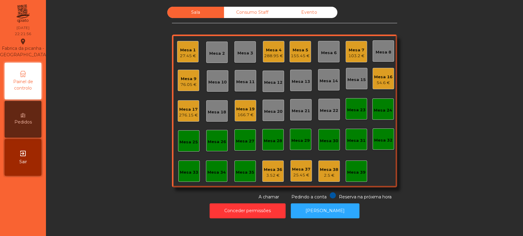
click at [372, 75] on div "Mesa 16 54.6 €" at bounding box center [382, 78] width 21 height 21
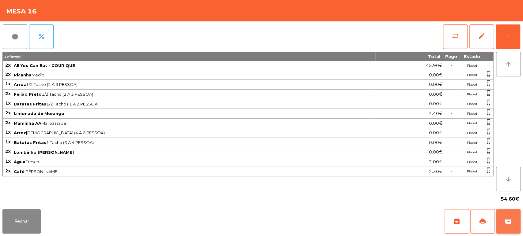
click at [509, 216] on button "wallet" at bounding box center [508, 221] width 24 height 24
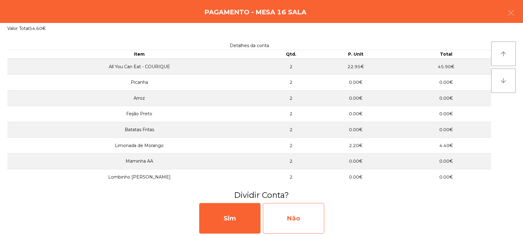
click at [287, 206] on div "Não" at bounding box center [293, 218] width 61 height 31
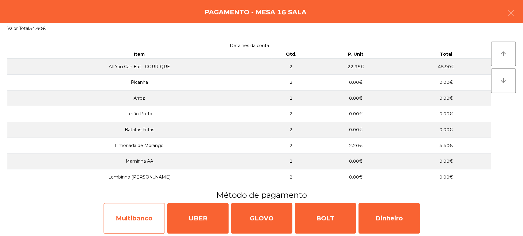
click at [123, 213] on div "Multibanco" at bounding box center [134, 218] width 61 height 31
select select "**"
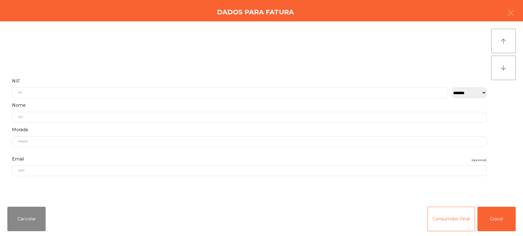
click at [490, 232] on div "Cancelar Consumidor Final Gravar" at bounding box center [261, 219] width 523 height 34
click at [490, 225] on button "Gravar" at bounding box center [496, 219] width 38 height 24
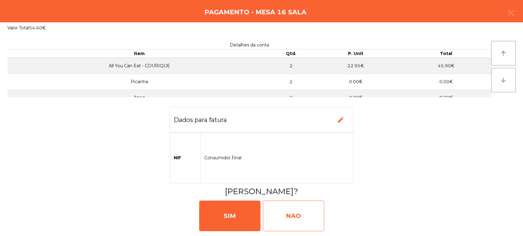
click at [313, 222] on div "NAO" at bounding box center [293, 216] width 61 height 31
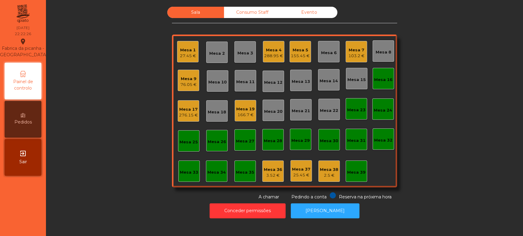
click at [375, 83] on div "Mesa 16" at bounding box center [382, 78] width 21 height 21
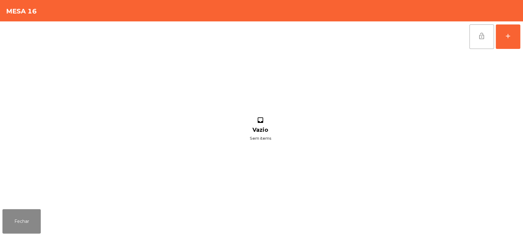
click at [485, 38] on button "lock_open" at bounding box center [481, 36] width 24 height 24
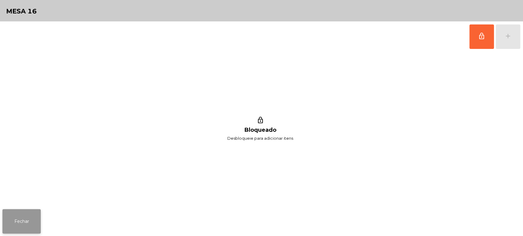
click at [25, 219] on button "Fechar" at bounding box center [21, 221] width 38 height 24
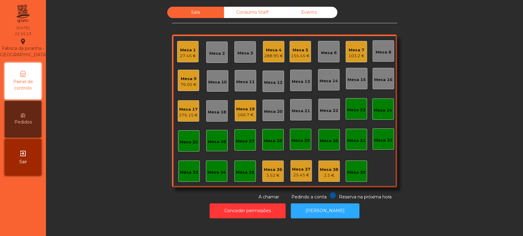
click at [184, 104] on div "Mesa 17 276.15 €" at bounding box center [188, 111] width 19 height 14
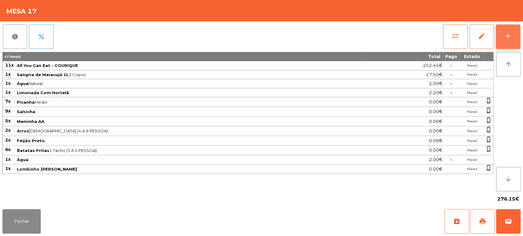
click at [517, 37] on button "add" at bounding box center [507, 36] width 24 height 24
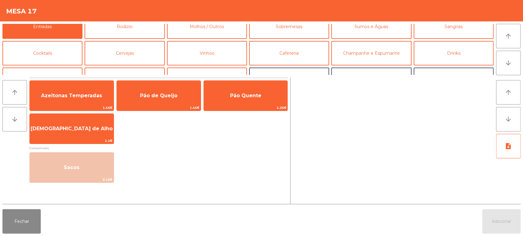
scroll to position [0, 0]
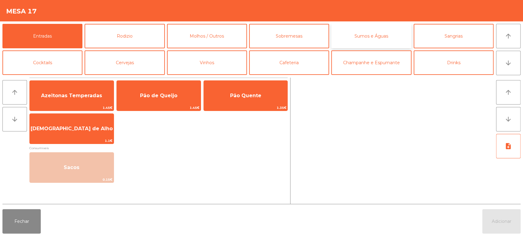
click at [377, 33] on button "Sumos e Águas" at bounding box center [371, 36] width 80 height 24
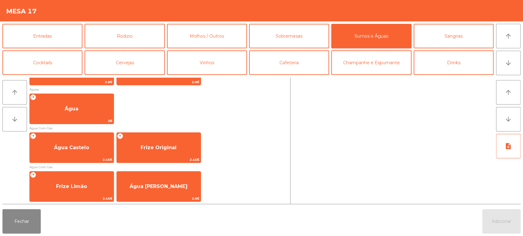
scroll to position [196, 0]
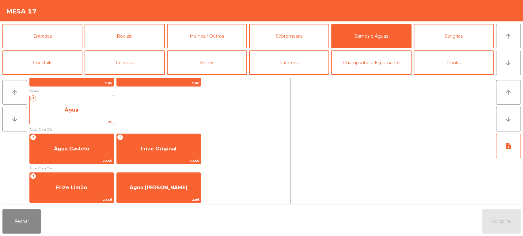
click at [81, 113] on span "Água" at bounding box center [72, 110] width 84 height 17
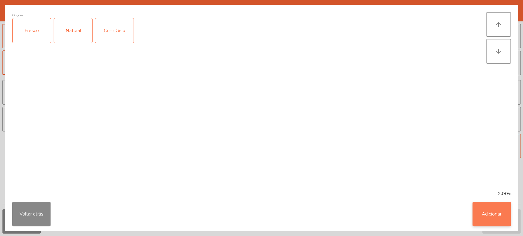
click at [495, 221] on button "Adicionar" at bounding box center [491, 214] width 38 height 24
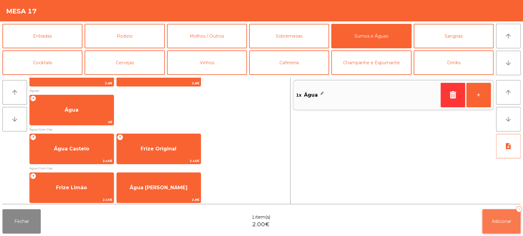
click at [492, 222] on span "Adicionar" at bounding box center [502, 222] width 20 height 6
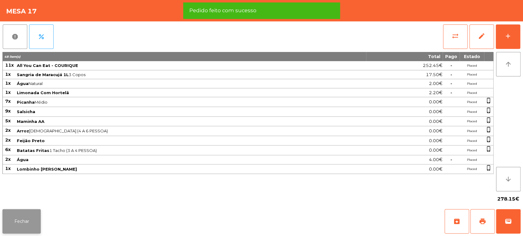
click at [9, 223] on button "Fechar" at bounding box center [21, 221] width 38 height 24
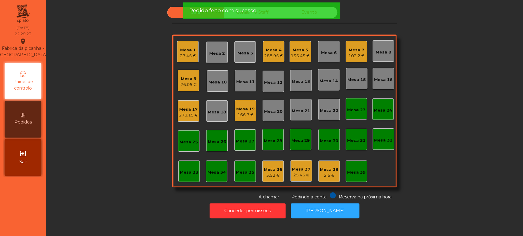
click at [273, 57] on div "288.95 €" at bounding box center [273, 56] width 19 height 6
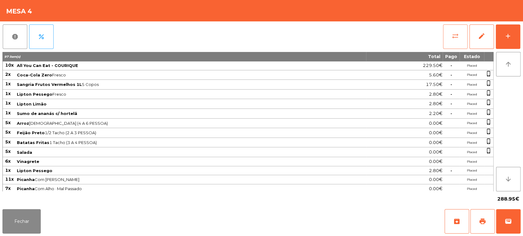
click at [455, 40] on button "sync_alt" at bounding box center [455, 36] width 24 height 24
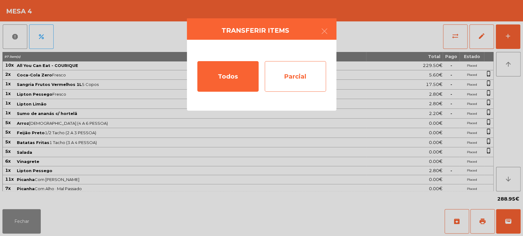
click at [309, 73] on div "Parcial" at bounding box center [295, 76] width 61 height 31
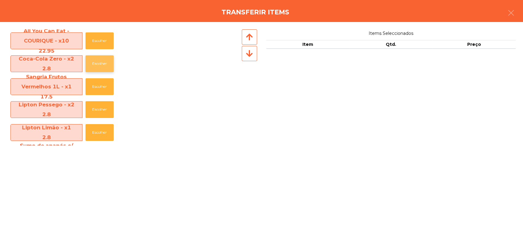
click at [104, 69] on button "Escolher" at bounding box center [99, 63] width 28 height 17
click at [108, 67] on button "Escolher" at bounding box center [99, 63] width 28 height 17
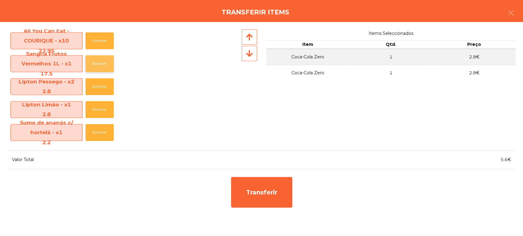
click at [101, 70] on button "Escolher" at bounding box center [99, 63] width 28 height 17
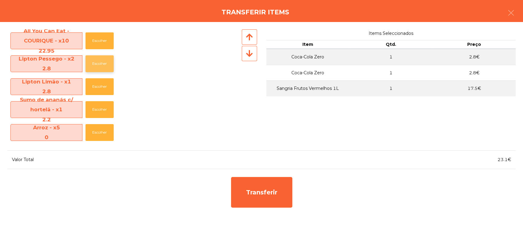
click at [96, 64] on button "Escolher" at bounding box center [99, 63] width 28 height 17
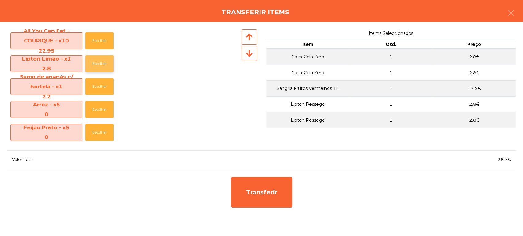
click at [98, 64] on button "Escolher" at bounding box center [99, 63] width 28 height 17
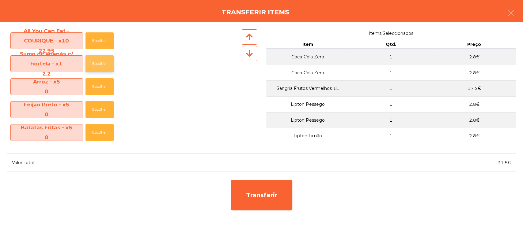
click at [94, 59] on button "Escolher" at bounding box center [99, 63] width 28 height 17
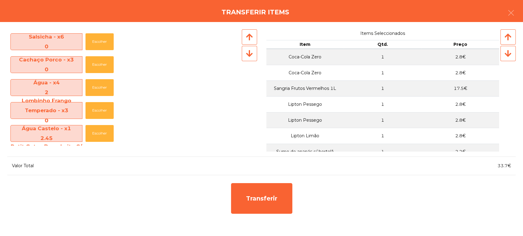
scroll to position [265, 0]
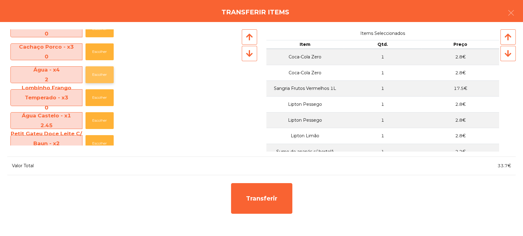
click at [104, 76] on button "Escolher" at bounding box center [99, 74] width 28 height 17
click at [98, 76] on button "Escolher" at bounding box center [99, 74] width 28 height 17
click at [100, 78] on button "Escolher" at bounding box center [99, 74] width 28 height 17
click at [97, 77] on button "Escolher" at bounding box center [99, 74] width 28 height 17
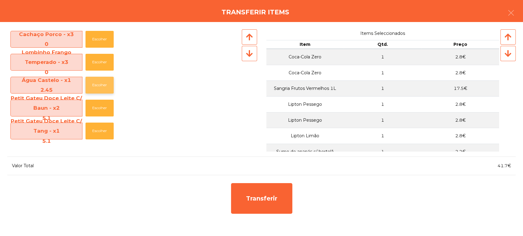
click at [92, 82] on button "Escolher" at bounding box center [99, 85] width 28 height 17
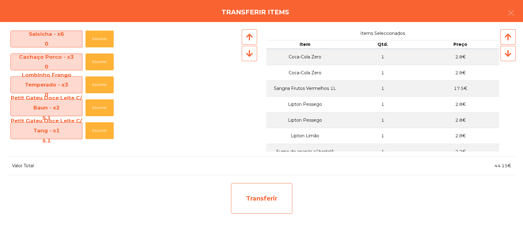
click at [253, 199] on div "Transferir" at bounding box center [261, 198] width 61 height 31
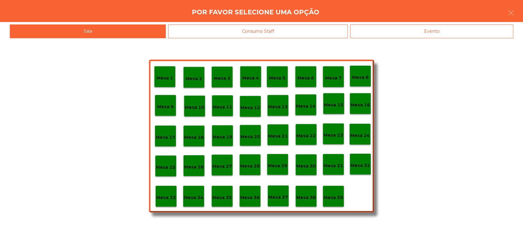
click at [310, 32] on div "Consumo Staff" at bounding box center [257, 31] width 179 height 14
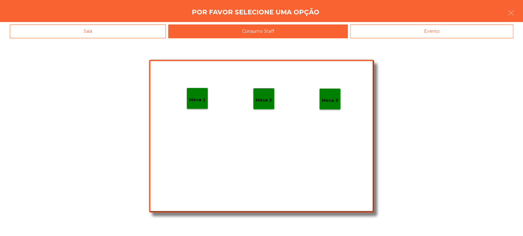
click at [394, 31] on div "Evento" at bounding box center [431, 31] width 163 height 14
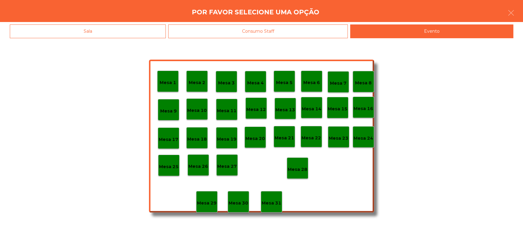
click at [200, 161] on div "Mesa 26" at bounding box center [198, 165] width 20 height 9
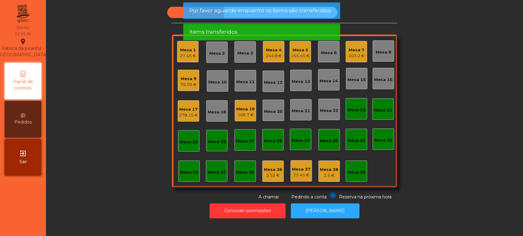
click at [262, 13] on span "Por favor aguarde enquanto os items são transferidos" at bounding box center [259, 11] width 141 height 8
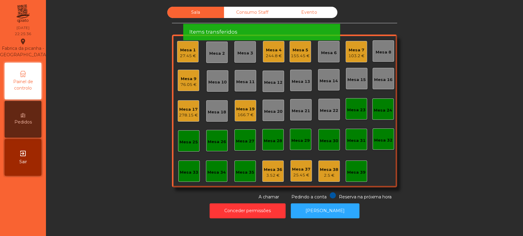
click at [270, 21] on app-alert "Por favor aguarde enquanto os items são transferidos Items transferidos" at bounding box center [261, 23] width 157 height 43
click at [271, 28] on div "Items transferidos" at bounding box center [261, 32] width 145 height 8
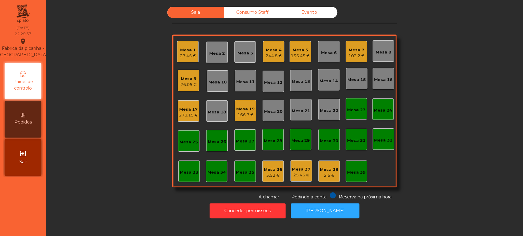
click at [279, 51] on div "Mesa 4 244.8 €" at bounding box center [273, 51] width 21 height 21
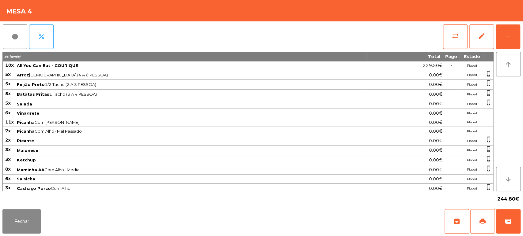
scroll to position [28, 0]
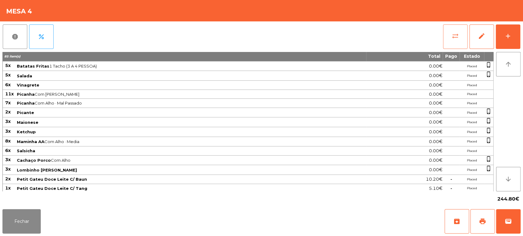
click at [451, 38] on span "sync_alt" at bounding box center [454, 35] width 7 height 7
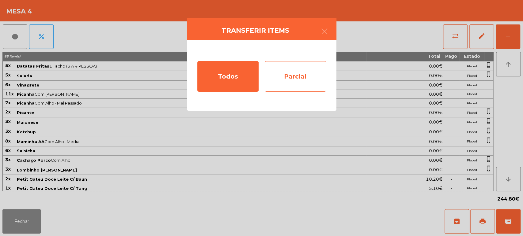
click at [302, 66] on div "Parcial" at bounding box center [295, 76] width 61 height 31
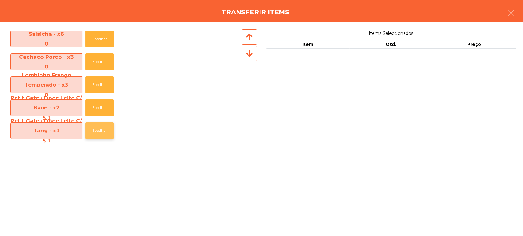
click at [97, 137] on button "Escolher" at bounding box center [99, 130] width 28 height 17
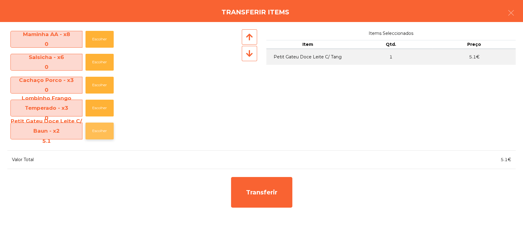
click at [93, 135] on button "Escolher" at bounding box center [99, 131] width 28 height 17
click at [96, 134] on button "Escolher" at bounding box center [99, 131] width 28 height 17
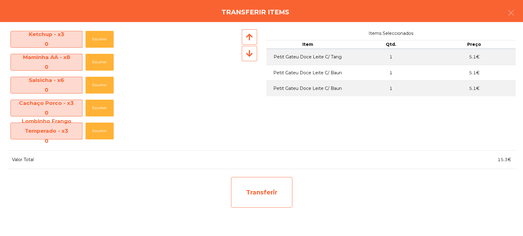
click at [250, 187] on div "Transferir" at bounding box center [261, 192] width 61 height 31
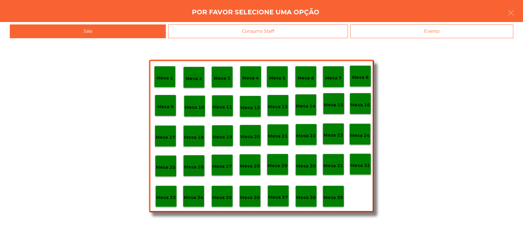
click at [407, 29] on div "Evento" at bounding box center [431, 31] width 163 height 14
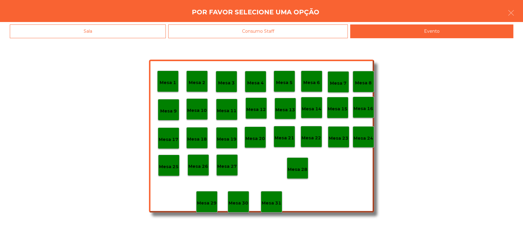
click at [341, 137] on p "Mesa 23" at bounding box center [339, 138] width 20 height 7
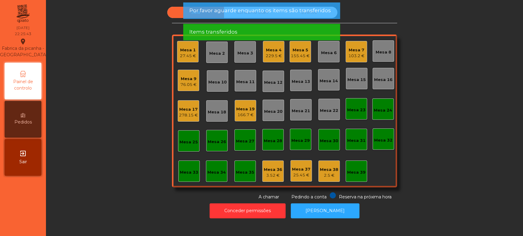
click at [313, 13] on span "Por favor aguarde enquanto os items são transferidos" at bounding box center [259, 11] width 141 height 8
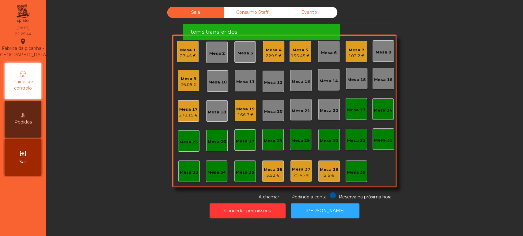
click at [318, 13] on span "Por favor aguarde enquanto os items são transferidos" at bounding box center [259, 11] width 141 height 8
click at [322, 24] on div "Items transferidos" at bounding box center [261, 32] width 157 height 17
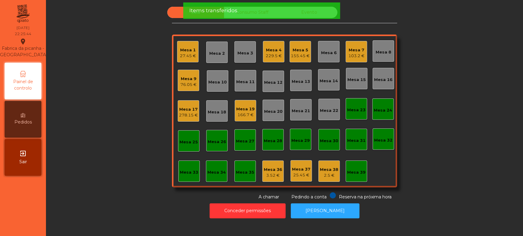
click at [320, 13] on div "Items transferidos" at bounding box center [261, 11] width 145 height 8
click at [317, 14] on div "Items transferidos" at bounding box center [261, 11] width 145 height 8
click at [317, 13] on div "Items transferidos" at bounding box center [261, 11] width 145 height 8
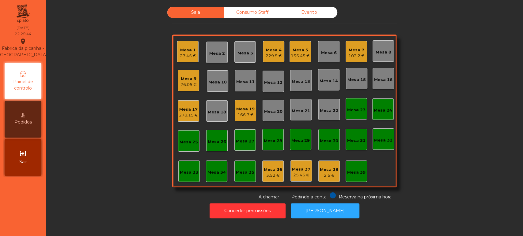
click at [309, 14] on div "Evento" at bounding box center [309, 12] width 57 height 11
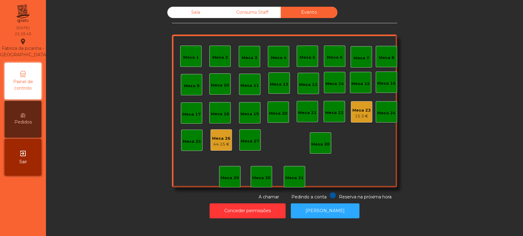
click at [360, 111] on div "Mesa 23" at bounding box center [361, 110] width 18 height 6
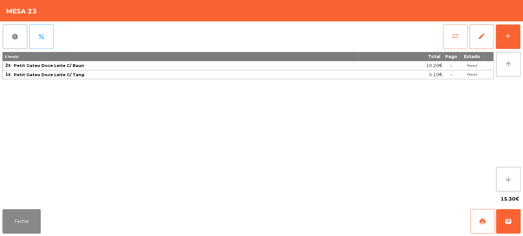
click at [453, 34] on span "sync_alt" at bounding box center [454, 35] width 7 height 7
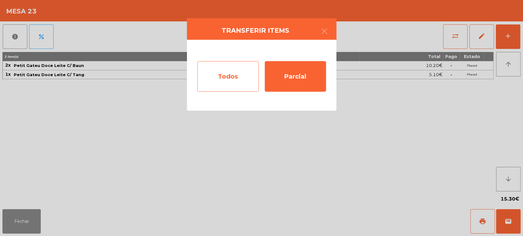
click at [235, 80] on div "Todos" at bounding box center [227, 76] width 61 height 31
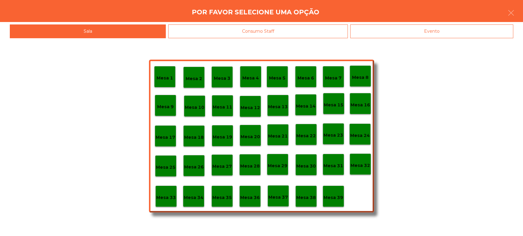
click at [358, 32] on div "Evento" at bounding box center [431, 31] width 163 height 14
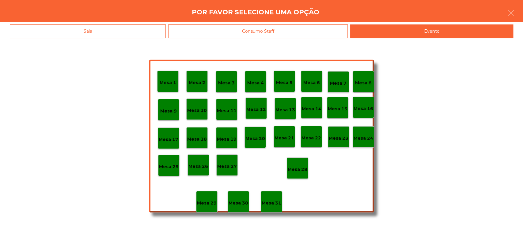
click at [199, 166] on p "Mesa 26" at bounding box center [198, 166] width 20 height 7
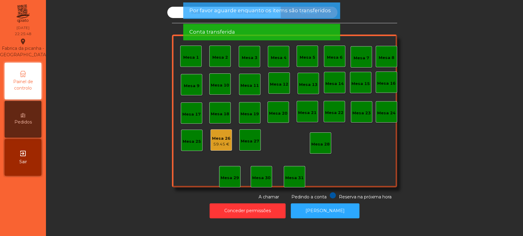
click at [214, 145] on div "59.45 €" at bounding box center [221, 144] width 18 height 6
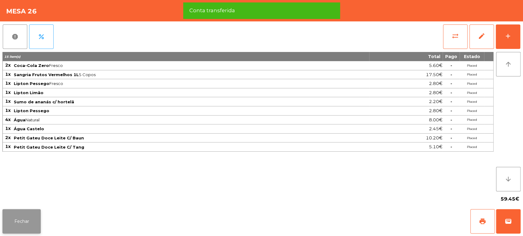
click at [28, 220] on button "Fechar" at bounding box center [21, 221] width 38 height 24
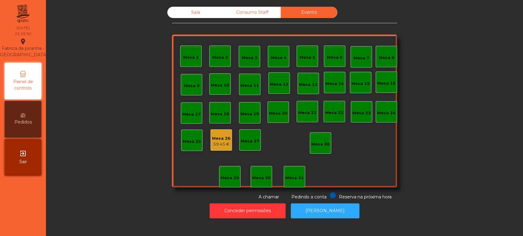
click at [221, 143] on div "59.45 €" at bounding box center [221, 144] width 18 height 6
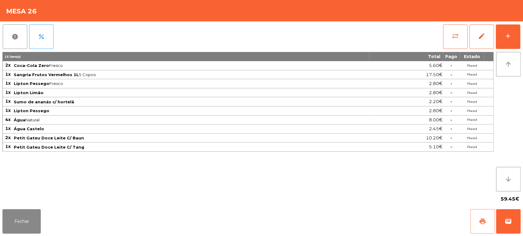
click at [473, 223] on button "print" at bounding box center [482, 221] width 24 height 24
click at [39, 215] on button "Fechar" at bounding box center [21, 221] width 38 height 24
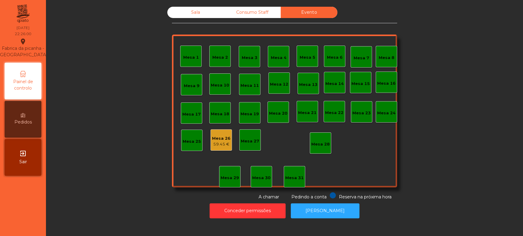
click at [220, 142] on div "59.45 €" at bounding box center [221, 144] width 18 height 6
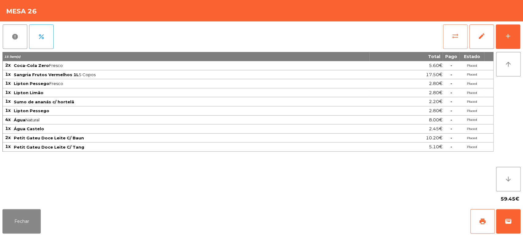
click at [455, 36] on span "sync_alt" at bounding box center [454, 35] width 7 height 7
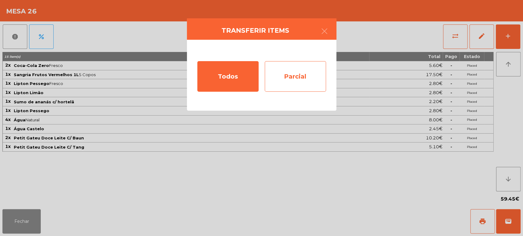
click at [312, 71] on div "Parcial" at bounding box center [295, 76] width 61 height 31
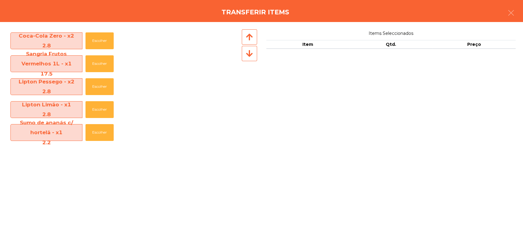
scroll to position [93, 0]
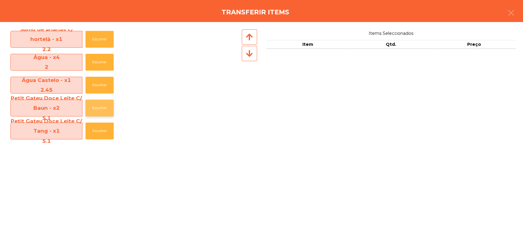
click at [94, 109] on button "Escolher" at bounding box center [99, 108] width 28 height 17
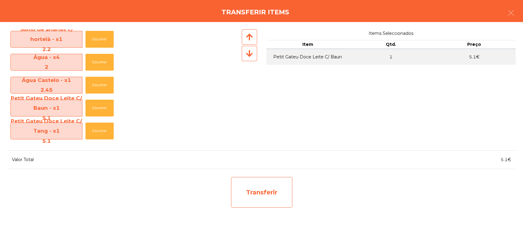
click at [261, 191] on div "Transferir" at bounding box center [261, 192] width 61 height 31
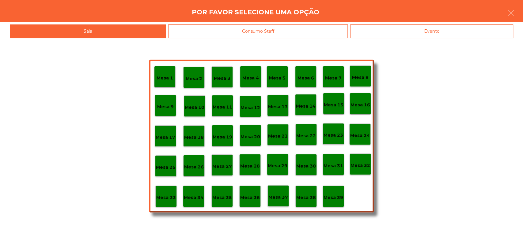
click at [397, 37] on div "Evento" at bounding box center [431, 31] width 163 height 14
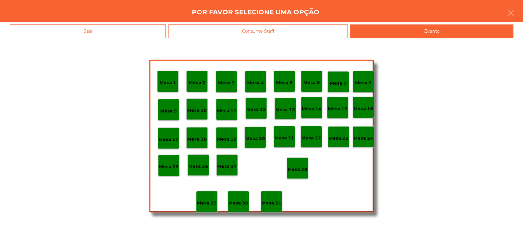
click at [144, 27] on div "Sala" at bounding box center [88, 31] width 156 height 14
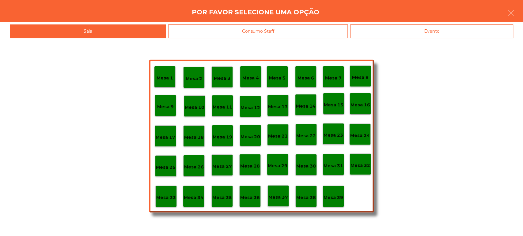
click at [334, 201] on div "Mesa 39" at bounding box center [332, 196] width 21 height 21
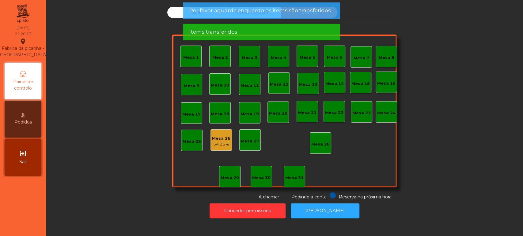
click at [220, 140] on div "Mesa 26" at bounding box center [221, 139] width 18 height 6
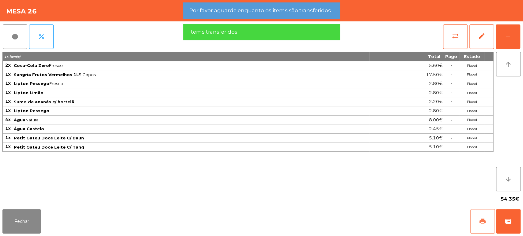
click at [483, 218] on button "print" at bounding box center [482, 221] width 24 height 24
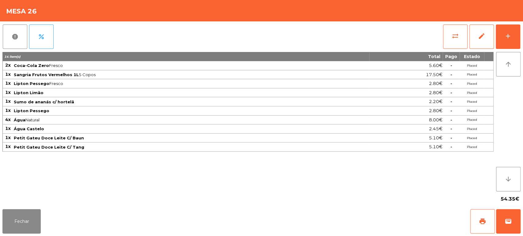
click at [520, 210] on div "Fechar print wallet" at bounding box center [261, 221] width 523 height 29
click at [522, 227] on div "Fechar print wallet" at bounding box center [261, 221] width 523 height 29
click at [501, 224] on button "wallet" at bounding box center [508, 221] width 24 height 24
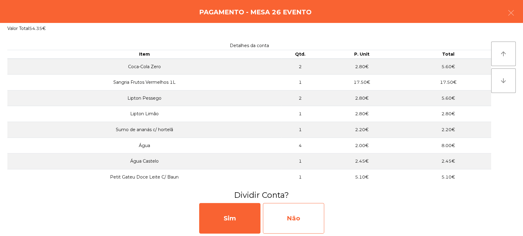
click at [284, 220] on div "Não" at bounding box center [293, 218] width 61 height 31
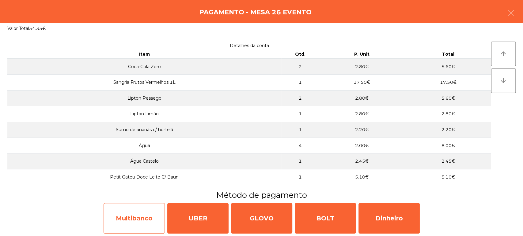
click at [144, 212] on div "Multibanco" at bounding box center [134, 218] width 61 height 31
select select "**"
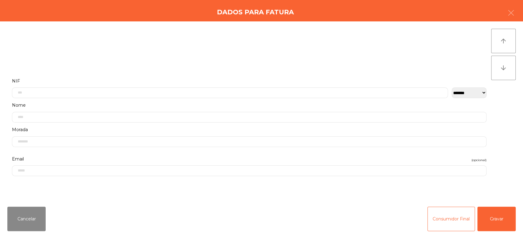
click at [267, 77] on label "NIF" at bounding box center [249, 81] width 474 height 8
click at [286, 126] on div "Morada" at bounding box center [249, 136] width 474 height 21
click at [369, 91] on input "text" at bounding box center [230, 90] width 436 height 11
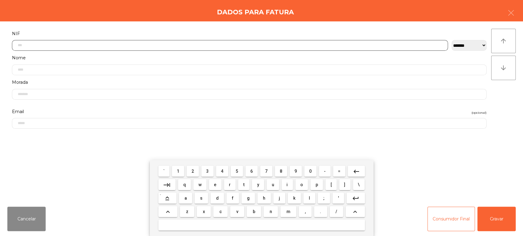
scroll to position [48, 0]
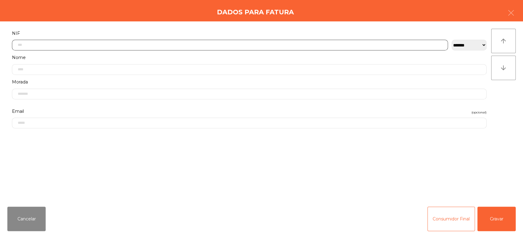
click at [360, 45] on input "text" at bounding box center [230, 45] width 436 height 11
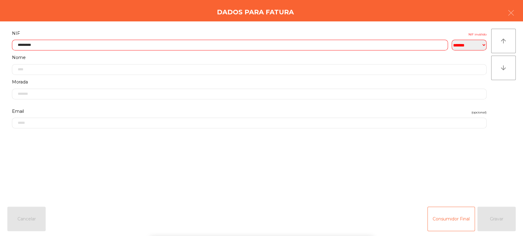
click at [491, 228] on div "` 1 2 3 4 5 6 7 8 9 0 - = keyboard_backspace keyboard_tab q w e r t y u i o p […" at bounding box center [261, 198] width 523 height 76
click at [383, 43] on input "*********" at bounding box center [230, 45] width 436 height 11
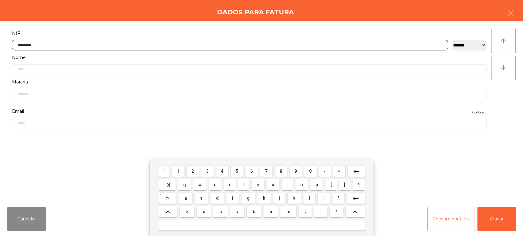
type input "*********"
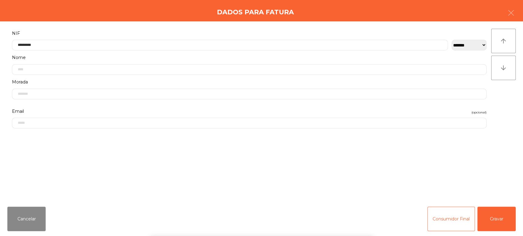
click at [493, 232] on div "` 1 2 3 4 5 6 7 8 9 0 - = keyboard_backspace keyboard_tab q w e r t y u i o p […" at bounding box center [261, 198] width 523 height 76
click at [499, 220] on div "` 1 2 3 4 5 6 7 8 9 0 - = keyboard_backspace keyboard_tab q w e r t y u i o p […" at bounding box center [261, 198] width 523 height 76
click at [519, 213] on div "Cancelar Consumidor Final Gravar" at bounding box center [261, 219] width 523 height 34
click at [493, 228] on button "Gravar" at bounding box center [496, 219] width 38 height 24
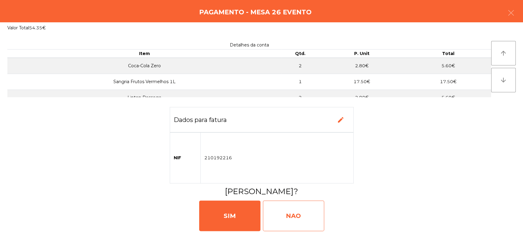
click at [308, 210] on div "NAO" at bounding box center [293, 216] width 61 height 31
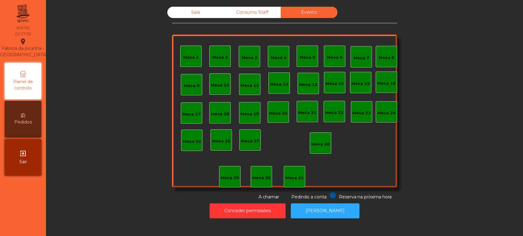
click at [187, 10] on div "Sala" at bounding box center [195, 12] width 57 height 11
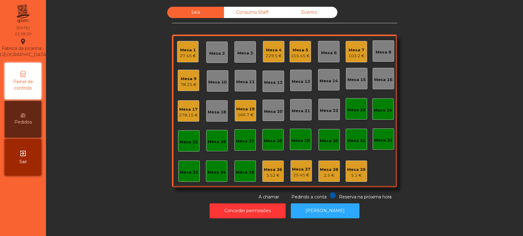
click at [306, 46] on div "Mesa 5 155.45 €" at bounding box center [300, 52] width 19 height 14
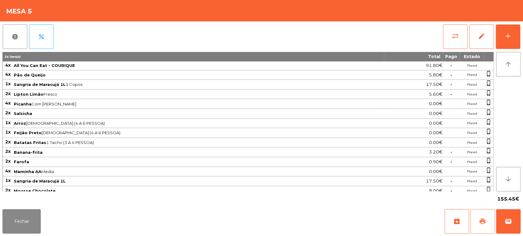
click at [479, 211] on button "print" at bounding box center [482, 221] width 24 height 24
click at [16, 222] on button "Fechar" at bounding box center [21, 221] width 38 height 24
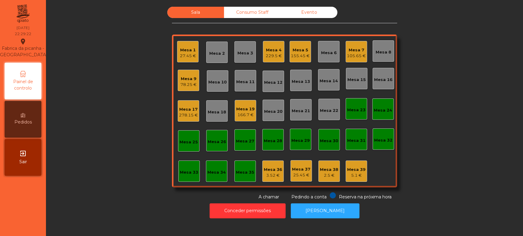
click at [303, 45] on div "Mesa 5 155.45 €" at bounding box center [300, 52] width 19 height 14
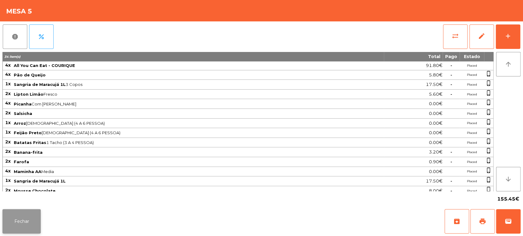
click at [27, 223] on button "Fechar" at bounding box center [21, 221] width 38 height 24
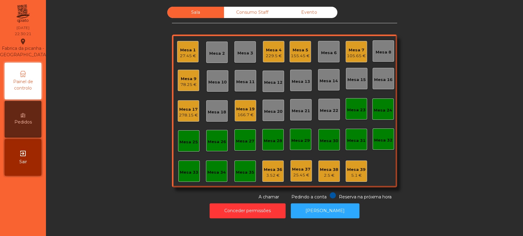
click at [296, 53] on div "155.45 €" at bounding box center [300, 56] width 19 height 6
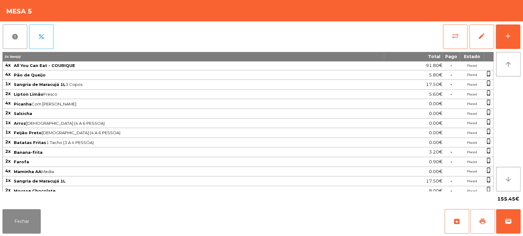
click at [476, 213] on button "print" at bounding box center [482, 221] width 24 height 24
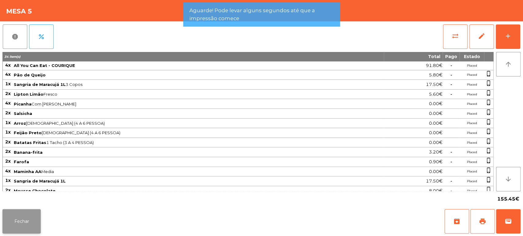
click at [21, 227] on button "Fechar" at bounding box center [21, 221] width 38 height 24
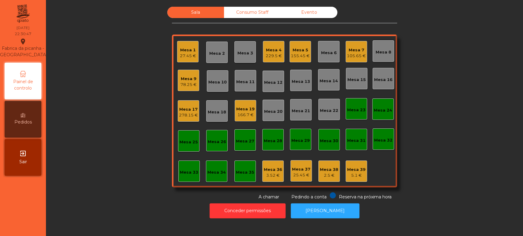
click at [237, 112] on div "166.7 €" at bounding box center [245, 115] width 18 height 6
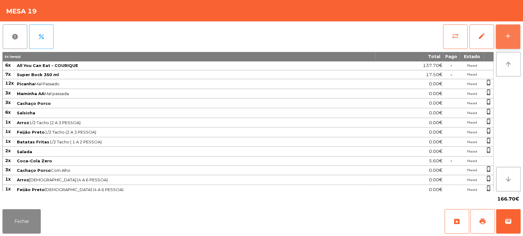
click at [504, 40] on button "add" at bounding box center [507, 36] width 24 height 24
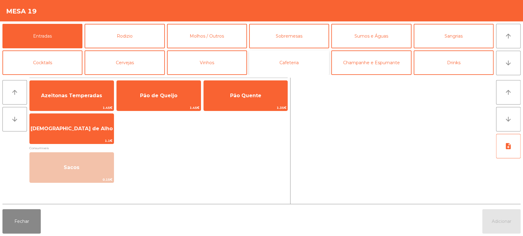
click at [295, 65] on button "Cafeteria" at bounding box center [289, 63] width 80 height 24
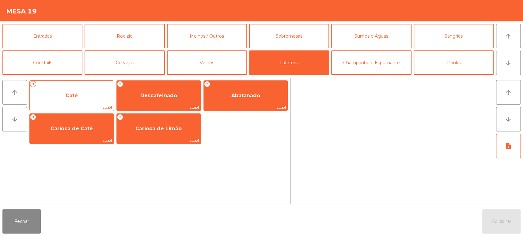
click at [80, 101] on span "Café" at bounding box center [72, 96] width 84 height 17
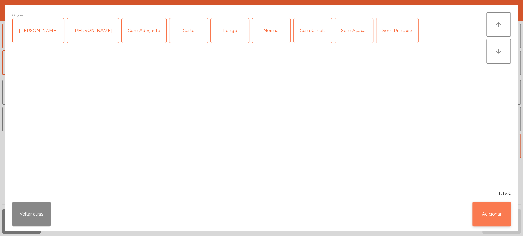
click at [495, 221] on button "Adicionar" at bounding box center [491, 214] width 38 height 24
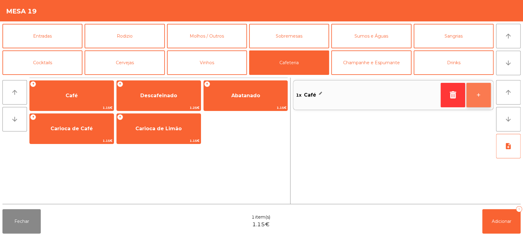
click at [478, 104] on button "+" at bounding box center [478, 95] width 24 height 24
click at [474, 105] on button "+" at bounding box center [478, 95] width 24 height 24
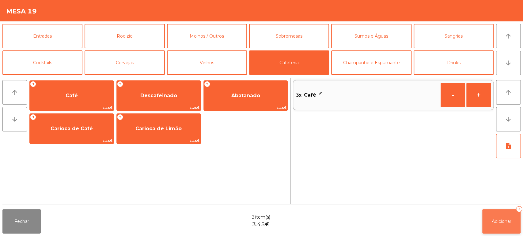
click at [497, 221] on span "Adicionar" at bounding box center [502, 222] width 20 height 6
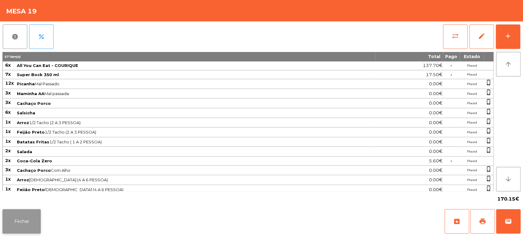
click at [28, 230] on button "Fechar" at bounding box center [21, 221] width 38 height 24
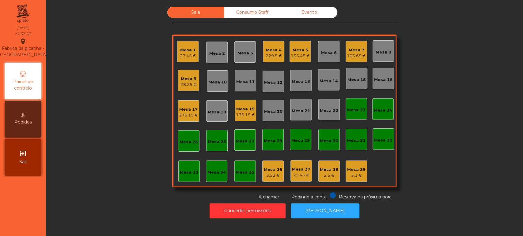
click at [295, 60] on div "Mesa 5 155.45 €" at bounding box center [299, 51] width 21 height 21
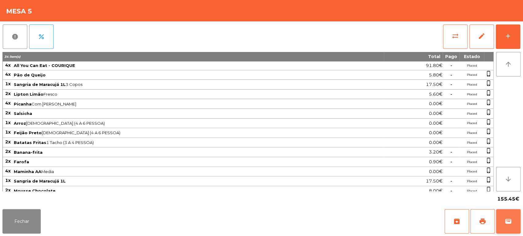
click at [504, 212] on button "wallet" at bounding box center [508, 221] width 24 height 24
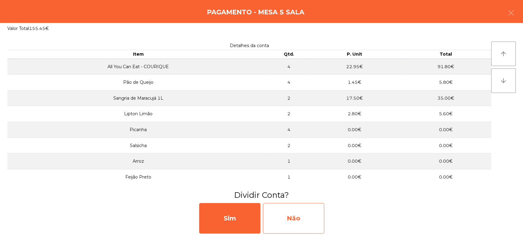
click at [295, 222] on div "Não" at bounding box center [293, 218] width 61 height 31
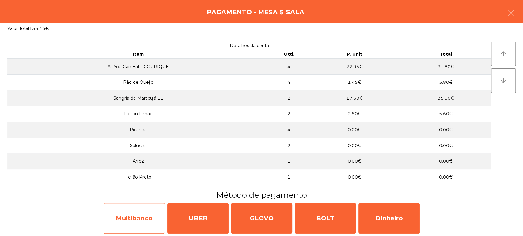
click at [144, 215] on div "Multibanco" at bounding box center [134, 218] width 61 height 31
select select "**"
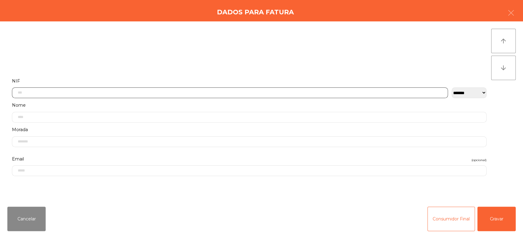
click at [166, 92] on input "text" at bounding box center [230, 93] width 436 height 11
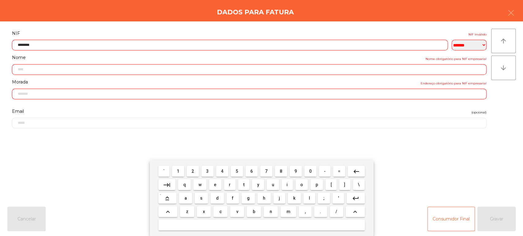
type input "*********"
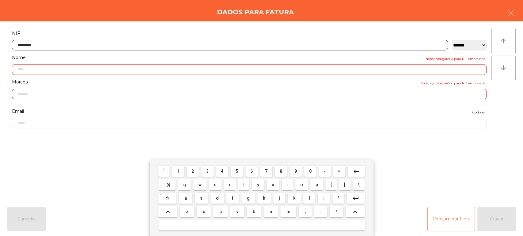
type input "**********"
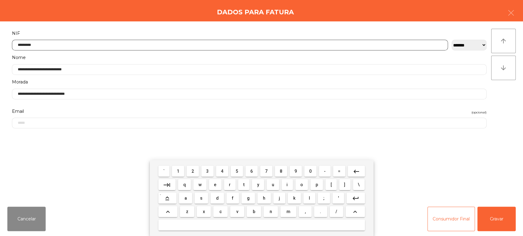
type input "*********"
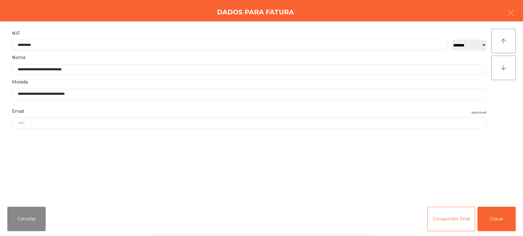
click at [478, 162] on div "` 1 2 3 4 5 6 7 8 9 0 - = keyboard_backspace keyboard_tab q w e r t y u i o p […" at bounding box center [261, 198] width 523 height 76
click at [483, 213] on button "Gravar" at bounding box center [496, 219] width 38 height 24
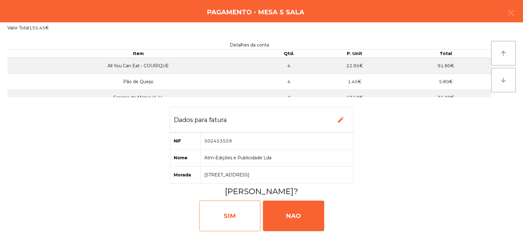
click at [222, 222] on div "SIM" at bounding box center [229, 216] width 61 height 31
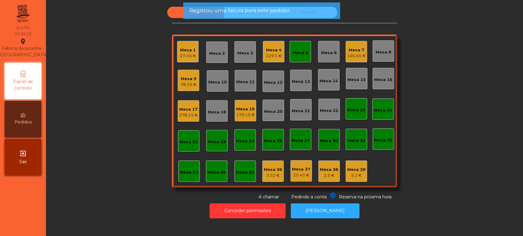
click at [292, 51] on div "Mesa 5" at bounding box center [300, 53] width 16 height 6
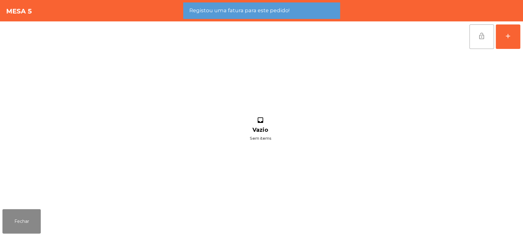
click at [477, 42] on button "lock_open" at bounding box center [481, 36] width 24 height 24
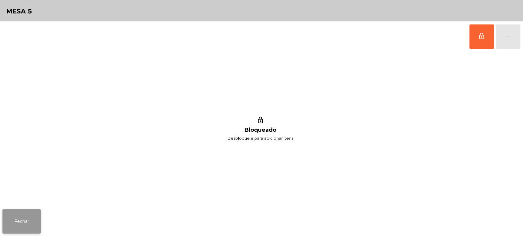
click at [32, 216] on button "Fechar" at bounding box center [21, 221] width 38 height 24
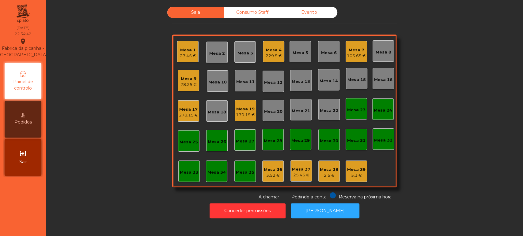
click at [455, 173] on div "Sala Consumo Staff Evento Mesa 1 27.45 € Mesa 2 Mesa 3 Mesa 4 229.5 € Mesa 5 Me…" at bounding box center [284, 104] width 460 height 194
click at [441, 194] on div "Sala Consumo Staff Evento Mesa 1 27.45 € Mesa 2 Mesa 3 Mesa 4 229.5 € Mesa 5 Me…" at bounding box center [284, 104] width 460 height 194
click at [249, 110] on div "Mesa 19" at bounding box center [245, 109] width 19 height 6
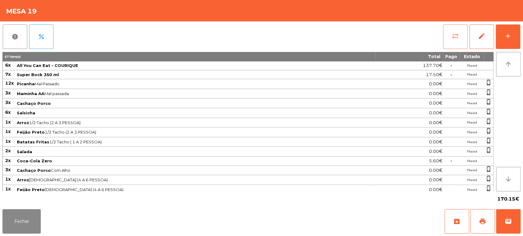
click at [458, 40] on button "sync_alt" at bounding box center [455, 36] width 24 height 24
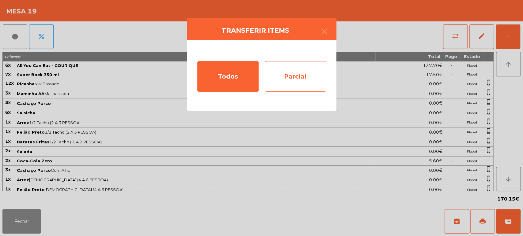
click at [287, 91] on div "Parcial" at bounding box center [295, 76] width 61 height 31
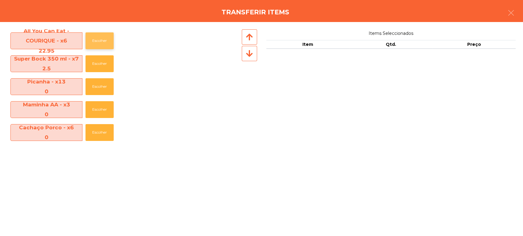
click at [98, 40] on button "Escolher" at bounding box center [99, 40] width 28 height 17
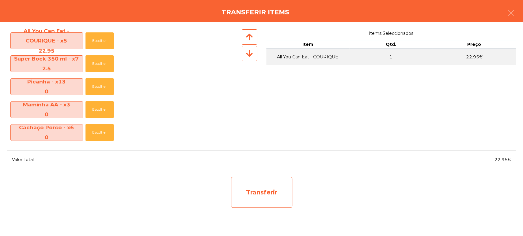
click at [280, 189] on div "Transferir" at bounding box center [261, 192] width 61 height 31
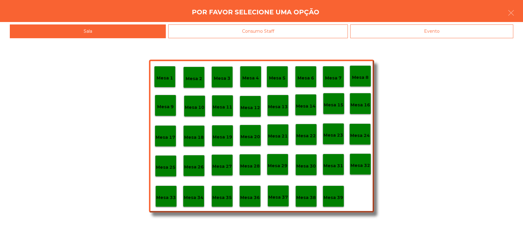
click at [284, 196] on p "Mesa 37" at bounding box center [278, 197] width 20 height 7
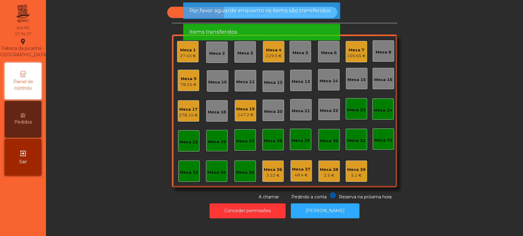
click at [235, 107] on div "Mesa 19 147.2 €" at bounding box center [245, 110] width 21 height 21
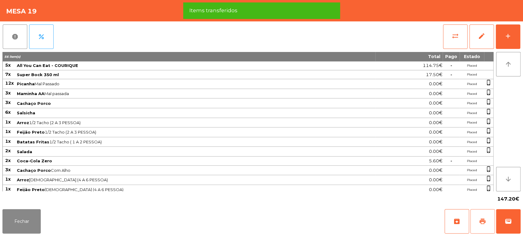
click at [483, 223] on span "print" at bounding box center [482, 221] width 7 height 7
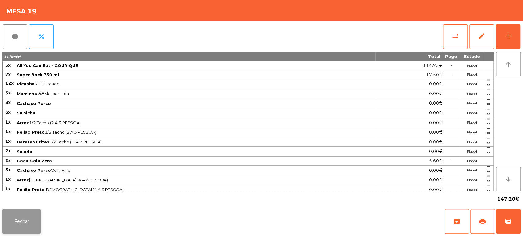
click at [20, 212] on button "Fechar" at bounding box center [21, 221] width 38 height 24
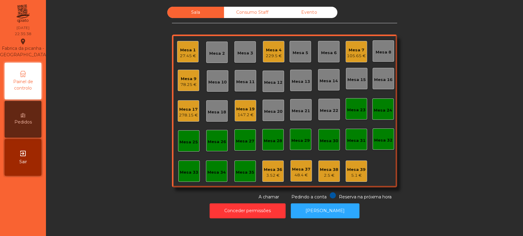
click at [252, 16] on div "Consumo Staff" at bounding box center [252, 12] width 57 height 11
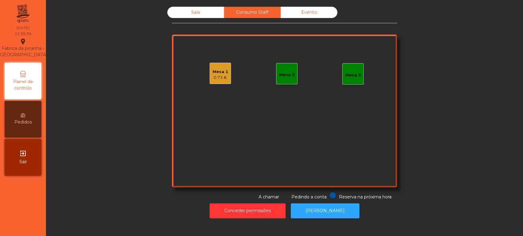
click at [194, 24] on div "Sala Consumo Staff Evento Mesa 1 0.73 € Mesa 2 Mesa 3 Reserva na próxima hora P…" at bounding box center [284, 104] width 225 height 194
click at [223, 90] on div "Mesa 1 0.73 € Mesa 2 Mesa 3" at bounding box center [284, 111] width 225 height 153
click at [217, 77] on div "0.73 €" at bounding box center [221, 78] width 16 height 6
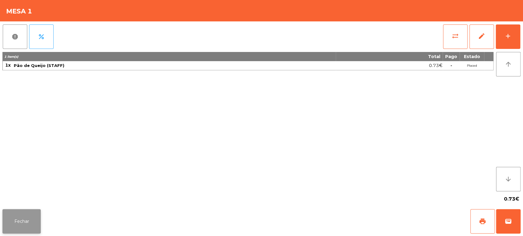
click at [24, 222] on button "Fechar" at bounding box center [21, 221] width 38 height 24
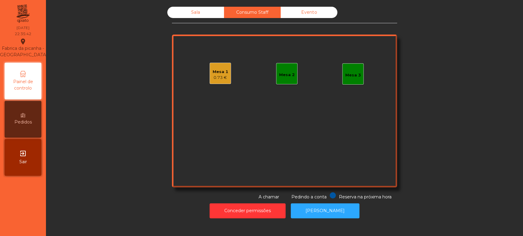
click at [182, 17] on div "Sala" at bounding box center [195, 12] width 57 height 11
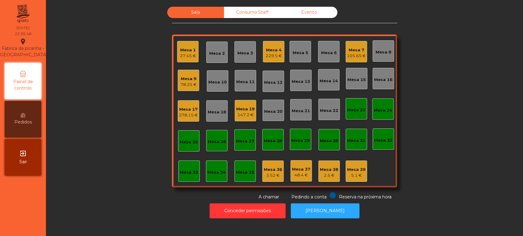
click at [267, 180] on div "Mesa 36 3.52 €" at bounding box center [272, 171] width 21 height 21
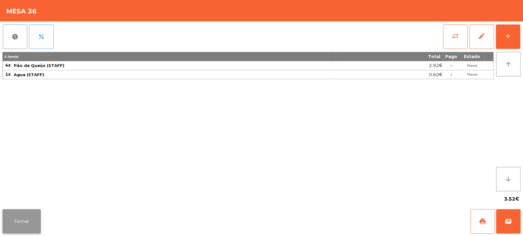
click at [23, 224] on button "Fechar" at bounding box center [21, 221] width 38 height 24
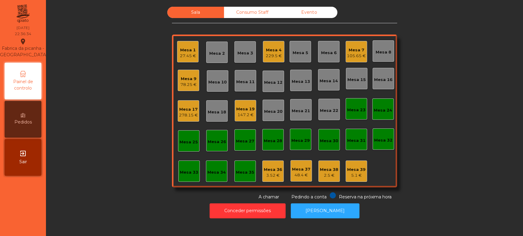
click at [277, 45] on div "Mesa 4 229.5 €" at bounding box center [274, 52] width 16 height 14
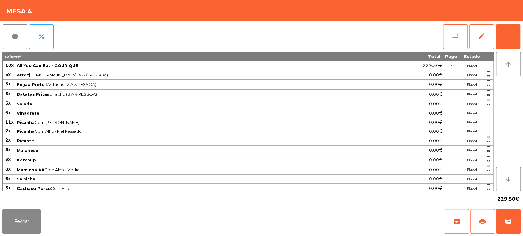
scroll to position [10, 0]
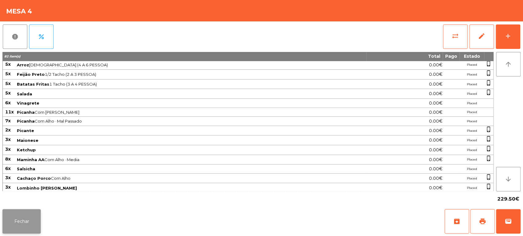
click at [17, 213] on button "Fechar" at bounding box center [21, 221] width 38 height 24
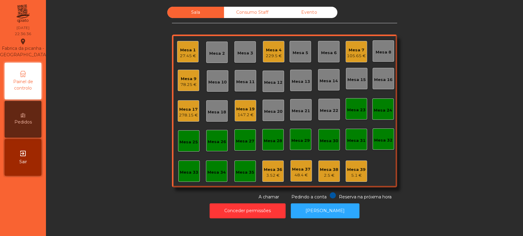
click at [273, 51] on div "Mesa 4" at bounding box center [274, 50] width 16 height 6
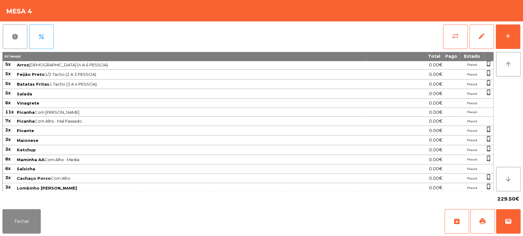
scroll to position [0, 0]
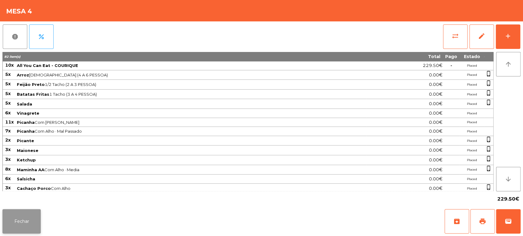
click at [26, 216] on button "Fechar" at bounding box center [21, 221] width 38 height 24
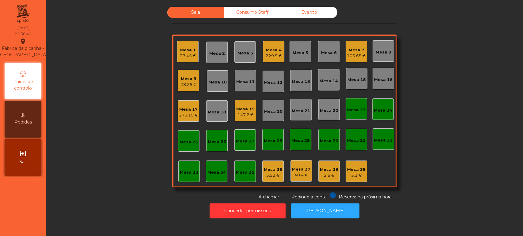
click at [269, 60] on div "Mesa 4 229.5 €" at bounding box center [273, 51] width 21 height 21
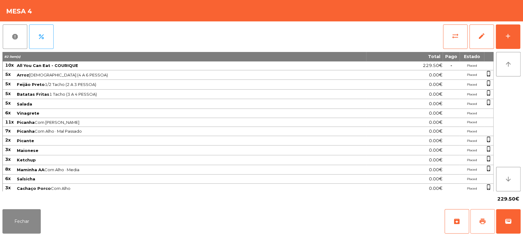
click at [475, 221] on button "print" at bounding box center [482, 221] width 24 height 24
click at [9, 211] on button "Fechar" at bounding box center [21, 221] width 38 height 24
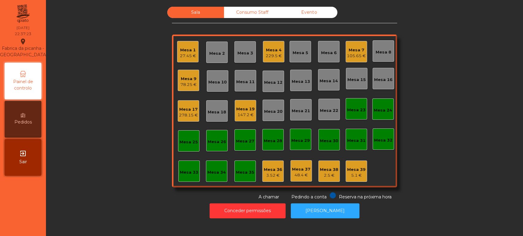
click at [263, 60] on div "Mesa 4 229.5 €" at bounding box center [273, 51] width 21 height 21
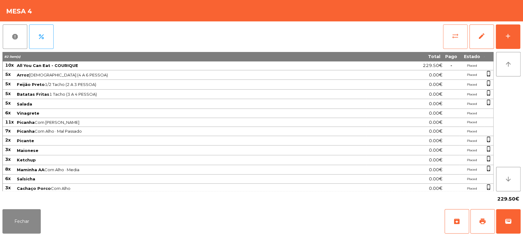
click at [446, 37] on button "sync_alt" at bounding box center [455, 36] width 24 height 24
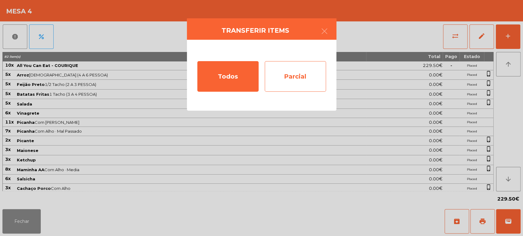
click at [300, 73] on div "Parcial" at bounding box center [295, 76] width 61 height 31
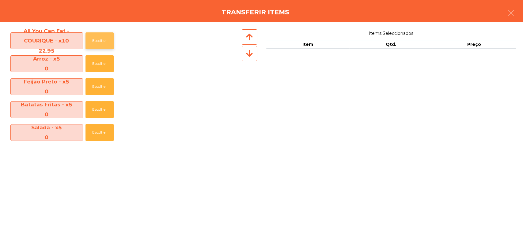
click at [97, 42] on button "Escolher" at bounding box center [99, 40] width 28 height 17
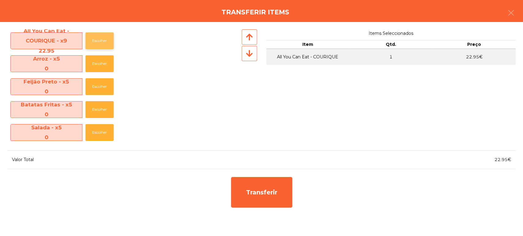
click at [101, 37] on button "Escolher" at bounding box center [99, 40] width 28 height 17
click at [107, 37] on button "Escolher" at bounding box center [99, 40] width 28 height 17
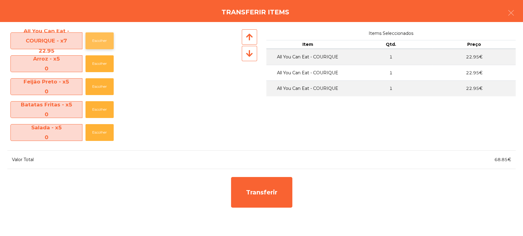
click at [109, 46] on button "Escolher" at bounding box center [99, 40] width 28 height 17
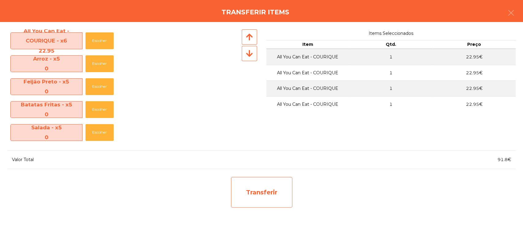
click at [249, 205] on div "Transferir" at bounding box center [261, 192] width 61 height 31
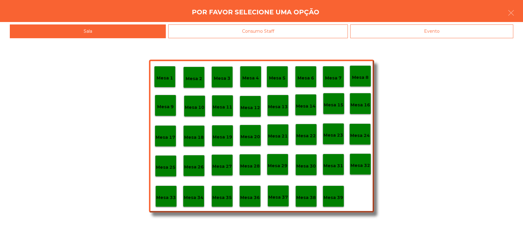
click at [284, 202] on div "Mesa 37" at bounding box center [277, 196] width 21 height 21
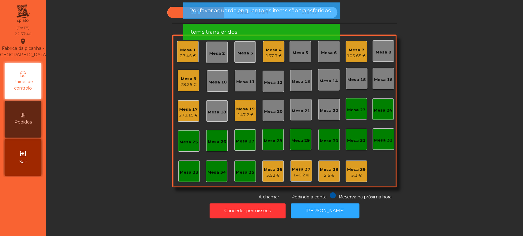
click at [273, 60] on div "Mesa 4 137.7 €" at bounding box center [273, 51] width 21 height 21
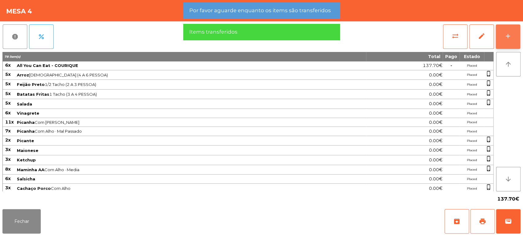
click at [504, 36] on div "add" at bounding box center [507, 35] width 7 height 7
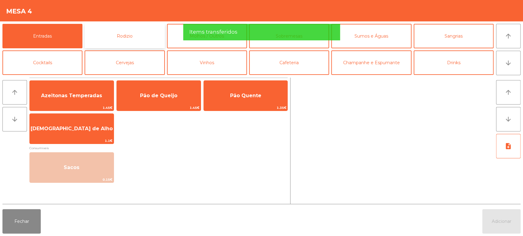
click at [127, 33] on button "Rodizio" at bounding box center [125, 36] width 80 height 24
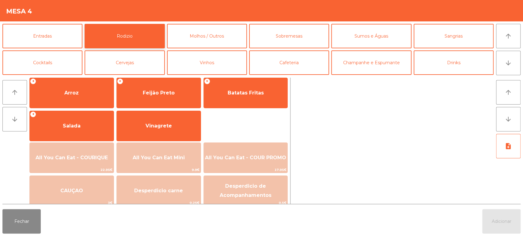
scroll to position [86, 0]
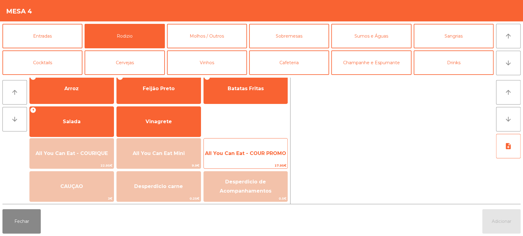
click at [260, 149] on span "All You Can Eat - COUR PROMO" at bounding box center [246, 153] width 84 height 17
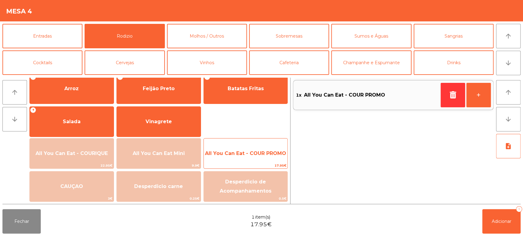
click at [263, 149] on span "All You Can Eat - COUR PROMO" at bounding box center [246, 153] width 84 height 17
click at [262, 153] on span "All You Can Eat - COUR PROMO" at bounding box center [245, 154] width 81 height 6
click at [271, 156] on span "All You Can Eat - COUR PROMO" at bounding box center [245, 154] width 81 height 6
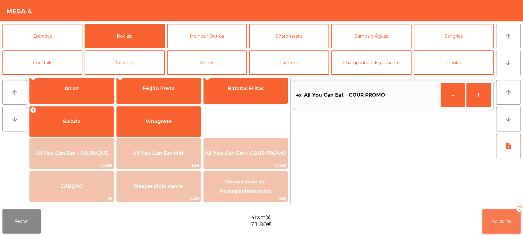
click at [504, 227] on button "Adicionar 4" at bounding box center [501, 221] width 38 height 24
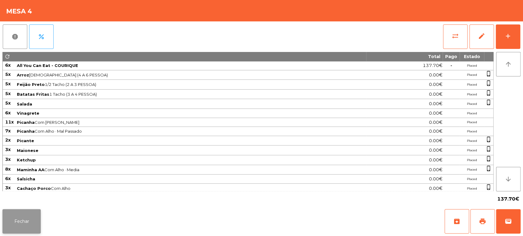
click at [34, 216] on button "Fechar" at bounding box center [21, 221] width 38 height 24
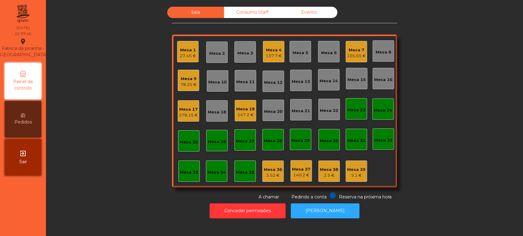
click at [263, 41] on div "Mesa 4 137.7 €" at bounding box center [273, 51] width 21 height 21
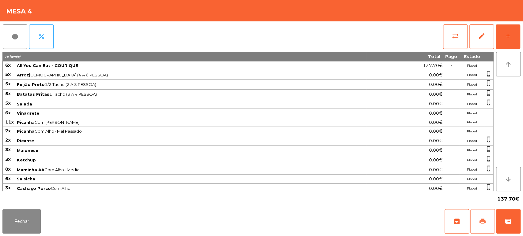
click at [473, 225] on button "print" at bounding box center [482, 221] width 24 height 24
click at [25, 220] on button "Fechar" at bounding box center [21, 221] width 38 height 24
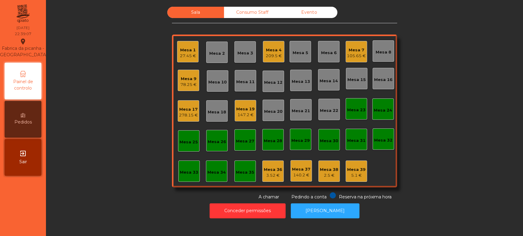
click at [241, 115] on div "147.2 €" at bounding box center [245, 115] width 18 height 6
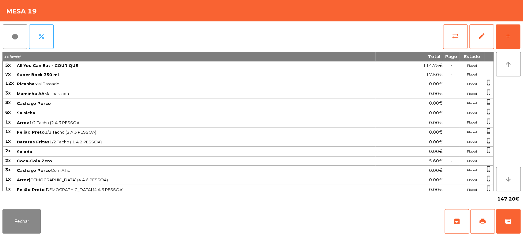
click at [520, 223] on div "Fechar archive print wallet" at bounding box center [261, 221] width 523 height 29
click at [510, 212] on button "wallet" at bounding box center [508, 221] width 24 height 24
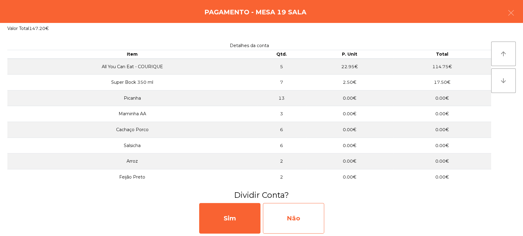
click at [299, 217] on div "Não" at bounding box center [293, 218] width 61 height 31
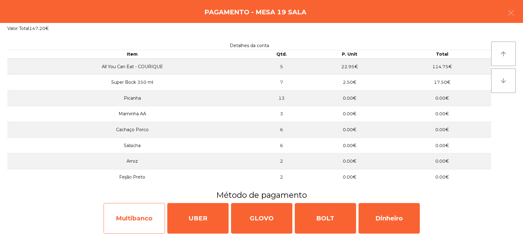
click at [144, 220] on div "Multibanco" at bounding box center [134, 218] width 61 height 31
select select "**"
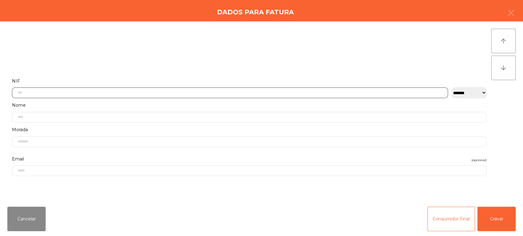
click at [196, 89] on input "text" at bounding box center [230, 93] width 436 height 11
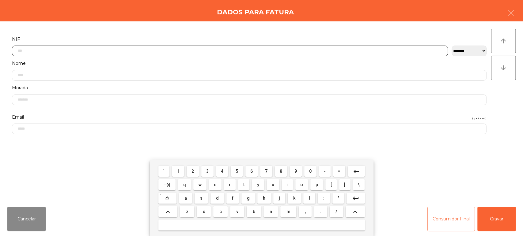
scroll to position [48, 0]
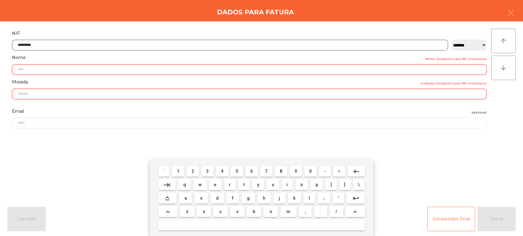
type input "*********"
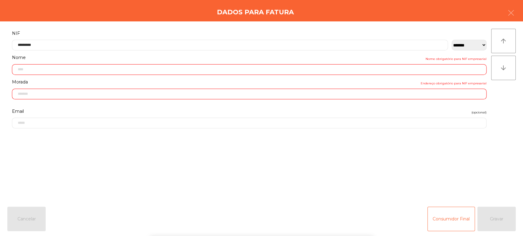
click at [504, 96] on div "arrow_upward arrow_downward" at bounding box center [503, 112] width 24 height 166
type input "**********"
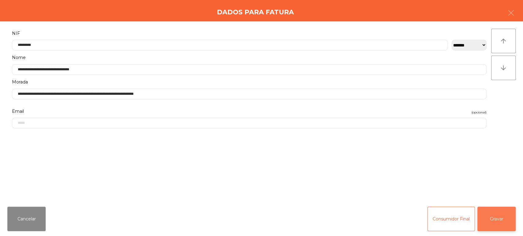
click at [494, 223] on button "Gravar" at bounding box center [496, 219] width 38 height 24
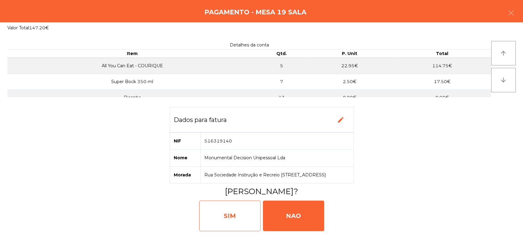
click at [223, 205] on div "SIM" at bounding box center [229, 216] width 61 height 31
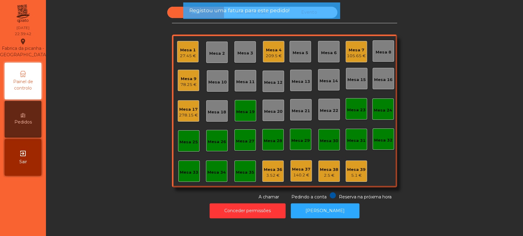
click at [238, 105] on div "Mesa 19" at bounding box center [245, 110] width 21 height 21
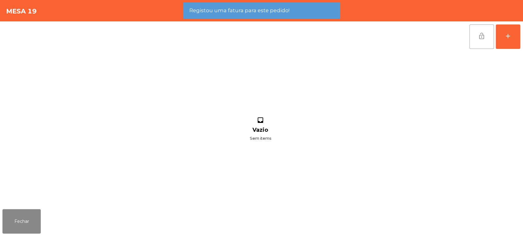
click at [474, 30] on button "lock_open" at bounding box center [481, 36] width 24 height 24
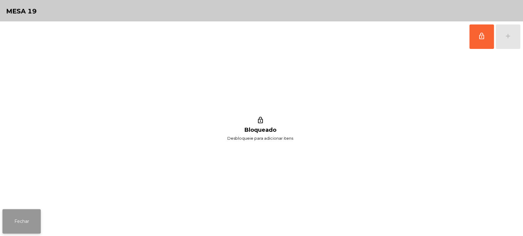
click at [25, 219] on button "Fechar" at bounding box center [21, 221] width 38 height 24
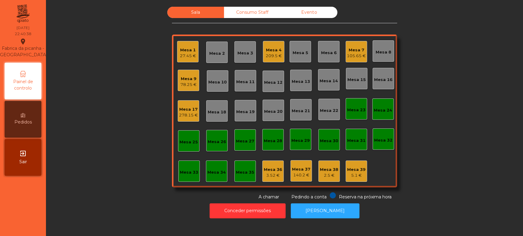
click at [266, 51] on div "Mesa 4" at bounding box center [274, 50] width 16 height 6
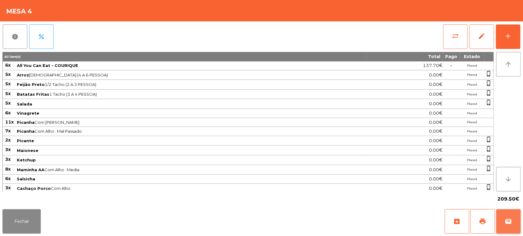
click at [505, 214] on button "wallet" at bounding box center [508, 221] width 24 height 24
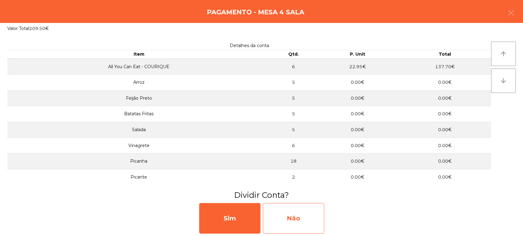
click at [302, 218] on div "Não" at bounding box center [293, 218] width 61 height 31
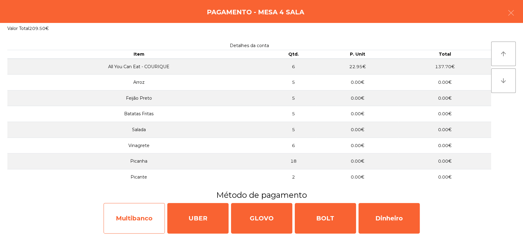
click at [127, 216] on div "Multibanco" at bounding box center [134, 218] width 61 height 31
select select "**"
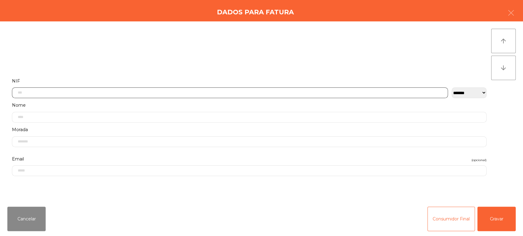
click at [290, 94] on input "text" at bounding box center [230, 93] width 436 height 11
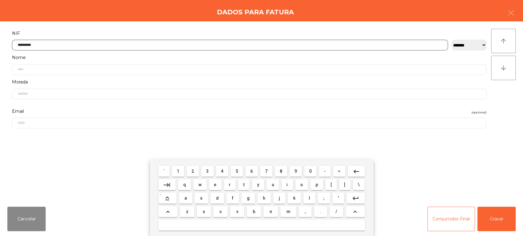
type input "*********"
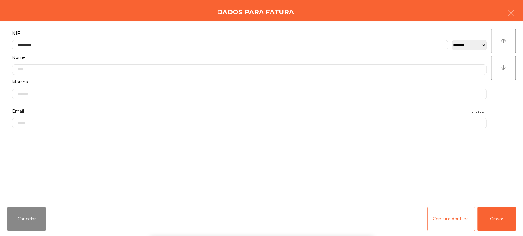
click at [471, 213] on div "` 1 2 3 4 5 6 7 8 9 0 - = keyboard_backspace keyboard_tab q w e r t y u i o p […" at bounding box center [261, 198] width 523 height 76
click at [475, 215] on div "Consumidor Final Gravar" at bounding box center [471, 219] width 88 height 24
click at [503, 223] on button "Gravar" at bounding box center [496, 219] width 38 height 24
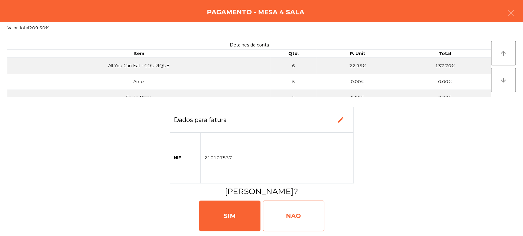
click at [306, 220] on div "NAO" at bounding box center [293, 216] width 61 height 31
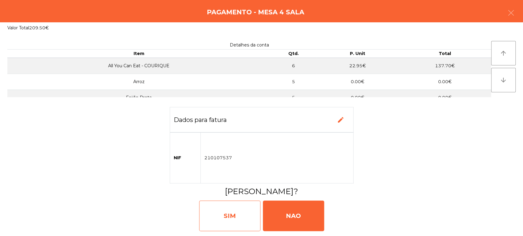
click at [239, 212] on div "SIM" at bounding box center [229, 216] width 61 height 31
click at [237, 225] on div "SIM" at bounding box center [229, 216] width 61 height 31
click at [244, 221] on div "SIM" at bounding box center [229, 216] width 61 height 31
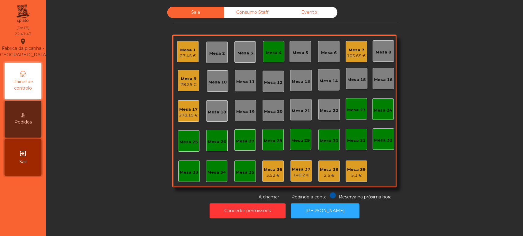
click at [278, 51] on div "Mesa 4" at bounding box center [273, 51] width 21 height 21
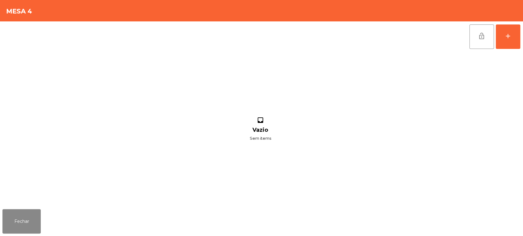
click at [462, 37] on div "lock_open add" at bounding box center [261, 36] width 518 height 31
click at [35, 210] on button "Fechar" at bounding box center [21, 221] width 38 height 24
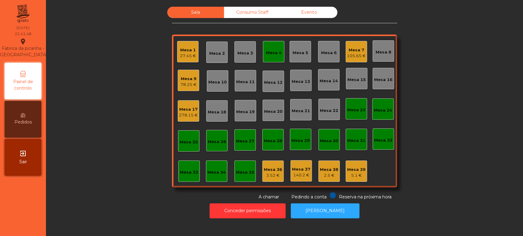
click at [277, 55] on div "Mesa 4" at bounding box center [274, 53] width 16 height 6
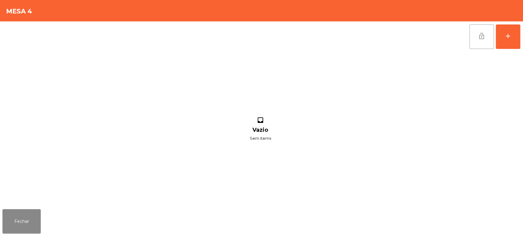
click at [480, 41] on button "lock_open" at bounding box center [481, 36] width 24 height 24
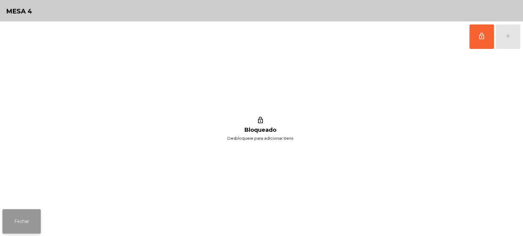
click at [40, 224] on button "Fechar" at bounding box center [21, 221] width 38 height 24
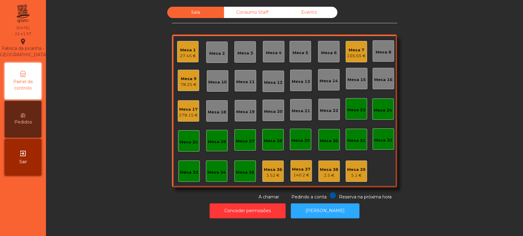
click at [178, 101] on div "Mesa 17 278.15 €" at bounding box center [188, 110] width 21 height 21
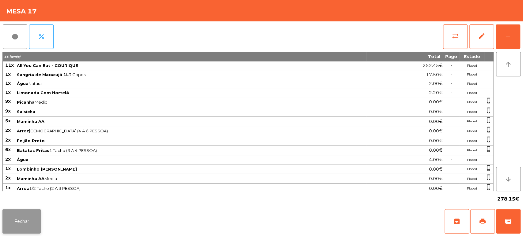
click at [15, 212] on button "Fechar" at bounding box center [21, 221] width 38 height 24
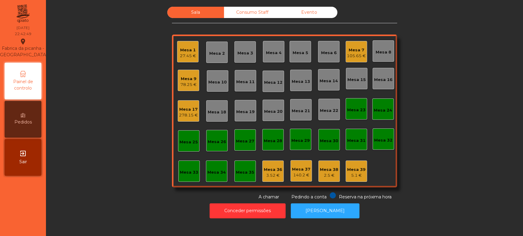
click at [350, 54] on div "105.65 €" at bounding box center [356, 56] width 19 height 6
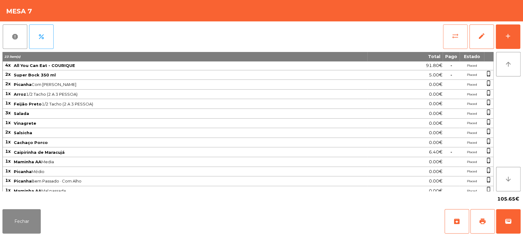
click at [461, 42] on button "sync_alt" at bounding box center [455, 36] width 24 height 24
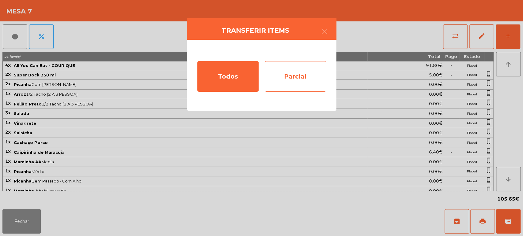
click at [323, 67] on div "Parcial" at bounding box center [295, 76] width 61 height 31
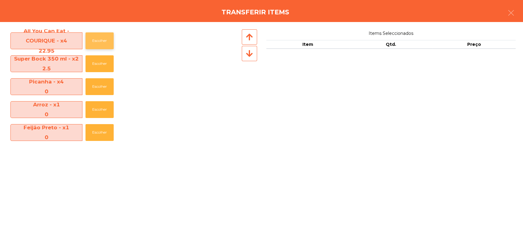
click at [98, 45] on button "Escolher" at bounding box center [99, 40] width 28 height 17
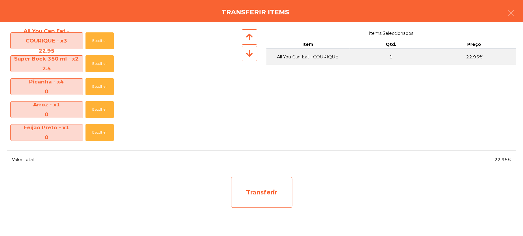
click at [253, 186] on div "Transferir" at bounding box center [261, 192] width 61 height 31
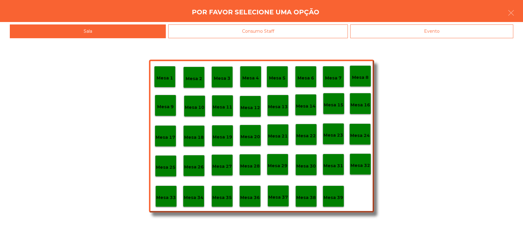
click at [274, 195] on p "Mesa 37" at bounding box center [278, 197] width 20 height 7
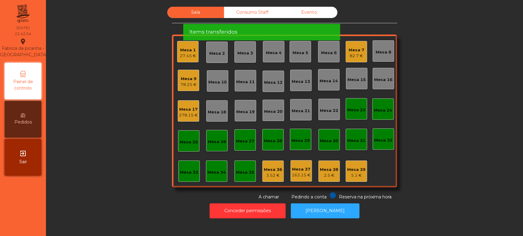
click at [184, 115] on div "278.15 €" at bounding box center [188, 115] width 19 height 6
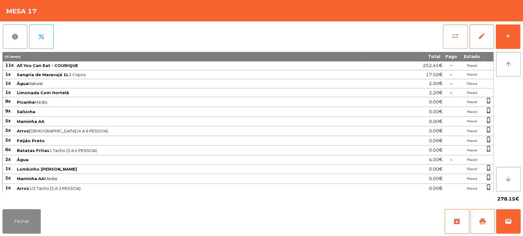
click at [445, 36] on button "sync_alt" at bounding box center [455, 36] width 24 height 24
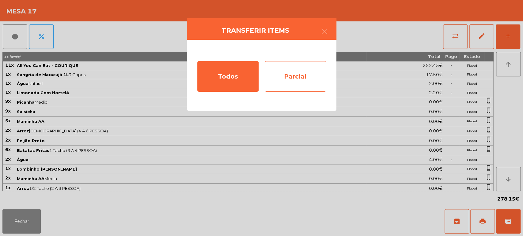
click at [302, 81] on div "Parcial" at bounding box center [295, 76] width 61 height 31
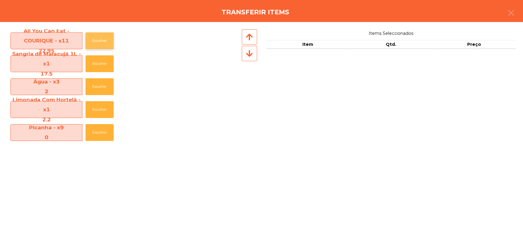
click at [103, 47] on button "Escolher" at bounding box center [99, 40] width 28 height 17
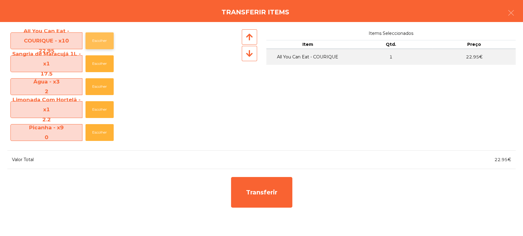
click at [107, 46] on button "Escolher" at bounding box center [99, 40] width 28 height 17
click at [107, 44] on button "Escolher" at bounding box center [99, 40] width 28 height 17
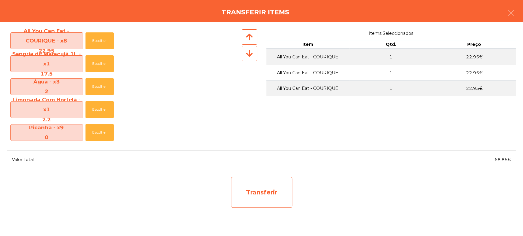
click at [272, 186] on div "Transferir" at bounding box center [261, 192] width 61 height 31
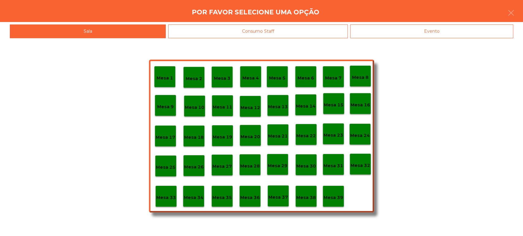
click at [288, 199] on div "Mesa 37" at bounding box center [277, 196] width 21 height 21
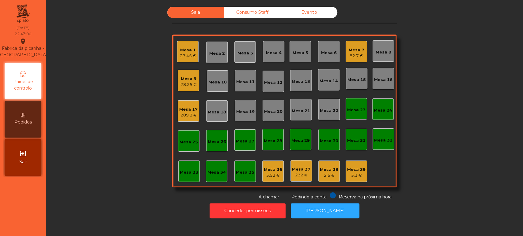
click at [184, 57] on div "27.45 €" at bounding box center [188, 56] width 16 height 6
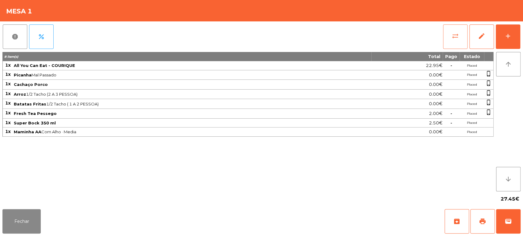
click at [457, 42] on button "sync_alt" at bounding box center [455, 36] width 24 height 24
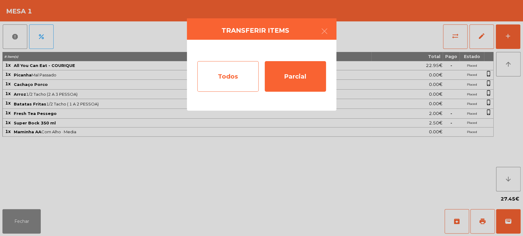
click at [235, 74] on div "Todos" at bounding box center [227, 76] width 61 height 31
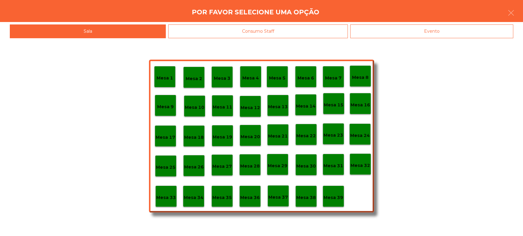
click at [327, 204] on div "Mesa 39" at bounding box center [332, 196] width 21 height 21
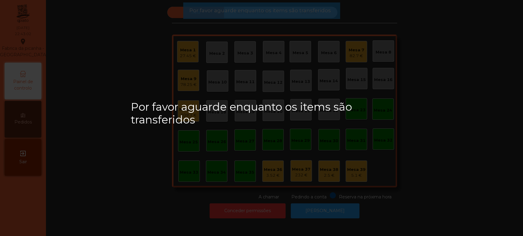
click at [188, 51] on div "Mesa 1" at bounding box center [188, 50] width 16 height 6
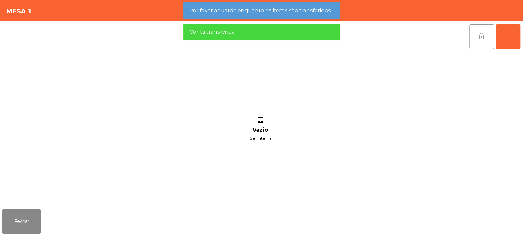
click at [486, 41] on button "lock_open" at bounding box center [481, 36] width 24 height 24
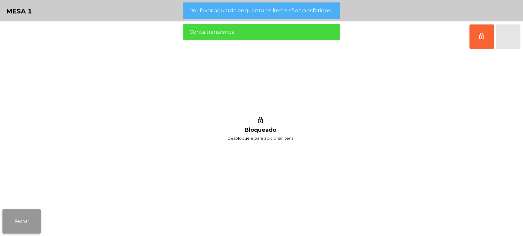
click at [27, 211] on button "Fechar" at bounding box center [21, 221] width 38 height 24
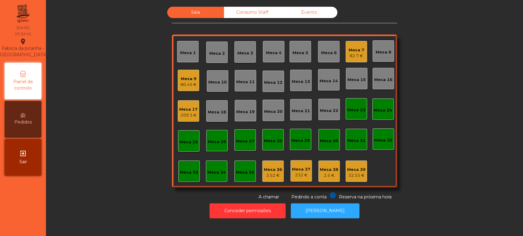
click at [358, 169] on div "Mesa 39" at bounding box center [356, 170] width 18 height 6
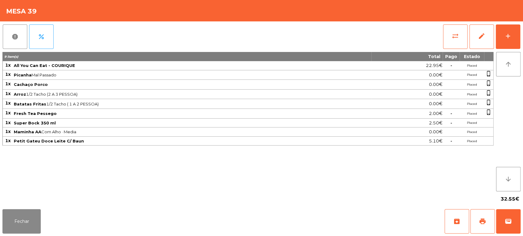
click at [299, 122] on span "Super Bock 350 ml" at bounding box center [192, 123] width 357 height 5
click at [12, 220] on button "Fechar" at bounding box center [21, 221] width 38 height 24
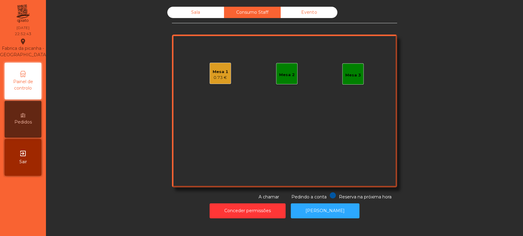
click at [209, 81] on div "Mesa 1 0.73 €" at bounding box center [219, 73] width 21 height 21
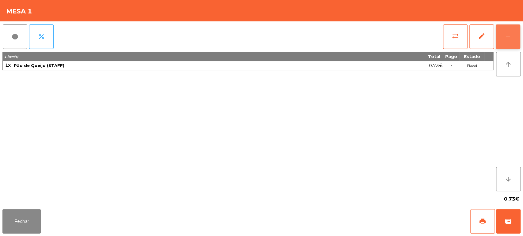
click at [505, 46] on button "add" at bounding box center [507, 36] width 24 height 24
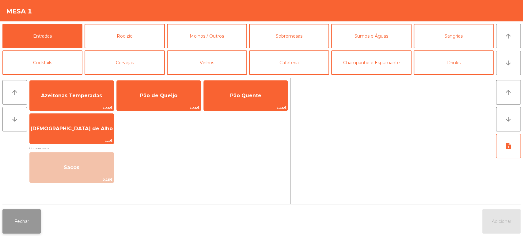
click at [17, 213] on button "Fechar" at bounding box center [21, 221] width 38 height 24
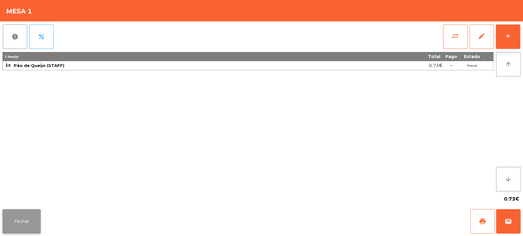
click at [39, 223] on button "Fechar" at bounding box center [21, 221] width 38 height 24
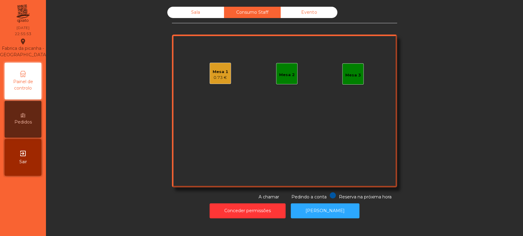
click at [195, 17] on div "Sala" at bounding box center [195, 12] width 57 height 11
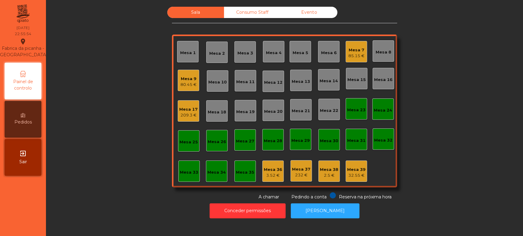
click at [187, 107] on div "Mesa 17" at bounding box center [188, 110] width 18 height 6
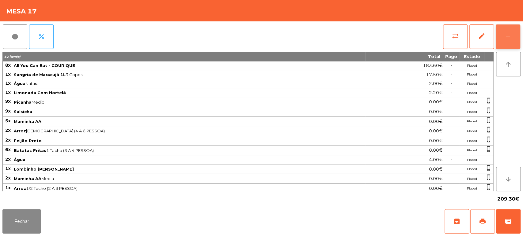
click at [516, 37] on button "add" at bounding box center [507, 36] width 24 height 24
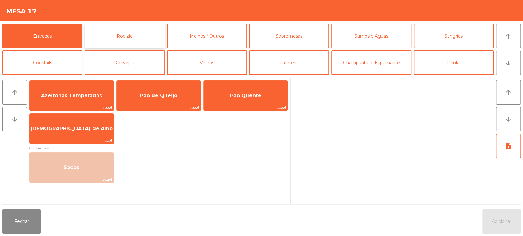
click at [135, 34] on button "Rodizio" at bounding box center [125, 36] width 80 height 24
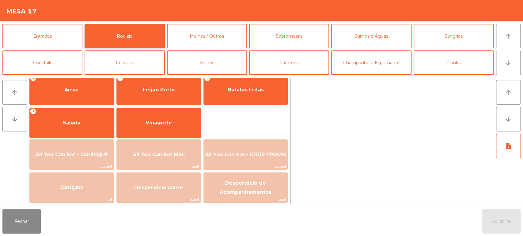
scroll to position [84, 0]
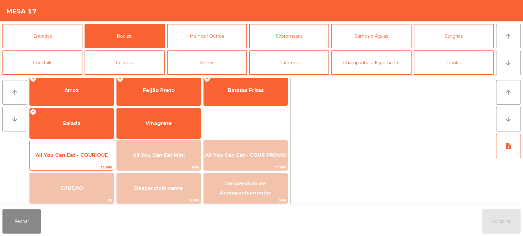
click at [86, 166] on span "22.95€" at bounding box center [72, 168] width 84 height 6
click at [87, 160] on span "All You Can Eat - COURIQUE" at bounding box center [72, 155] width 84 height 17
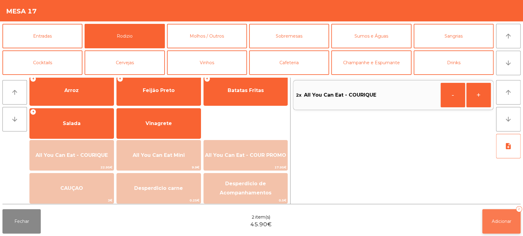
click at [489, 211] on button "Adicionar 2" at bounding box center [501, 221] width 38 height 24
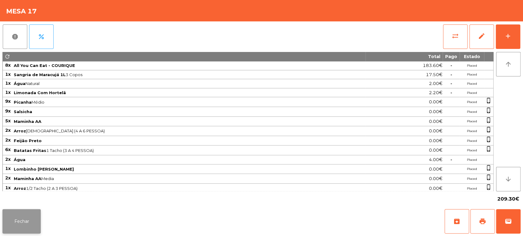
click at [18, 217] on button "Fechar" at bounding box center [21, 221] width 38 height 24
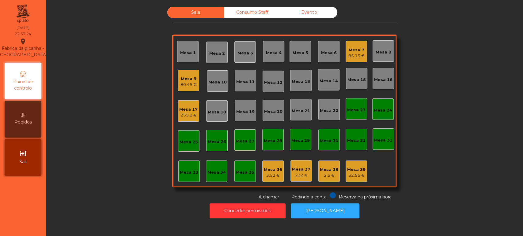
click at [258, 12] on div "Consumo Staff" at bounding box center [252, 12] width 57 height 11
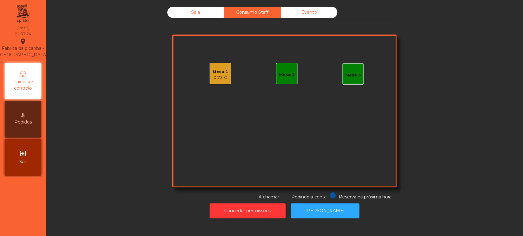
click at [198, 73] on div "Mesa 1 0.73 € Mesa 2 Mesa 3" at bounding box center [284, 111] width 225 height 153
click at [180, 8] on div "Sala" at bounding box center [195, 12] width 57 height 11
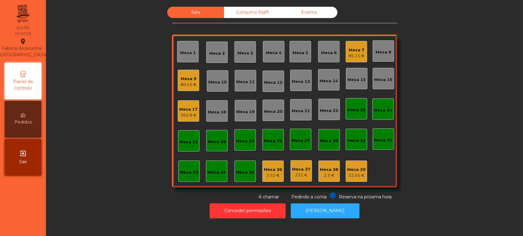
click at [256, 10] on div "Consumo Staff" at bounding box center [252, 12] width 57 height 11
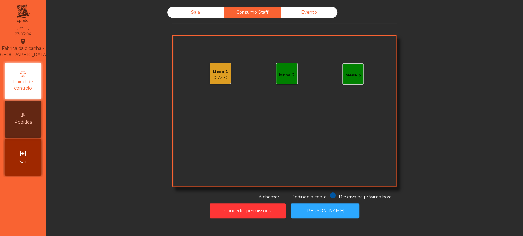
click at [221, 64] on div "Mesa 1 0.73 €" at bounding box center [219, 73] width 21 height 21
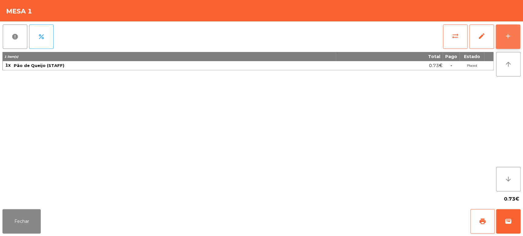
click at [509, 39] on div "add" at bounding box center [507, 35] width 7 height 7
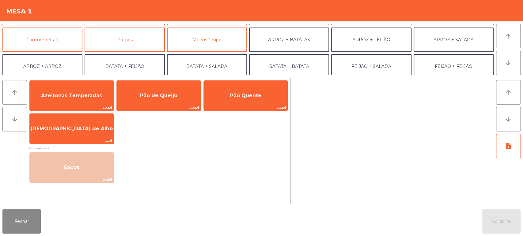
scroll to position [50, 0]
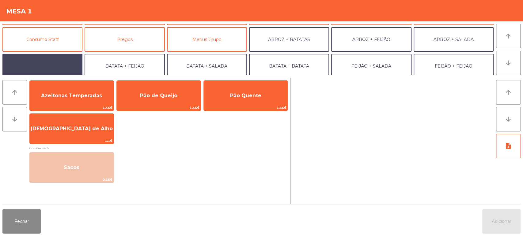
click at [55, 61] on button "ARROZ + ARROZ" at bounding box center [42, 66] width 80 height 24
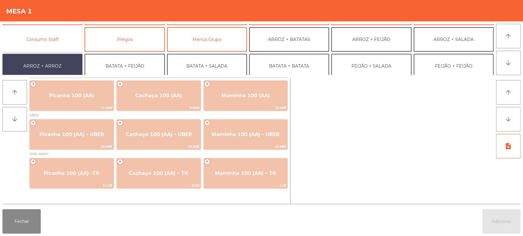
click at [59, 41] on button "Consumo Staff" at bounding box center [42, 39] width 80 height 24
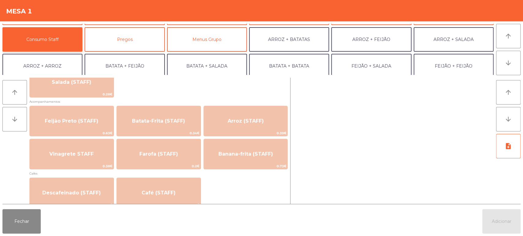
scroll to position [266, 0]
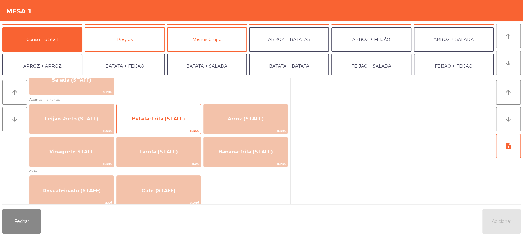
click at [167, 132] on span "0.34€" at bounding box center [159, 131] width 84 height 6
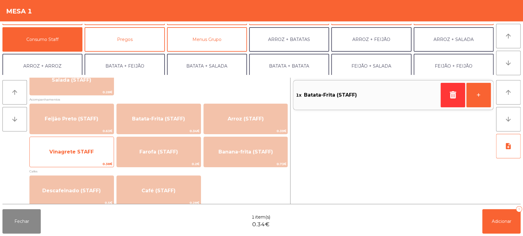
click at [79, 142] on div "Vinagrete STAFF 0.38€" at bounding box center [71, 152] width 85 height 31
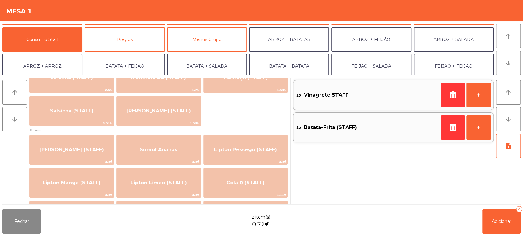
scroll to position [0, 0]
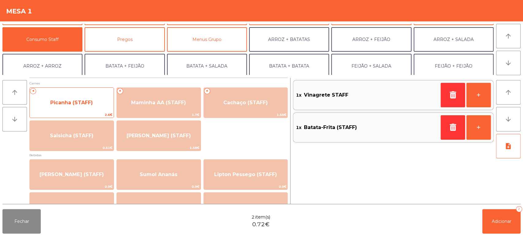
click at [81, 103] on span "Picanha (STAFF)" at bounding box center [71, 103] width 43 height 6
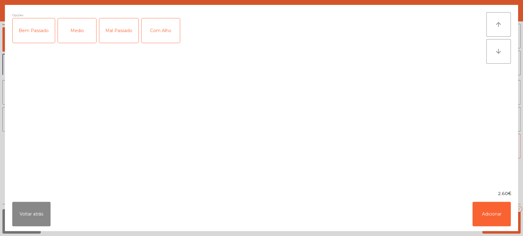
click at [89, 25] on div "Medio" at bounding box center [77, 30] width 38 height 24
click at [121, 24] on div "Mal Passado" at bounding box center [118, 30] width 39 height 24
click at [157, 27] on div "Com Alho" at bounding box center [160, 30] width 38 height 24
click at [160, 35] on div "Com Alho" at bounding box center [160, 30] width 38 height 24
click at [486, 213] on button "Adicionar" at bounding box center [491, 214] width 38 height 24
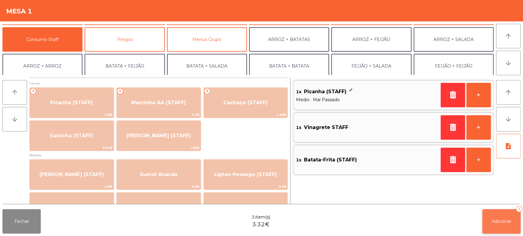
click at [502, 225] on button "Adicionar 3" at bounding box center [501, 221] width 38 height 24
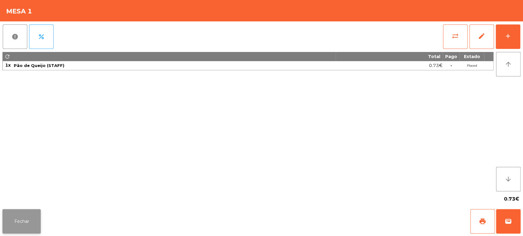
click at [38, 225] on button "Fechar" at bounding box center [21, 221] width 38 height 24
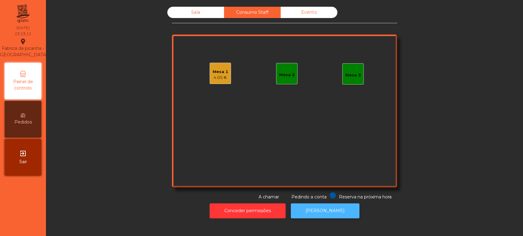
click at [326, 205] on button "[PERSON_NAME]" at bounding box center [325, 211] width 69 height 15
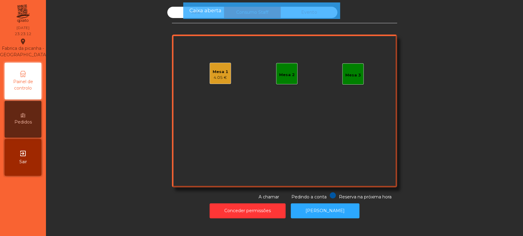
click at [197, 8] on span "Caixa aberta" at bounding box center [205, 11] width 32 height 8
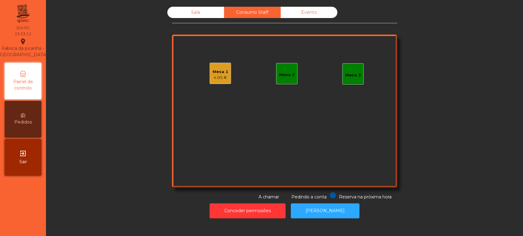
click at [204, 10] on span "Caixa aberta" at bounding box center [205, 11] width 32 height 8
click at [201, 7] on div "Sala" at bounding box center [195, 12] width 57 height 11
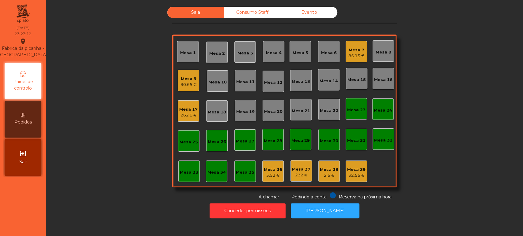
click at [220, 71] on div "Mesa 10" at bounding box center [217, 80] width 21 height 21
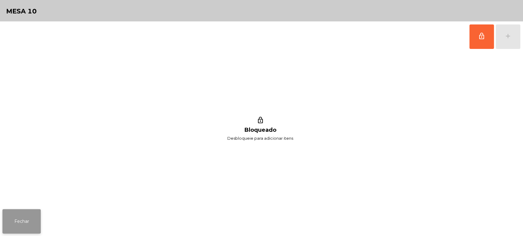
click at [18, 213] on button "Fechar" at bounding box center [21, 221] width 38 height 24
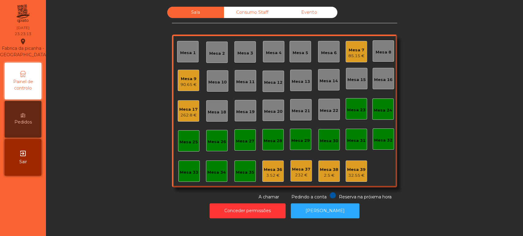
click at [252, 14] on div "Consumo Staff" at bounding box center [252, 12] width 57 height 11
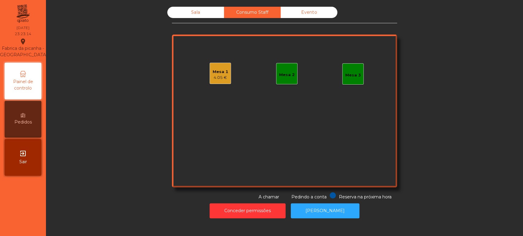
click at [209, 73] on div "Mesa 1 4.05 €" at bounding box center [219, 73] width 21 height 21
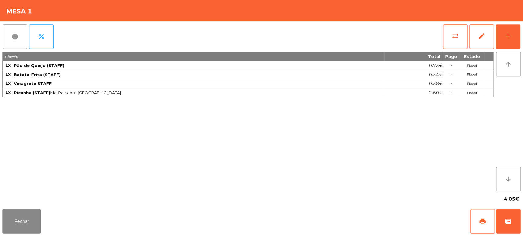
click at [12, 43] on button "report" at bounding box center [15, 36] width 24 height 24
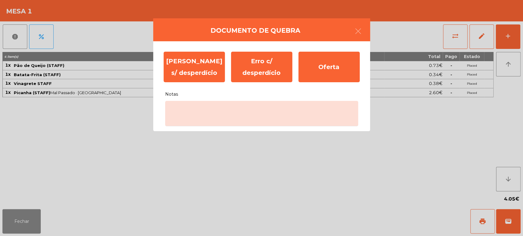
click at [249, 129] on div "[PERSON_NAME] s/ desperdício Erro c/ desperdício Oferta Notas" at bounding box center [261, 86] width 217 height 90
click at [216, 192] on ngb-modal-window "Documento de [PERSON_NAME] s/ desperdício Erro c/ desperdício Oferta Notas" at bounding box center [261, 118] width 523 height 236
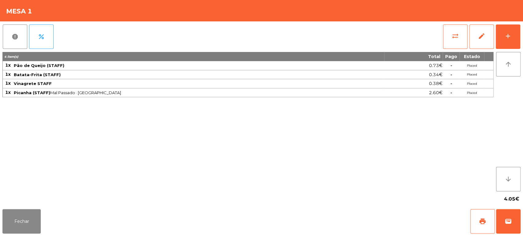
click at [239, 118] on div "4 item(s) Total Pago Estado 1x Pão de Queijo (STAFF) 0.73€ - Placed 1x Batata-F…" at bounding box center [247, 122] width 491 height 140
click at [14, 40] on span "report" at bounding box center [14, 36] width 7 height 7
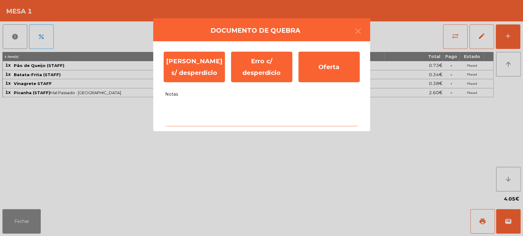
click at [233, 120] on textarea "Notas" at bounding box center [261, 113] width 193 height 25
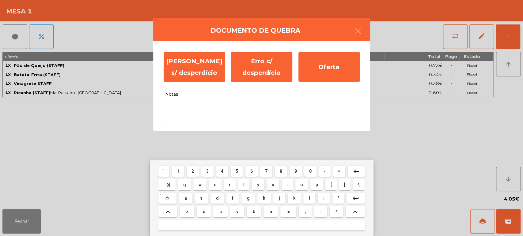
click at [179, 204] on button "a" at bounding box center [185, 198] width 13 height 11
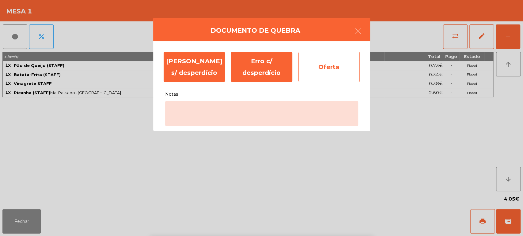
click at [311, 71] on div "Oferta" at bounding box center [328, 67] width 61 height 31
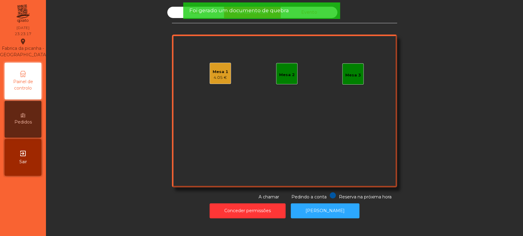
click at [225, 17] on div "Foi gerado um documento de quebra" at bounding box center [261, 10] width 157 height 17
click at [233, 12] on span "Foi gerado um documento de quebra" at bounding box center [239, 11] width 100 height 8
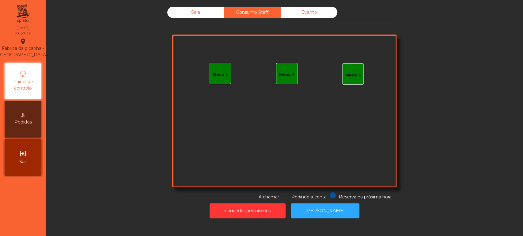
click at [230, 8] on span "Foi gerado um documento de quebra" at bounding box center [239, 11] width 100 height 8
click at [215, 8] on div "Sala" at bounding box center [195, 12] width 57 height 11
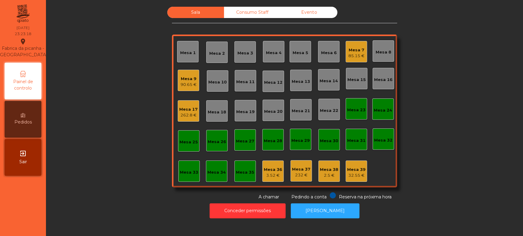
click at [195, 10] on div "Sala" at bounding box center [195, 12] width 57 height 11
click at [181, 83] on div "90.65 €" at bounding box center [188, 85] width 16 height 6
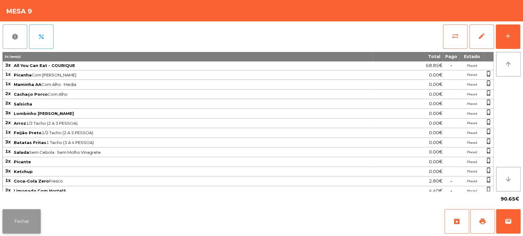
click at [37, 220] on button "Fechar" at bounding box center [21, 221] width 38 height 24
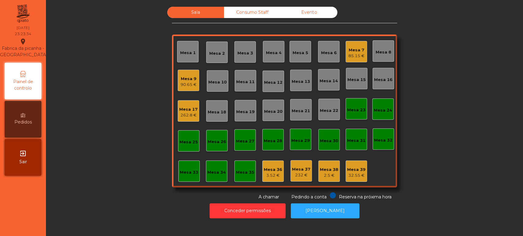
click at [184, 115] on div "262.8 €" at bounding box center [188, 115] width 18 height 6
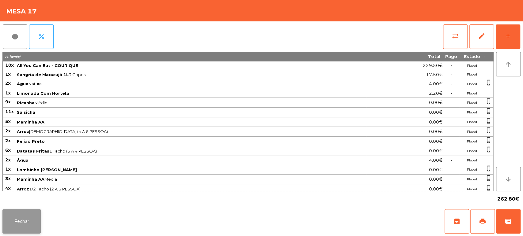
click at [33, 218] on button "Fechar" at bounding box center [21, 221] width 38 height 24
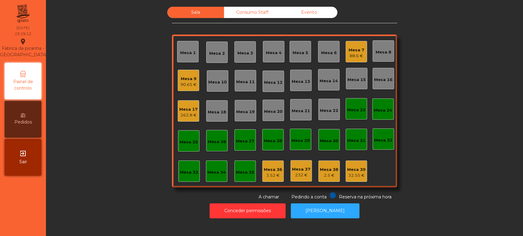
click at [186, 84] on div "90.65 €" at bounding box center [188, 85] width 16 height 6
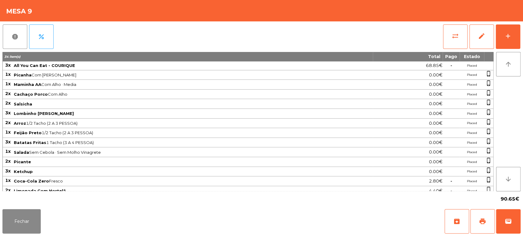
scroll to position [60, 0]
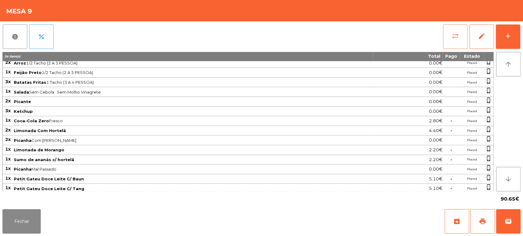
click at [452, 36] on span "sync_alt" at bounding box center [454, 35] width 7 height 7
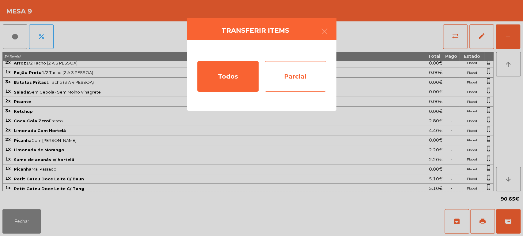
click at [321, 86] on div "Parcial" at bounding box center [295, 76] width 61 height 31
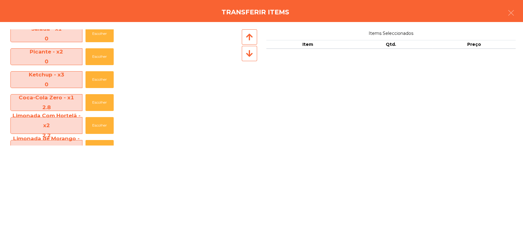
scroll to position [300, 0]
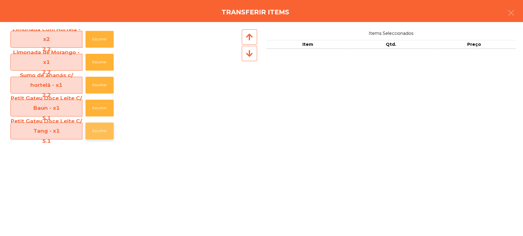
click at [96, 138] on button "Escolher" at bounding box center [99, 131] width 28 height 17
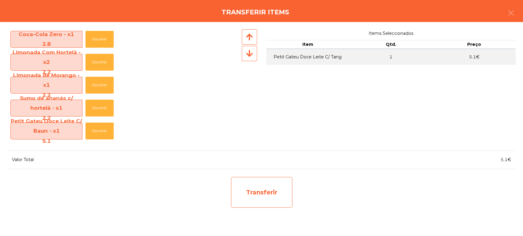
click at [264, 193] on div "Transferir" at bounding box center [261, 192] width 61 height 31
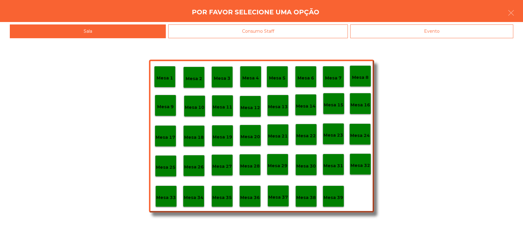
click at [333, 201] on p "Mesa 39" at bounding box center [333, 197] width 20 height 7
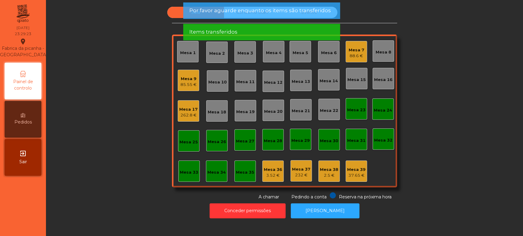
click at [358, 175] on div "37.65 €" at bounding box center [356, 176] width 18 height 6
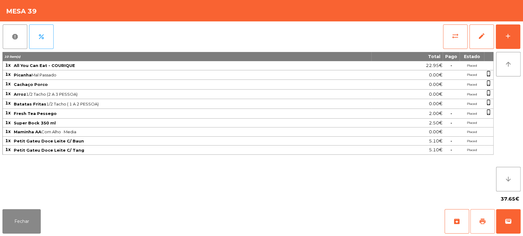
click at [478, 220] on button "print" at bounding box center [482, 221] width 24 height 24
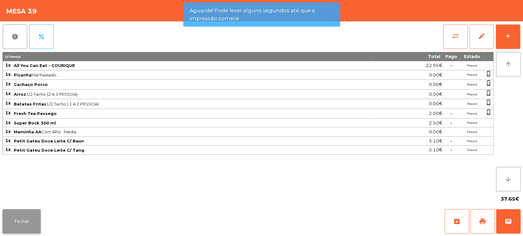
click at [29, 220] on button "Fechar" at bounding box center [21, 221] width 38 height 24
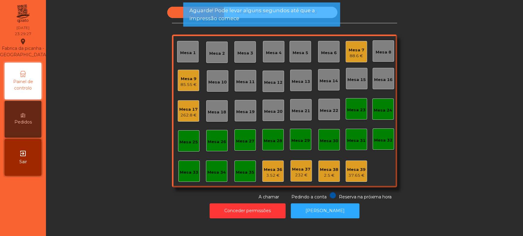
click at [361, 173] on div "37.65 €" at bounding box center [356, 176] width 18 height 6
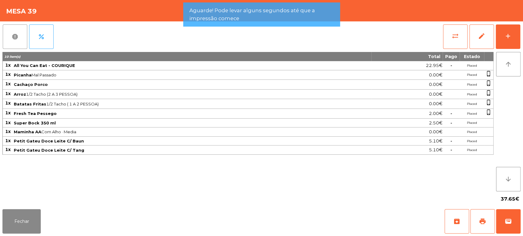
click at [17, 37] on span "report" at bounding box center [14, 36] width 7 height 7
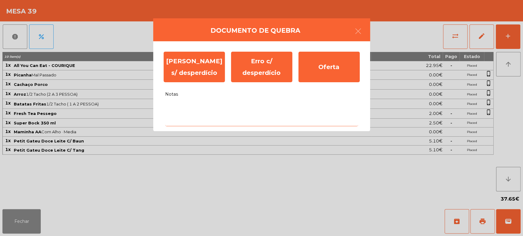
click at [209, 119] on textarea "Notas" at bounding box center [261, 113] width 193 height 25
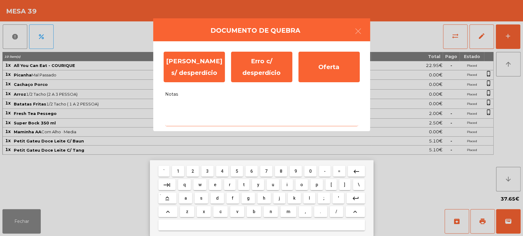
click at [186, 198] on span "a" at bounding box center [185, 198] width 2 height 5
click at [358, 171] on mat-icon "keyboard_backspace" at bounding box center [355, 171] width 7 height 7
click at [353, 171] on mat-icon "keyboard_backspace" at bounding box center [355, 171] width 7 height 7
click at [310, 170] on span "0" at bounding box center [310, 171] width 2 height 5
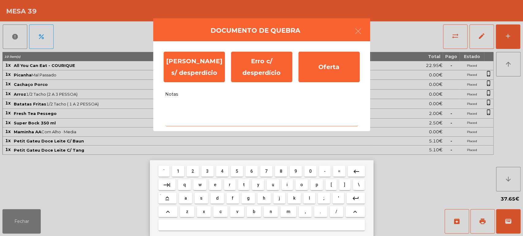
click at [232, 198] on span "f" at bounding box center [233, 198] width 2 height 5
click at [215, 185] on span "e" at bounding box center [215, 185] width 2 height 5
click at [240, 183] on button "t" at bounding box center [243, 184] width 11 height 11
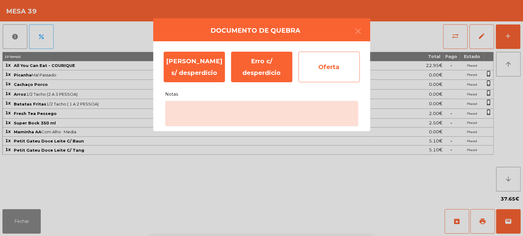
click at [345, 64] on div "Oferta" at bounding box center [328, 67] width 61 height 31
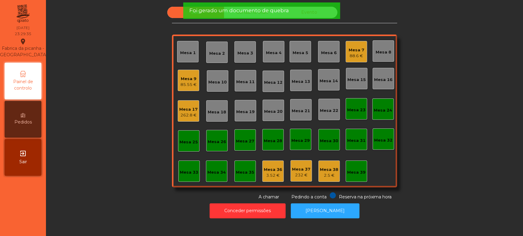
click at [334, 170] on div "Mesa 38" at bounding box center [329, 170] width 18 height 6
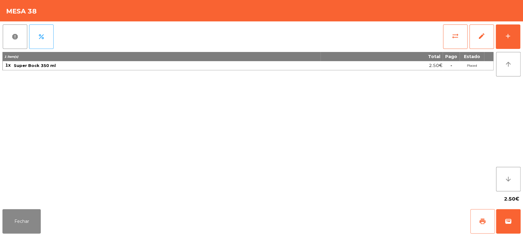
click at [482, 224] on span "print" at bounding box center [482, 221] width 7 height 7
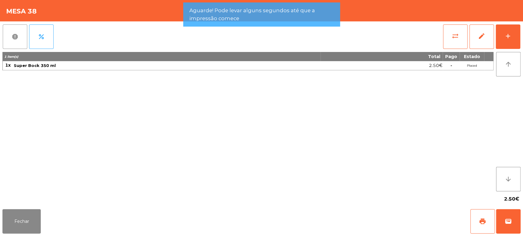
click at [18, 28] on button "report" at bounding box center [15, 36] width 24 height 24
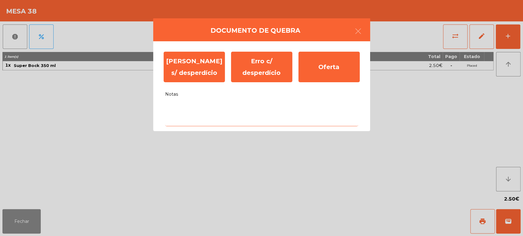
click at [240, 106] on textarea "Notas" at bounding box center [261, 113] width 193 height 25
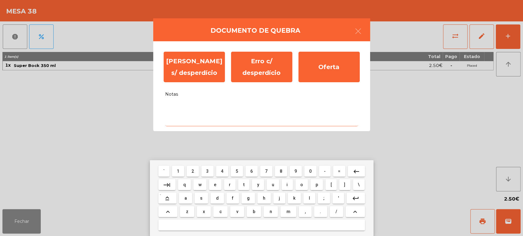
click at [220, 212] on span "c" at bounding box center [220, 211] width 2 height 5
click at [300, 185] on span "o" at bounding box center [301, 185] width 3 height 5
click at [288, 212] on span "m" at bounding box center [288, 211] width 4 height 5
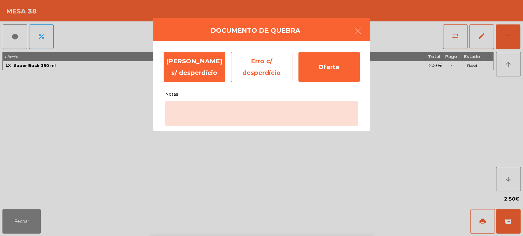
click at [250, 73] on div "Erro c/ desperdício" at bounding box center [261, 67] width 61 height 31
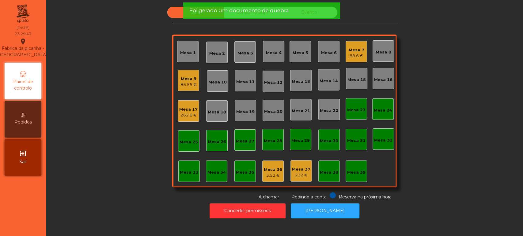
click at [296, 178] on div "232 €" at bounding box center [301, 175] width 18 height 6
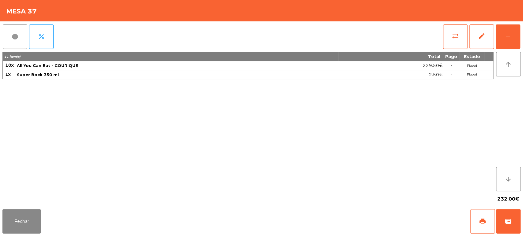
click at [11, 31] on button "report" at bounding box center [15, 36] width 24 height 24
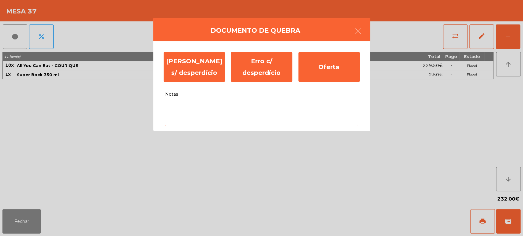
click at [266, 108] on textarea "Notas" at bounding box center [261, 113] width 193 height 25
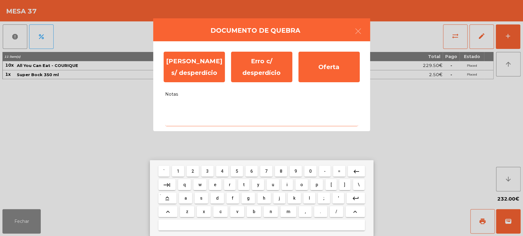
click at [201, 198] on span "s" at bounding box center [201, 198] width 2 height 5
click at [215, 185] on span "e" at bounding box center [215, 185] width 2 height 5
click at [288, 212] on span "m" at bounding box center [288, 211] width 4 height 5
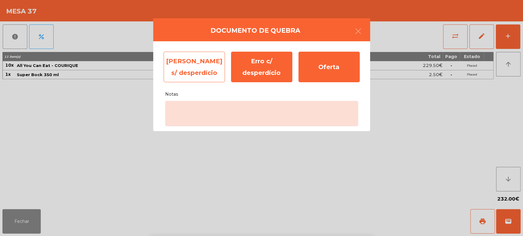
click at [202, 69] on div "[PERSON_NAME] s/ desperdício" at bounding box center [194, 67] width 61 height 31
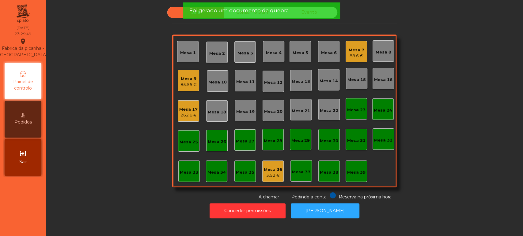
click at [269, 175] on div "3.52 €" at bounding box center [273, 176] width 18 height 6
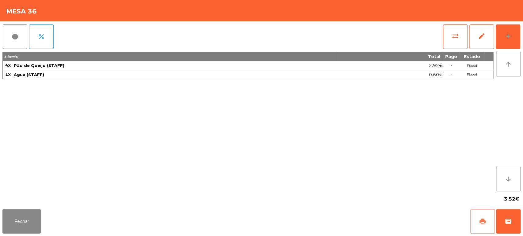
click at [484, 216] on button "print" at bounding box center [482, 221] width 24 height 24
click at [11, 41] on button "report" at bounding box center [15, 36] width 24 height 24
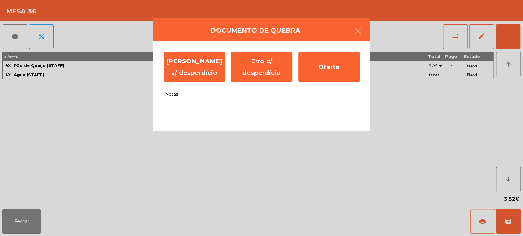
click at [209, 109] on textarea "Notas" at bounding box center [261, 113] width 193 height 25
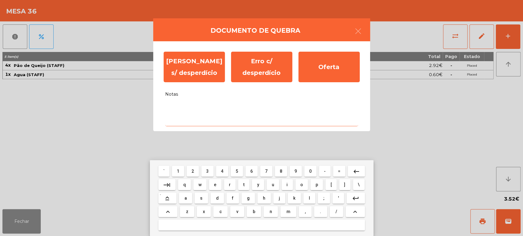
click at [185, 197] on span "a" at bounding box center [185, 198] width 2 height 5
click at [309, 196] on span "l" at bounding box center [308, 198] width 1 height 5
click at [287, 185] on span "i" at bounding box center [286, 185] width 1 height 5
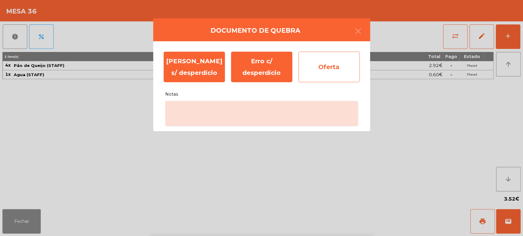
click at [330, 70] on div "Oferta" at bounding box center [328, 67] width 61 height 31
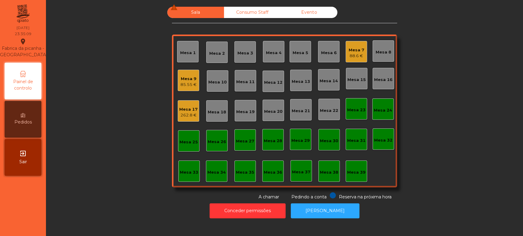
click at [184, 83] on div "85.55 €" at bounding box center [188, 85] width 16 height 6
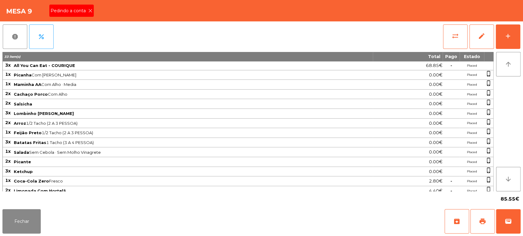
click at [85, 17] on div "Pedindo a conta" at bounding box center [71, 11] width 44 height 12
click at [479, 219] on span "print" at bounding box center [482, 221] width 7 height 7
click at [16, 219] on button "Fechar" at bounding box center [21, 221] width 38 height 24
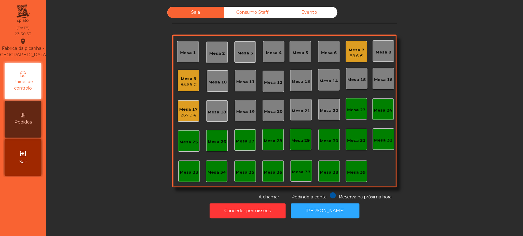
click at [195, 103] on div "Mesa 17 267.9 €" at bounding box center [188, 110] width 21 height 21
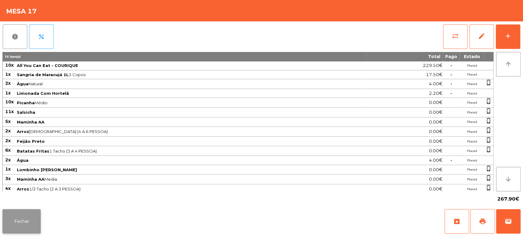
click at [28, 230] on button "Fechar" at bounding box center [21, 221] width 38 height 24
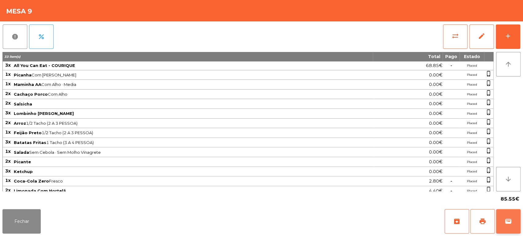
click at [509, 225] on span "wallet" at bounding box center [507, 221] width 7 height 7
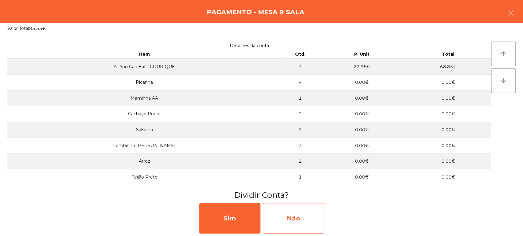
click at [302, 210] on div "Não" at bounding box center [293, 218] width 61 height 31
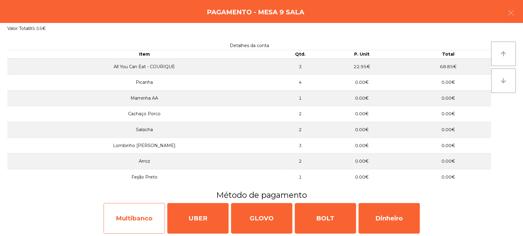
click at [130, 206] on div "Multibanco" at bounding box center [134, 218] width 61 height 31
select select "**"
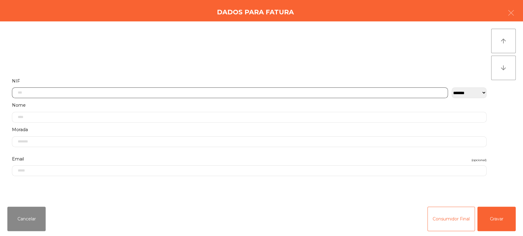
click at [287, 93] on input "text" at bounding box center [230, 93] width 436 height 11
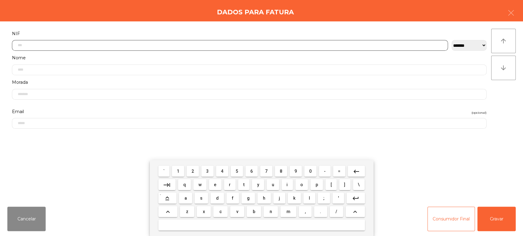
scroll to position [48, 0]
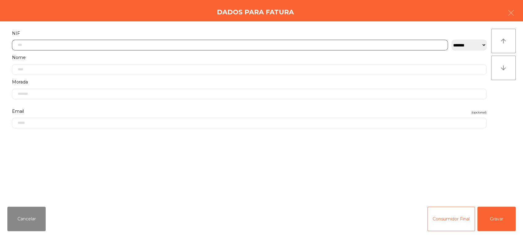
click at [211, 44] on input "text" at bounding box center [230, 45] width 436 height 11
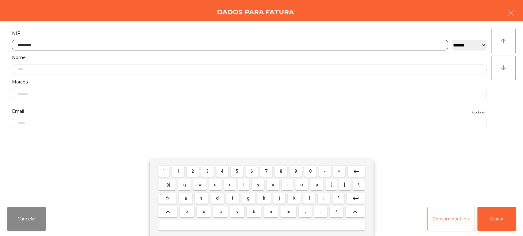
type input "*********"
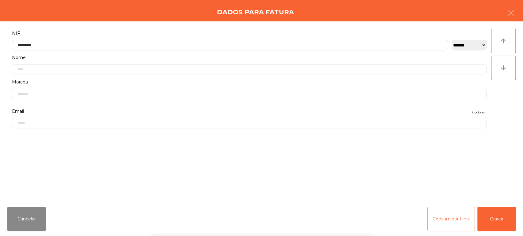
click at [483, 207] on div "` 1 2 3 4 5 6 7 8 9 0 - = keyboard_backspace keyboard_tab q w e r t y u i o p […" at bounding box center [261, 198] width 523 height 76
click at [504, 213] on button "Gravar" at bounding box center [496, 219] width 38 height 24
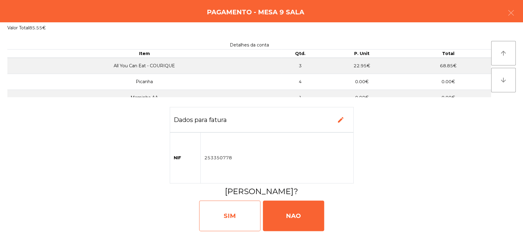
click at [249, 203] on div "SIM" at bounding box center [229, 216] width 61 height 31
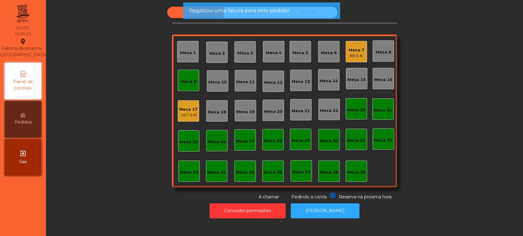
click at [179, 88] on div "Mesa 9" at bounding box center [188, 80] width 21 height 21
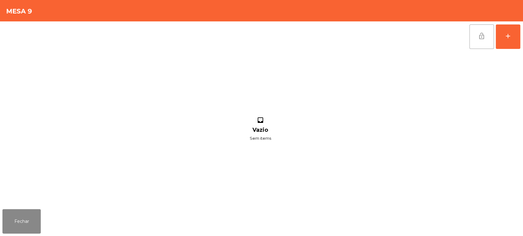
click at [486, 40] on button "lock_open" at bounding box center [481, 36] width 24 height 24
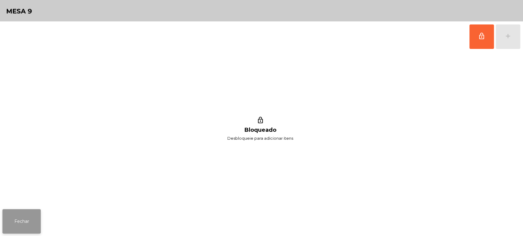
click at [38, 212] on button "Fechar" at bounding box center [21, 221] width 38 height 24
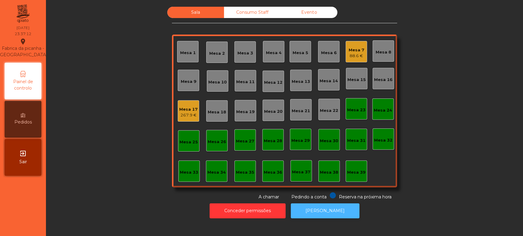
click at [314, 217] on button "[PERSON_NAME]" at bounding box center [325, 211] width 69 height 15
click at [348, 53] on div "88.6 €" at bounding box center [356, 56] width 16 height 6
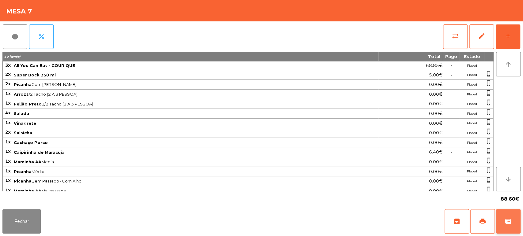
click at [508, 223] on span "wallet" at bounding box center [507, 221] width 7 height 7
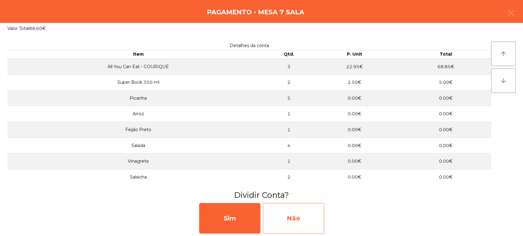
click at [300, 224] on div "Não" at bounding box center [293, 218] width 61 height 31
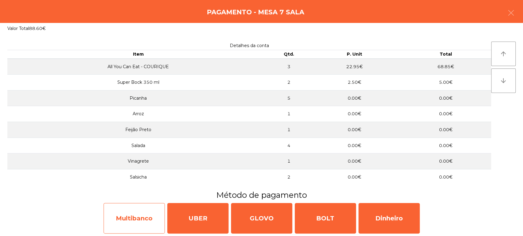
click at [142, 223] on div "Multibanco" at bounding box center [134, 218] width 61 height 31
select select "**"
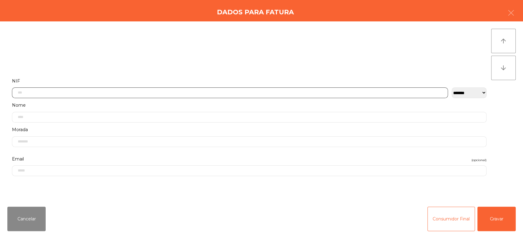
click at [296, 95] on input "text" at bounding box center [230, 93] width 436 height 11
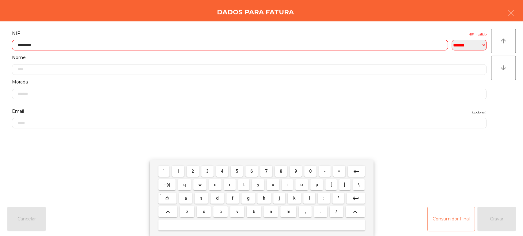
type input "*********"
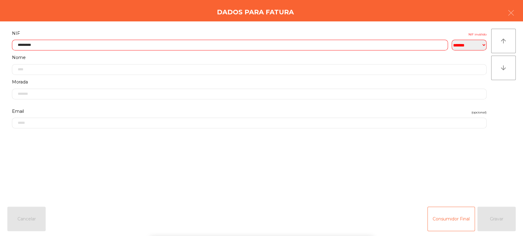
click at [505, 117] on div "arrow_upward arrow_downward" at bounding box center [503, 112] width 24 height 166
click at [42, 45] on input "*********" at bounding box center [230, 45] width 436 height 11
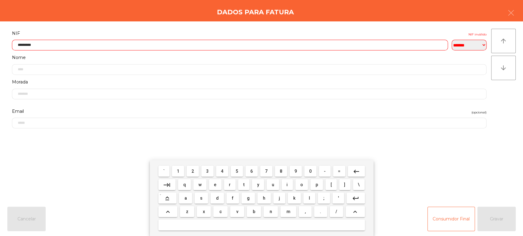
click at [362, 173] on button "keyboard_backspace" at bounding box center [356, 171] width 17 height 11
click at [352, 171] on mat-icon "keyboard_backspace" at bounding box center [355, 171] width 7 height 7
click at [357, 169] on mat-icon "keyboard_backspace" at bounding box center [355, 171] width 7 height 7
click at [310, 171] on span "0" at bounding box center [310, 171] width 2 height 5
click at [178, 170] on span "1" at bounding box center [178, 171] width 2 height 5
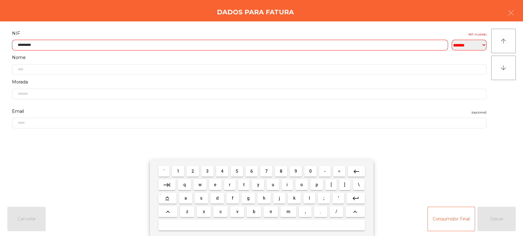
click at [296, 171] on span "9" at bounding box center [295, 171] width 2 height 5
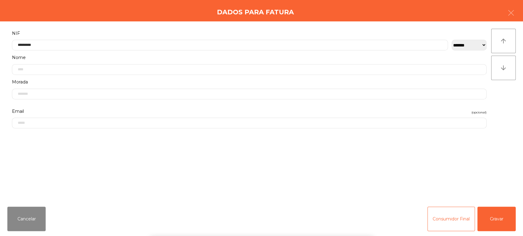
click at [493, 187] on div "` 1 2 3 4 5 6 7 8 9 0 - = keyboard_backspace keyboard_tab q w e r t y u i o p […" at bounding box center [261, 198] width 523 height 76
click at [495, 218] on button "Gravar" at bounding box center [496, 219] width 38 height 24
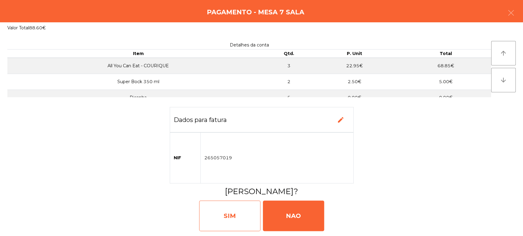
click at [236, 213] on div "SIM" at bounding box center [229, 216] width 61 height 31
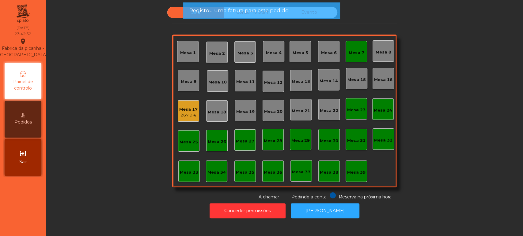
click at [372, 51] on div "Mesa 8" at bounding box center [382, 50] width 21 height 21
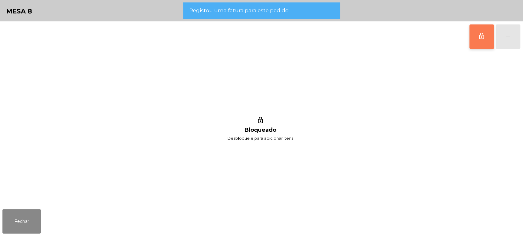
click at [478, 32] on button "lock_outline" at bounding box center [481, 36] width 24 height 24
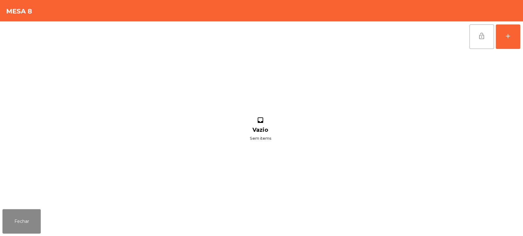
click at [481, 38] on span "lock_open" at bounding box center [481, 35] width 7 height 7
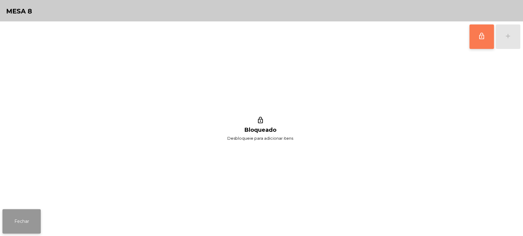
click at [31, 220] on button "Fechar" at bounding box center [21, 221] width 38 height 24
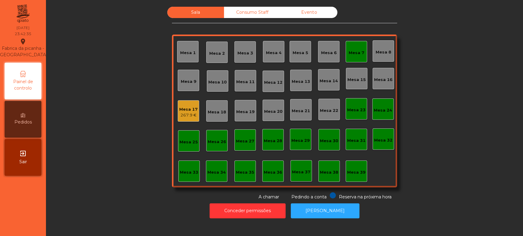
click at [353, 51] on div "Mesa 7" at bounding box center [356, 53] width 16 height 6
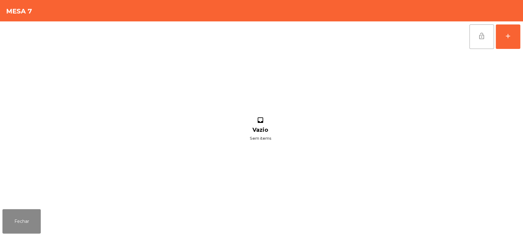
click at [476, 37] on button "lock_open" at bounding box center [481, 36] width 24 height 24
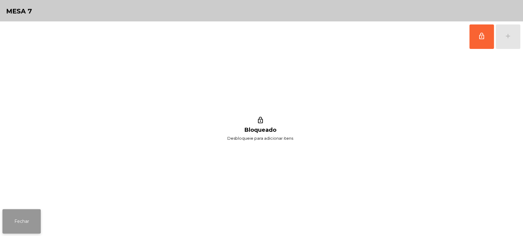
click at [30, 224] on button "Fechar" at bounding box center [21, 221] width 38 height 24
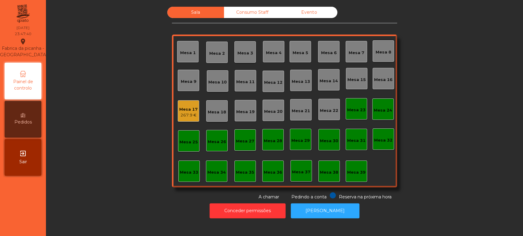
click at [183, 108] on div "Mesa 17" at bounding box center [188, 110] width 18 height 6
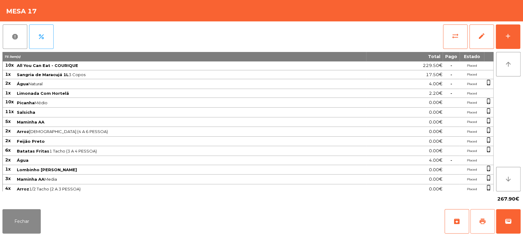
click at [471, 227] on button "print" at bounding box center [482, 221] width 24 height 24
click at [9, 227] on button "Fechar" at bounding box center [21, 221] width 38 height 24
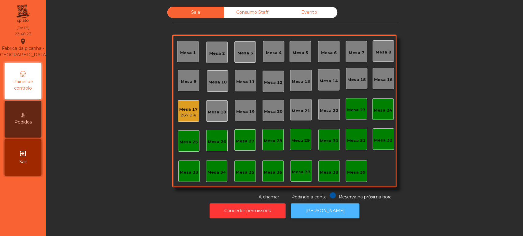
click at [334, 208] on button "[PERSON_NAME]" at bounding box center [325, 211] width 69 height 15
click at [182, 112] on div "267.9 €" at bounding box center [188, 115] width 18 height 6
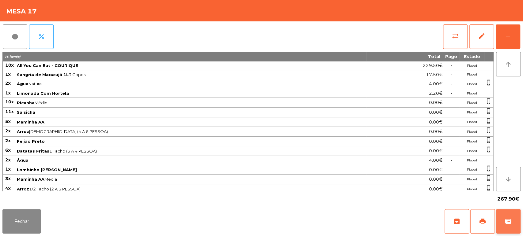
click at [515, 211] on button "wallet" at bounding box center [508, 221] width 24 height 24
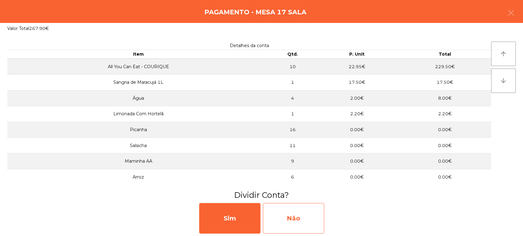
click at [306, 215] on div "Não" at bounding box center [293, 218] width 61 height 31
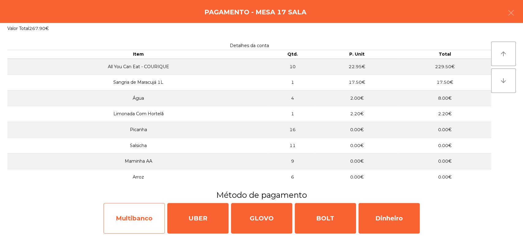
click at [138, 224] on div "Multibanco" at bounding box center [134, 218] width 61 height 31
select select "**"
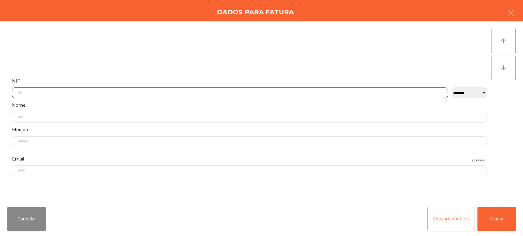
click at [170, 94] on input "text" at bounding box center [230, 93] width 436 height 11
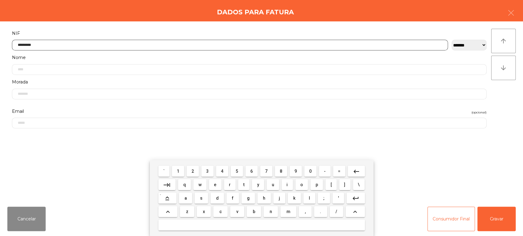
type input "*********"
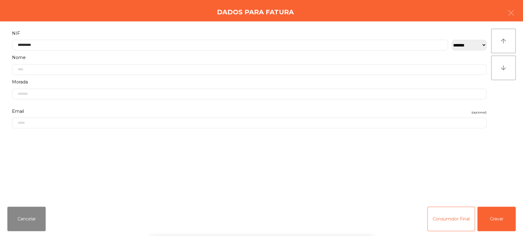
click at [510, 96] on div "**********" at bounding box center [261, 111] width 523 height 181
click at [498, 222] on button "Gravar" at bounding box center [496, 219] width 38 height 24
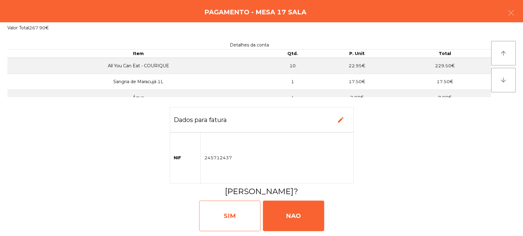
click at [212, 223] on div "SIM" at bounding box center [229, 216] width 61 height 31
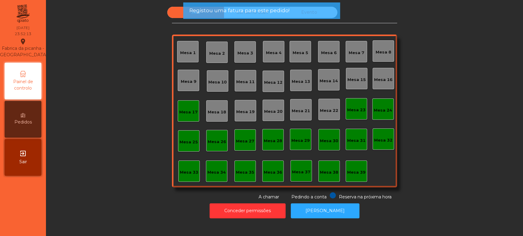
click at [185, 118] on div "Mesa 17" at bounding box center [188, 110] width 21 height 21
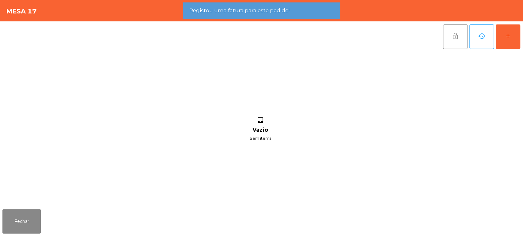
click at [464, 43] on button "lock_open" at bounding box center [455, 36] width 24 height 24
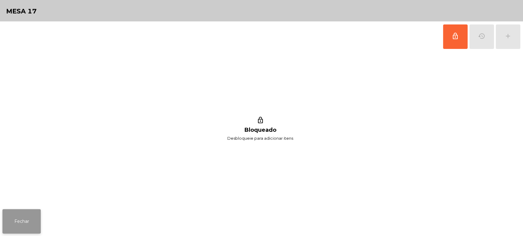
click at [32, 211] on button "Fechar" at bounding box center [21, 221] width 38 height 24
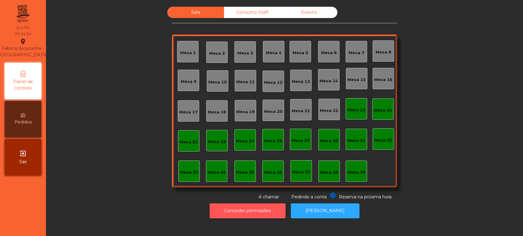
click at [244, 205] on button "Conceder permissões" at bounding box center [247, 211] width 76 height 15
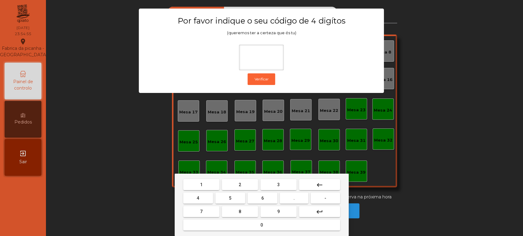
click at [198, 194] on button "4" at bounding box center [198, 198] width 30 height 11
click at [314, 181] on button "keyboard_backspace" at bounding box center [319, 184] width 41 height 11
click at [210, 185] on button "1" at bounding box center [201, 184] width 36 height 11
click at [284, 185] on button "3" at bounding box center [278, 184] width 36 height 11
click at [230, 198] on span "5" at bounding box center [230, 198] width 2 height 5
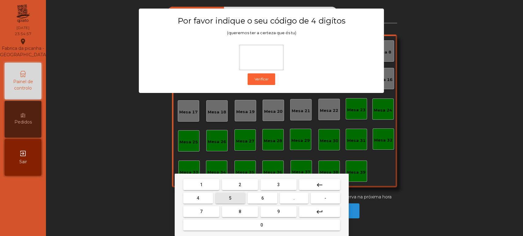
click at [249, 230] on button "0" at bounding box center [261, 225] width 157 height 11
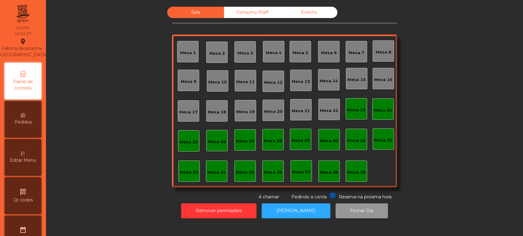
click at [354, 210] on button "Fechar Dia" at bounding box center [361, 211] width 52 height 15
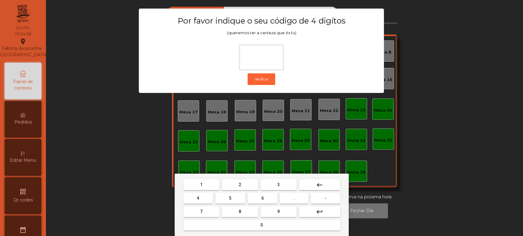
click at [201, 184] on span "1" at bounding box center [201, 185] width 2 height 5
click at [284, 184] on button "3" at bounding box center [278, 184] width 36 height 11
click at [230, 198] on span "5" at bounding box center [230, 198] width 2 height 5
click at [253, 228] on button "0" at bounding box center [261, 225] width 157 height 11
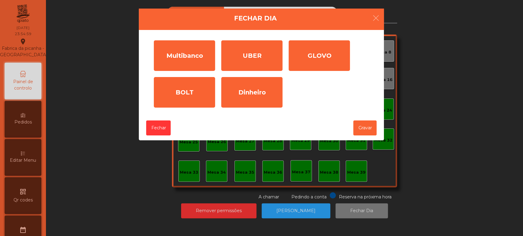
click at [197, 55] on div "Multibanco" at bounding box center [184, 55] width 61 height 31
click at [0, 0] on input "*" at bounding box center [0, 0] width 0 height 0
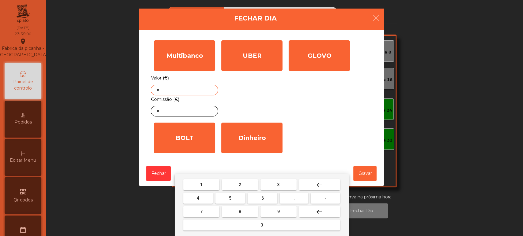
click at [327, 183] on button "keyboard_backspace" at bounding box center [319, 184] width 41 height 11
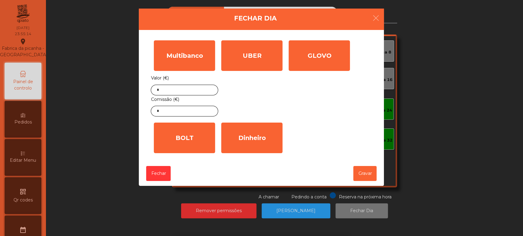
click at [54, 93] on ngb-modal-window "Fechar Dia Multibanco Valor (€) * Comissão (€) * UBER Valor (€) * GLOVO Valor (…" at bounding box center [261, 118] width 497 height 236
